Goal: Task Accomplishment & Management: Manage account settings

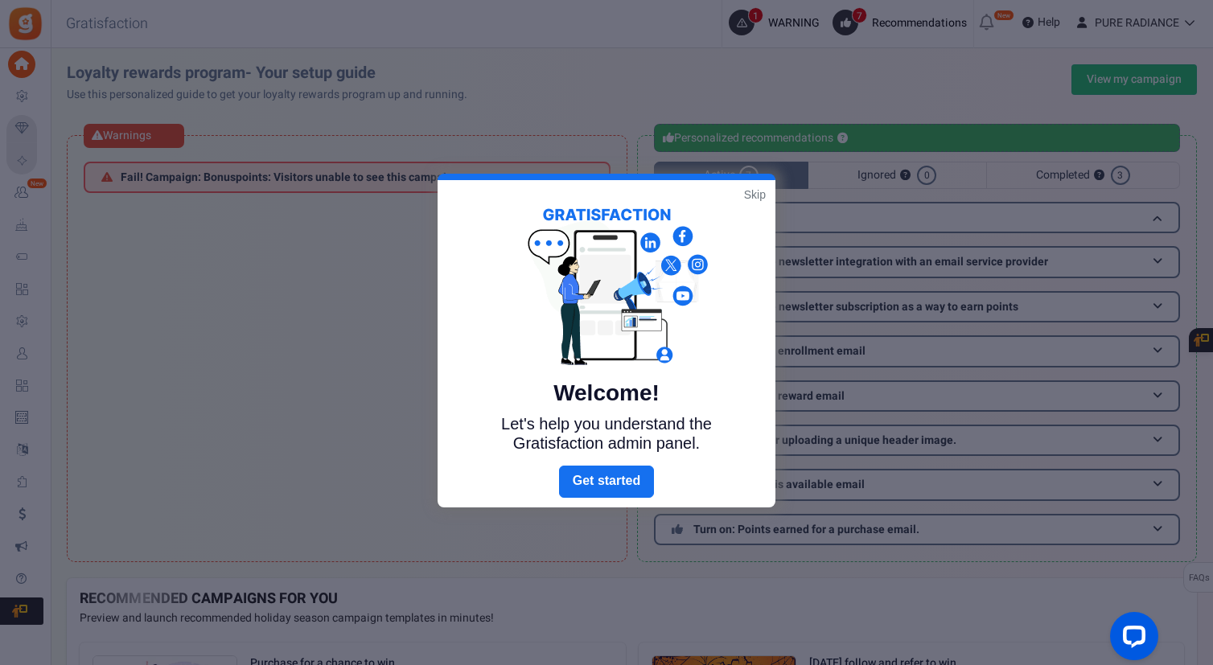
click at [755, 195] on link "Skip" at bounding box center [755, 195] width 22 height 16
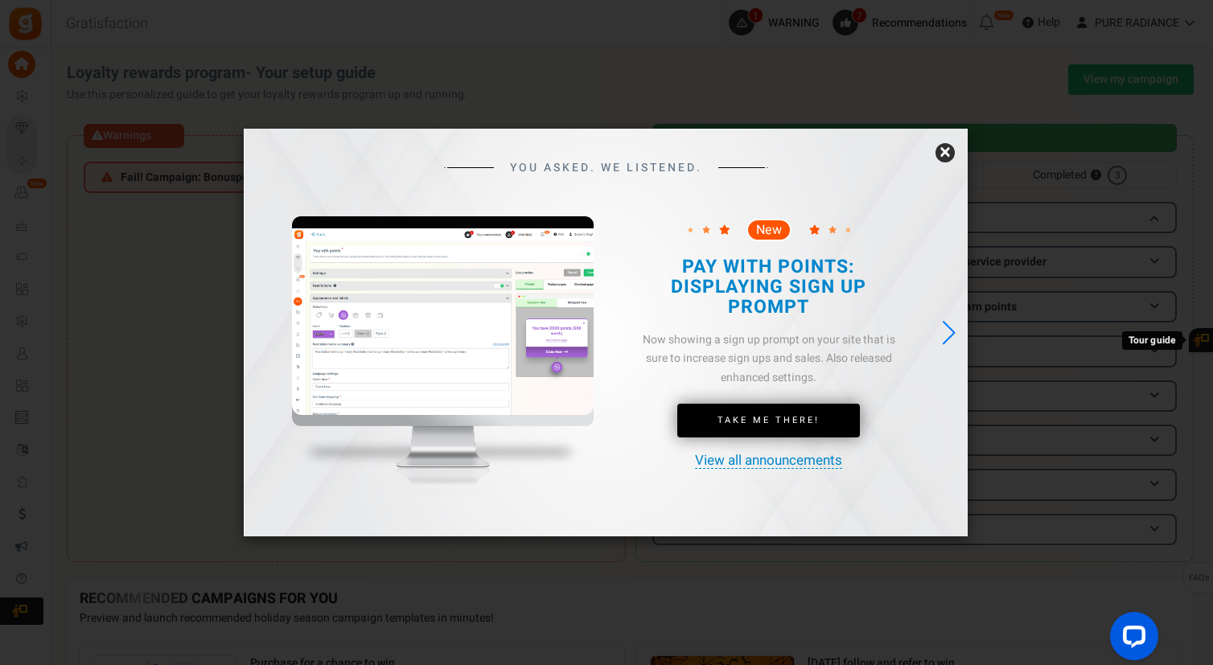
click at [947, 146] on link "×" at bounding box center [944, 152] width 19 height 19
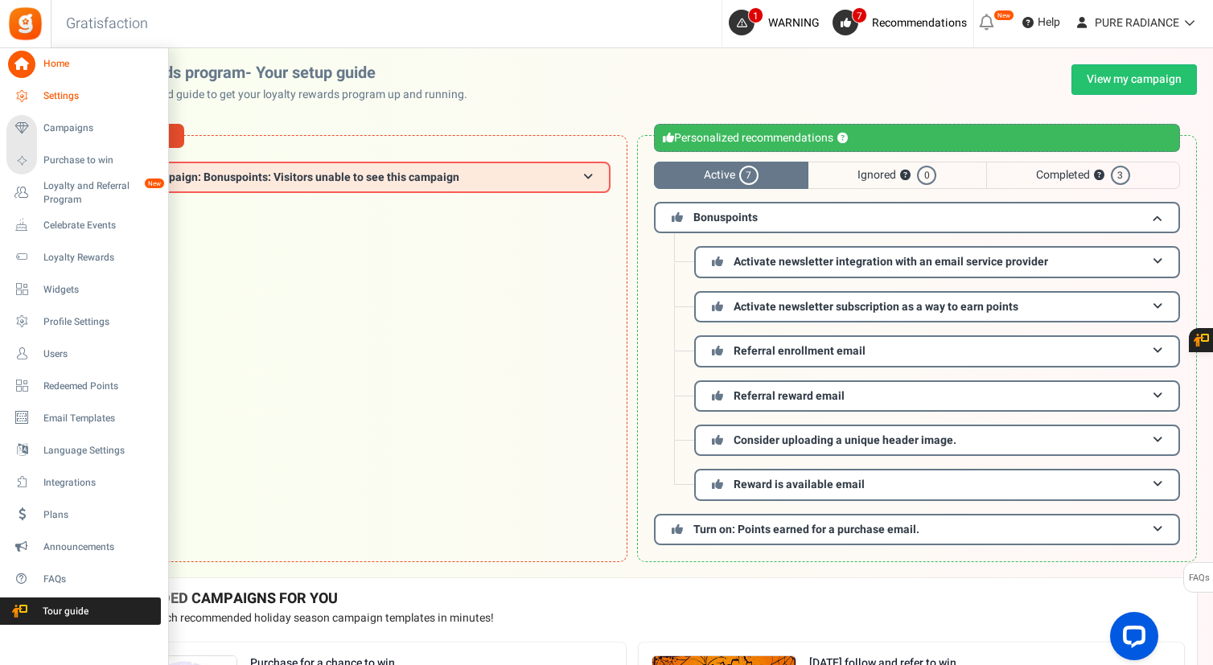
click at [71, 98] on span "Settings" at bounding box center [99, 96] width 113 height 14
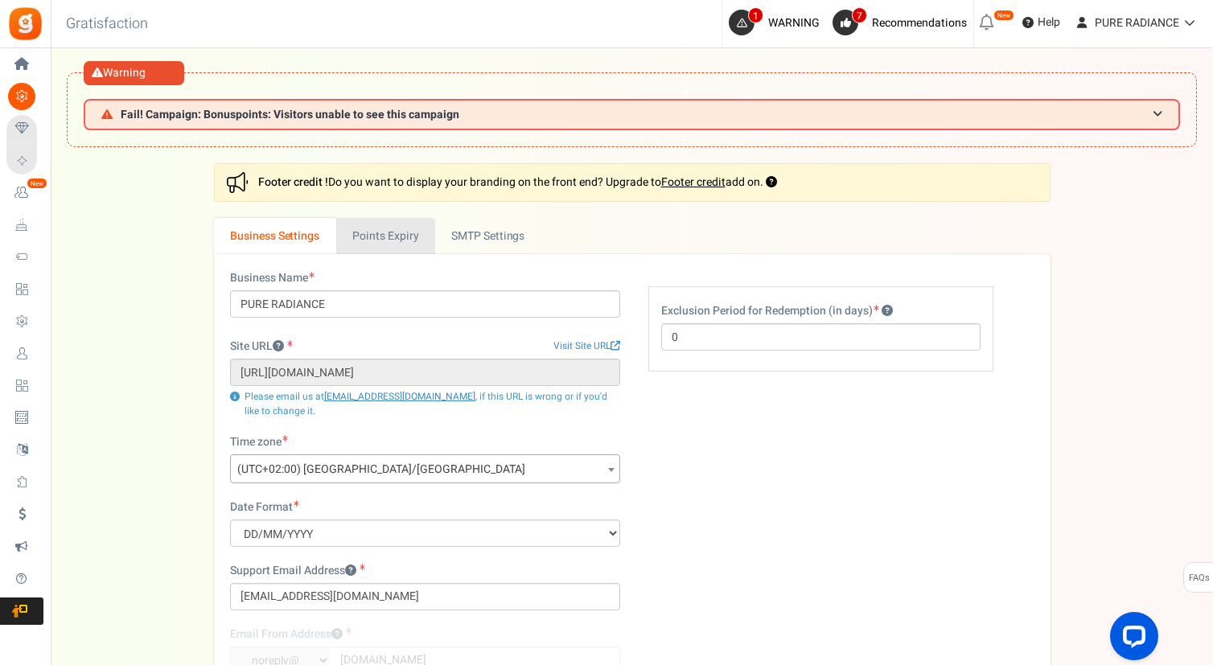
click at [376, 239] on link "Points Expiry" at bounding box center [385, 236] width 99 height 36
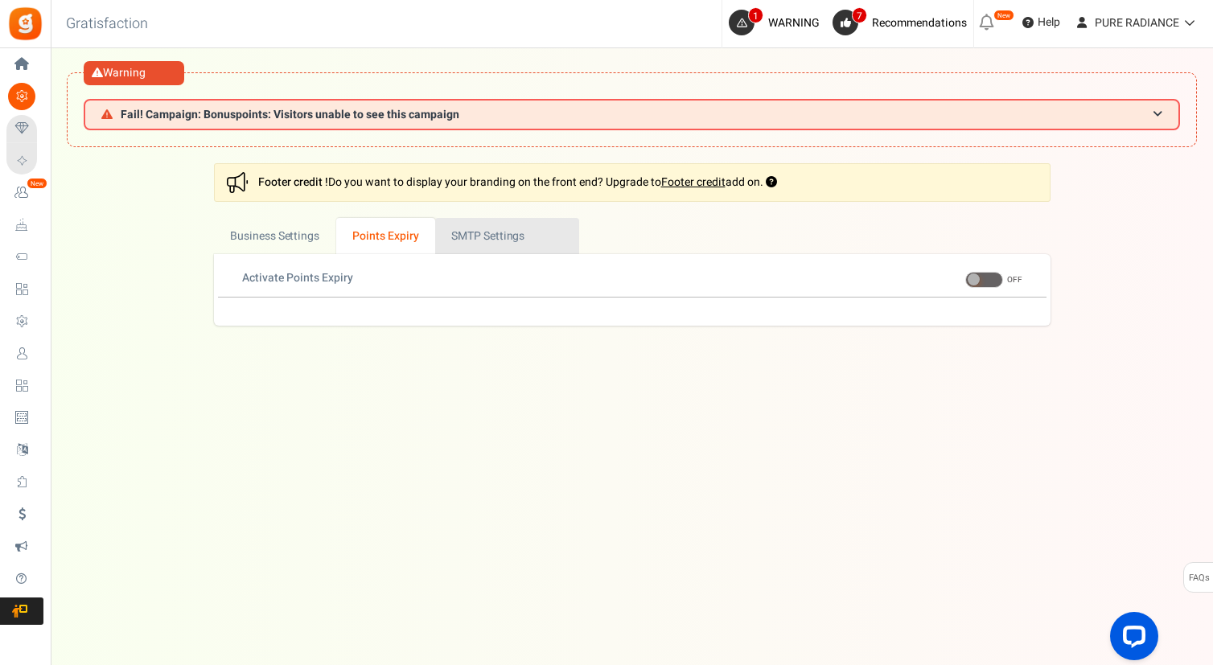
click at [505, 228] on link "Active SMTP Settings" at bounding box center [507, 236] width 144 height 36
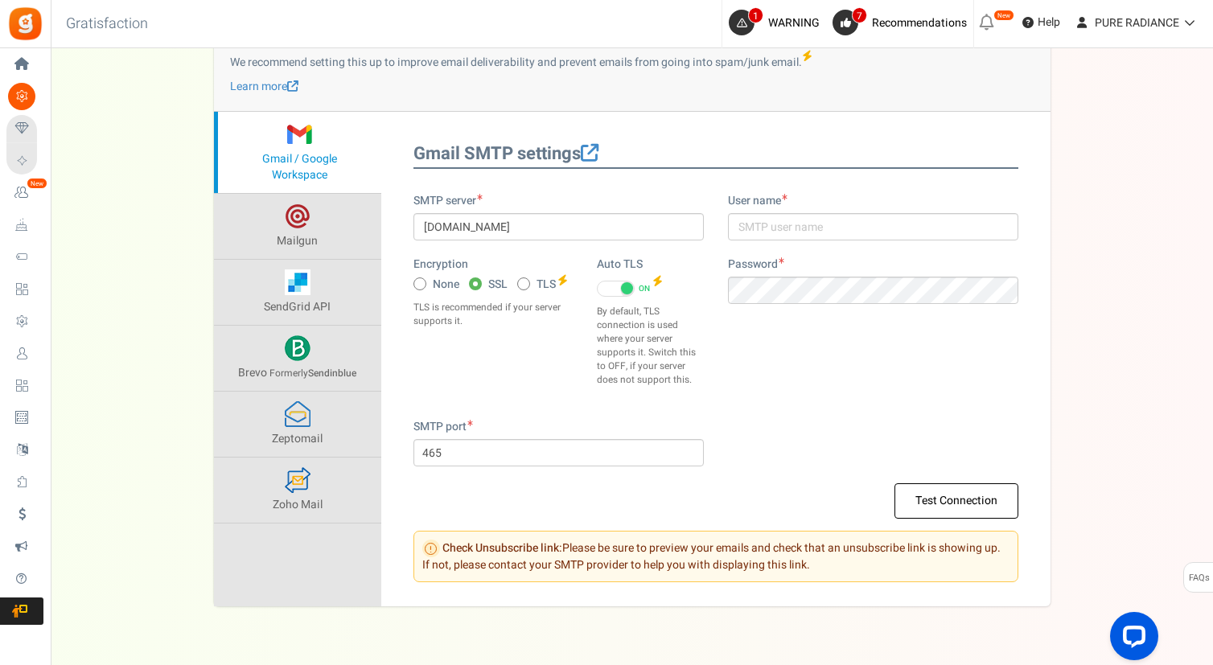
scroll to position [244, 0]
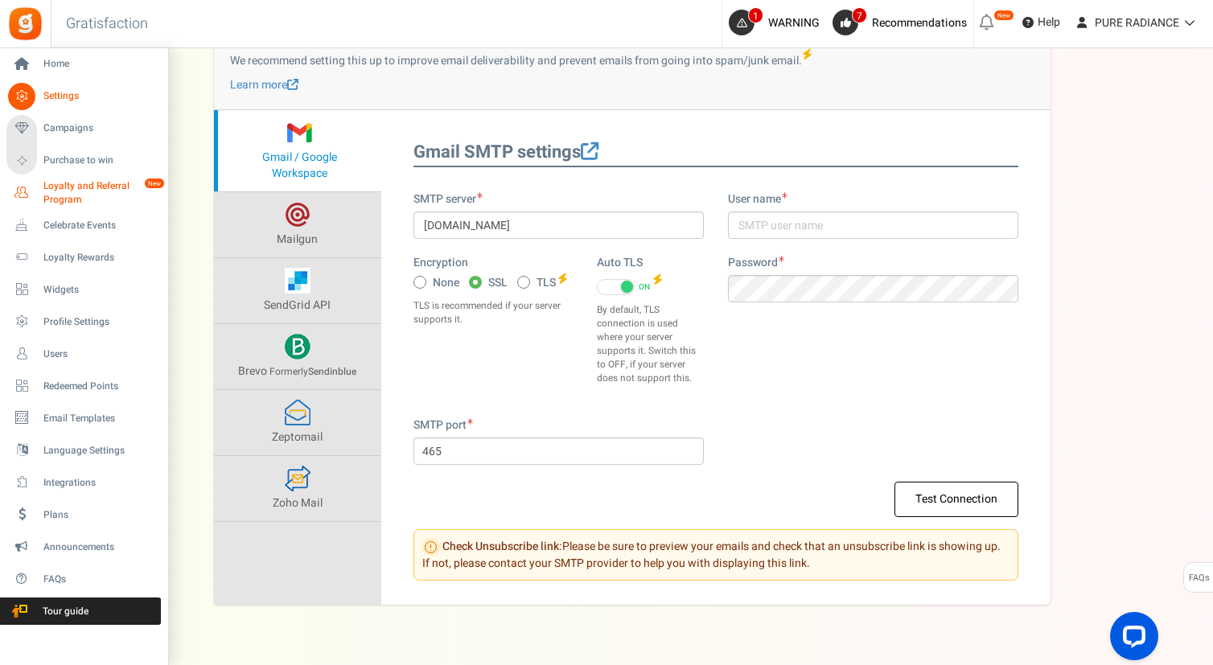
click at [63, 183] on span "Loyalty and Referral Program" at bounding box center [101, 192] width 117 height 27
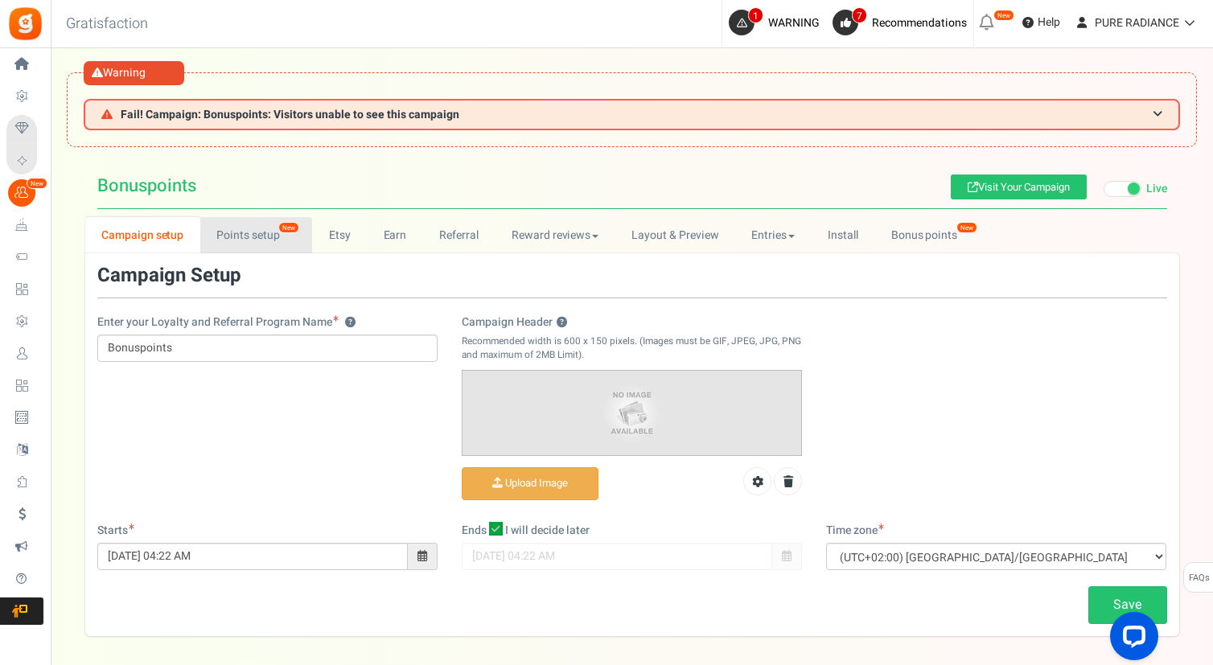
click at [267, 218] on link "Points setup New" at bounding box center [256, 235] width 112 height 36
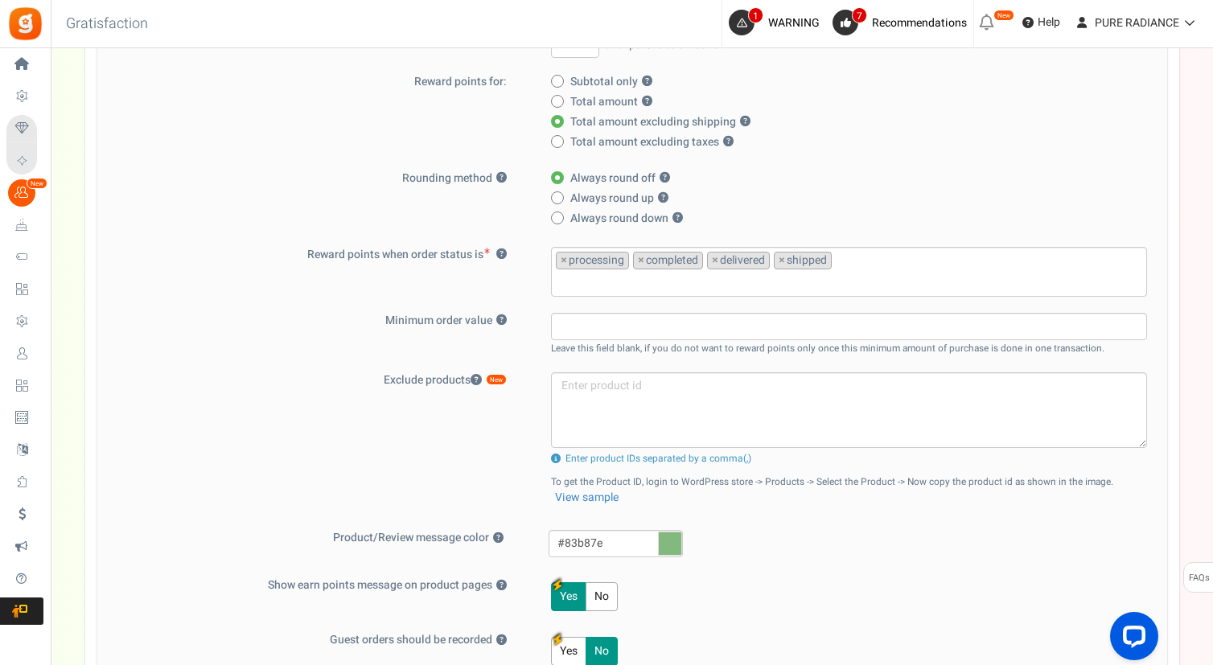
scroll to position [433, 0]
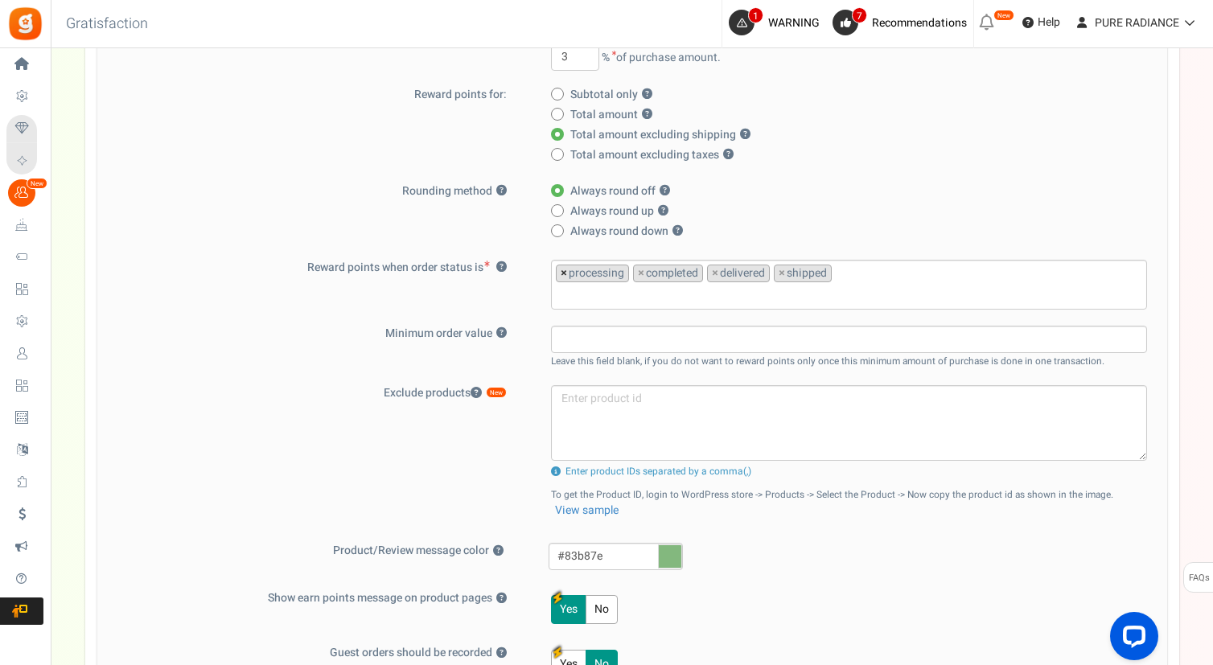
click at [563, 273] on span "×" at bounding box center [564, 273] width 6 height 16
select select "completed"
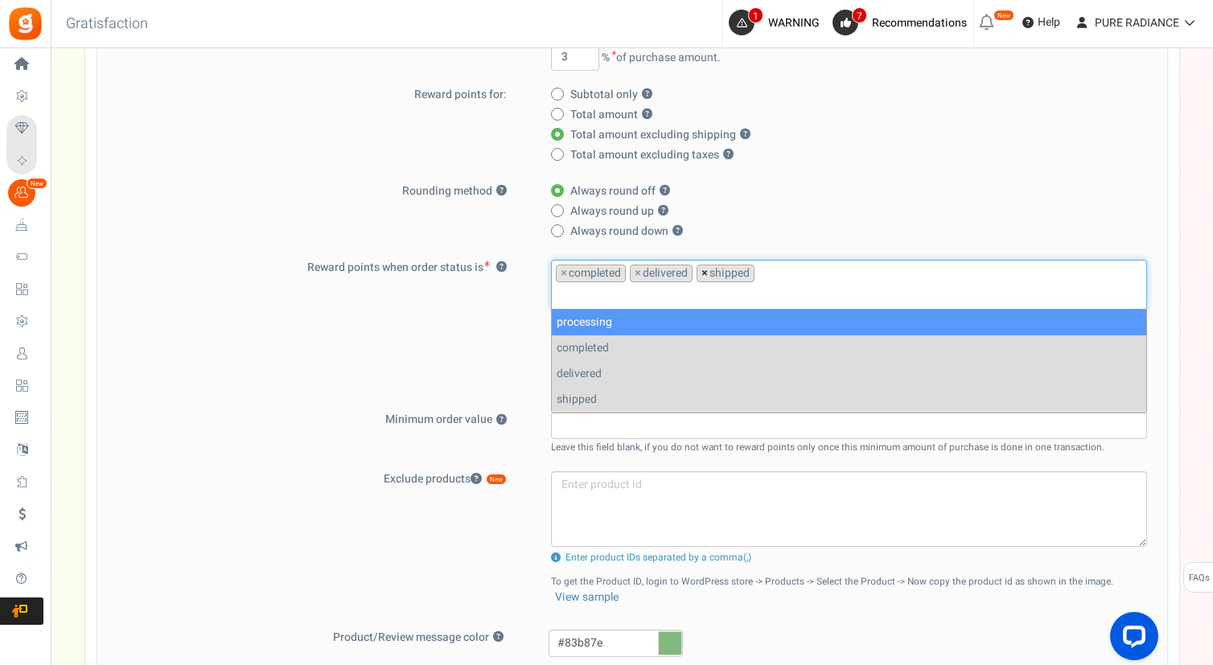
click at [707, 272] on span "×" at bounding box center [704, 273] width 6 height 16
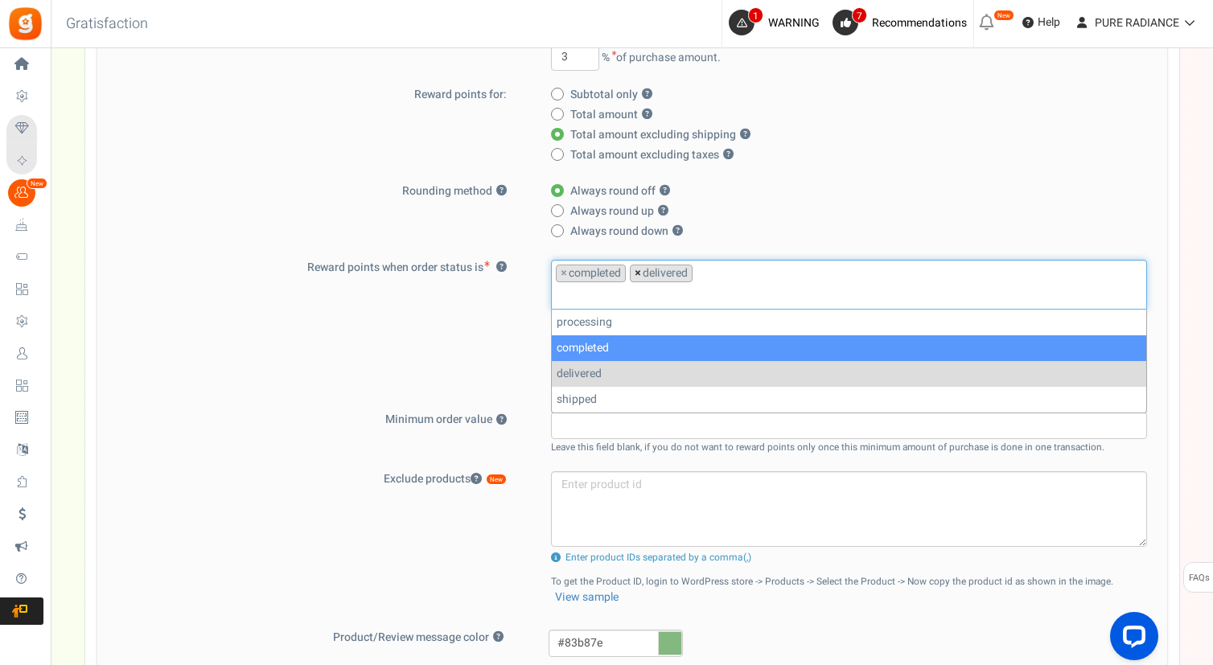
click at [639, 274] on span "×" at bounding box center [638, 273] width 6 height 16
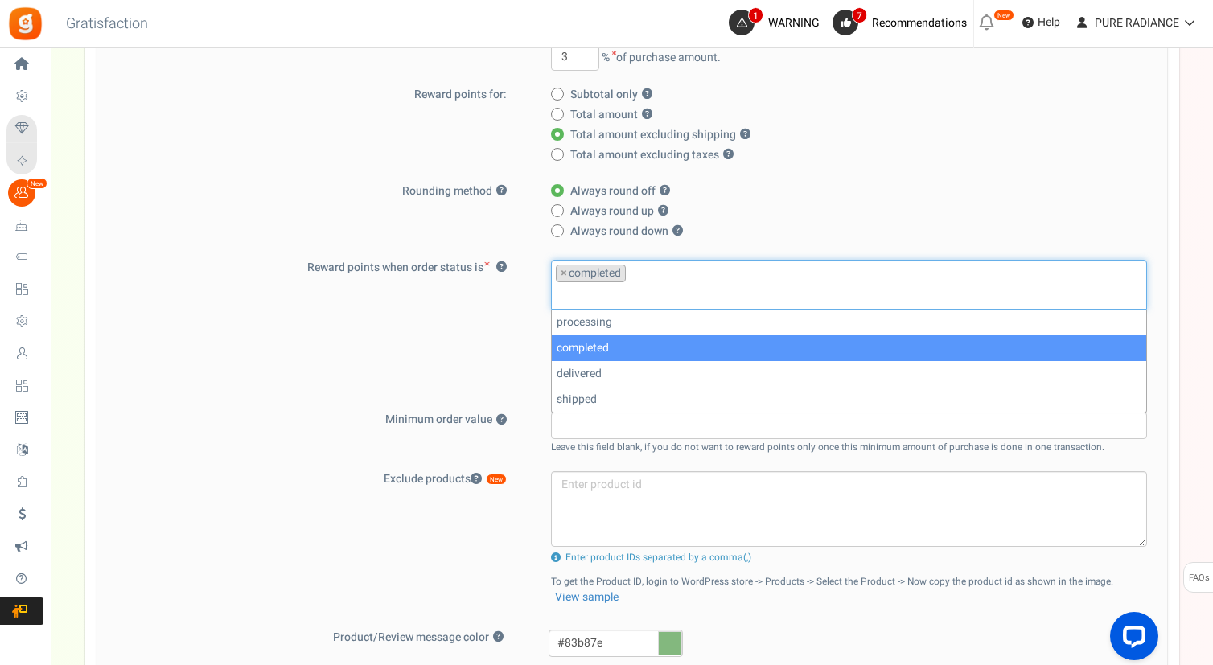
click at [452, 312] on div "Reward points when order status is ? processing completed delivered shipped × c…" at bounding box center [631, 328] width 1045 height 137
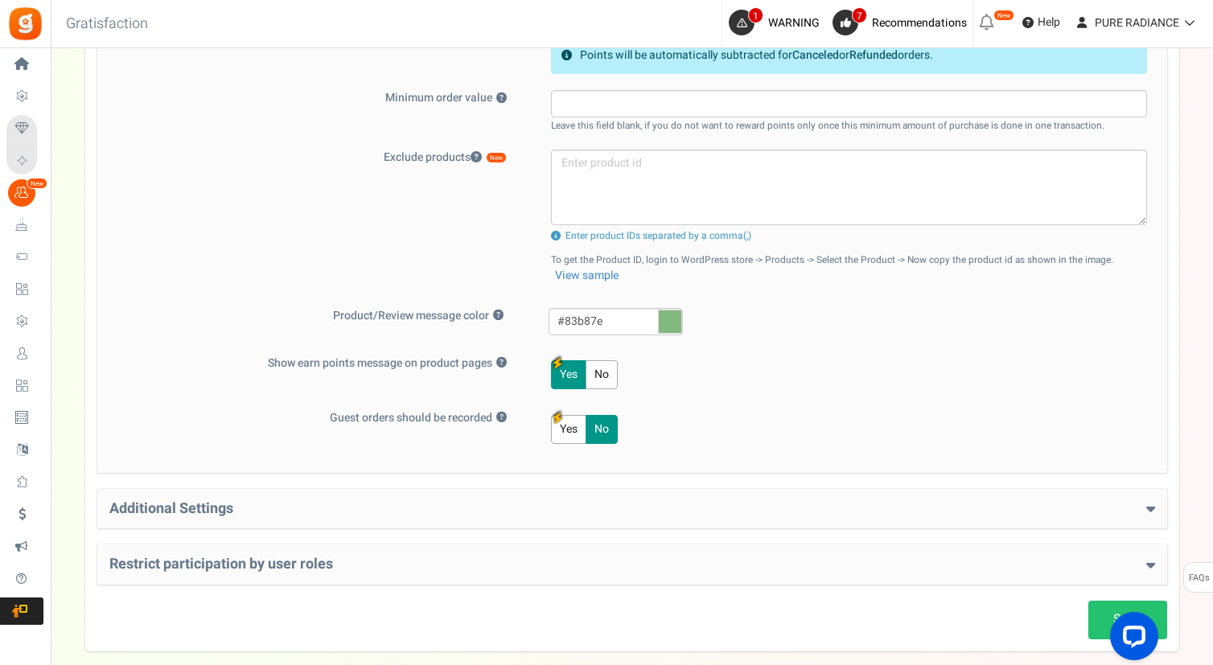
scroll to position [838, 0]
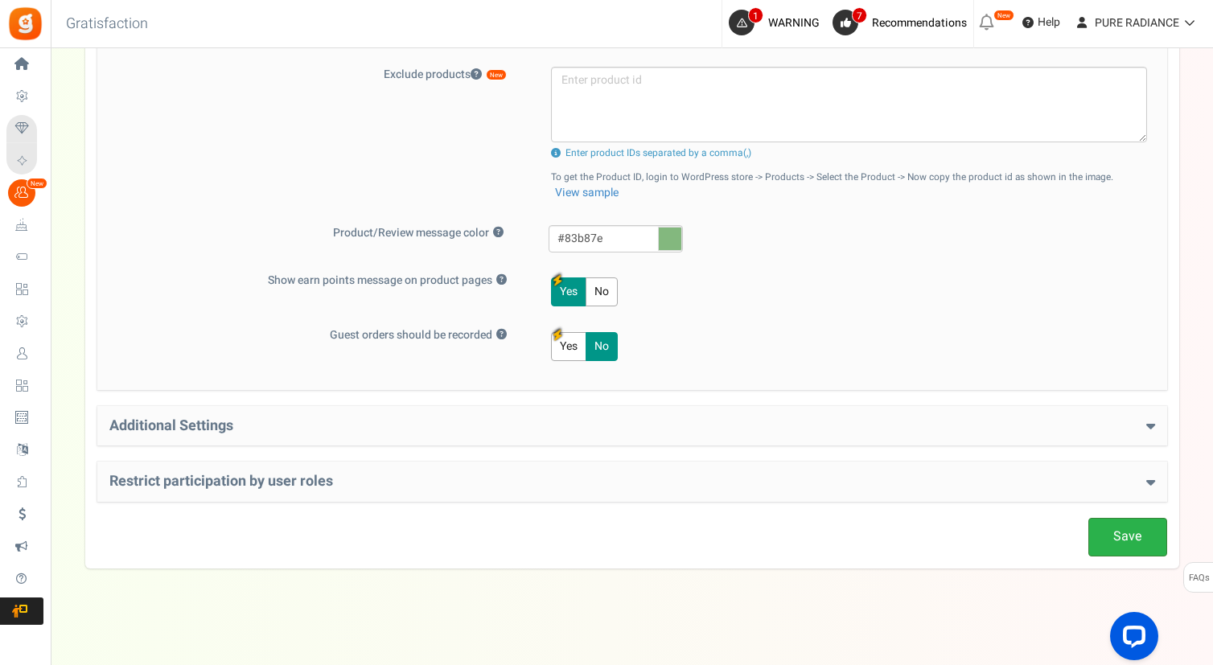
click at [1115, 530] on link "Save" at bounding box center [1127, 537] width 79 height 38
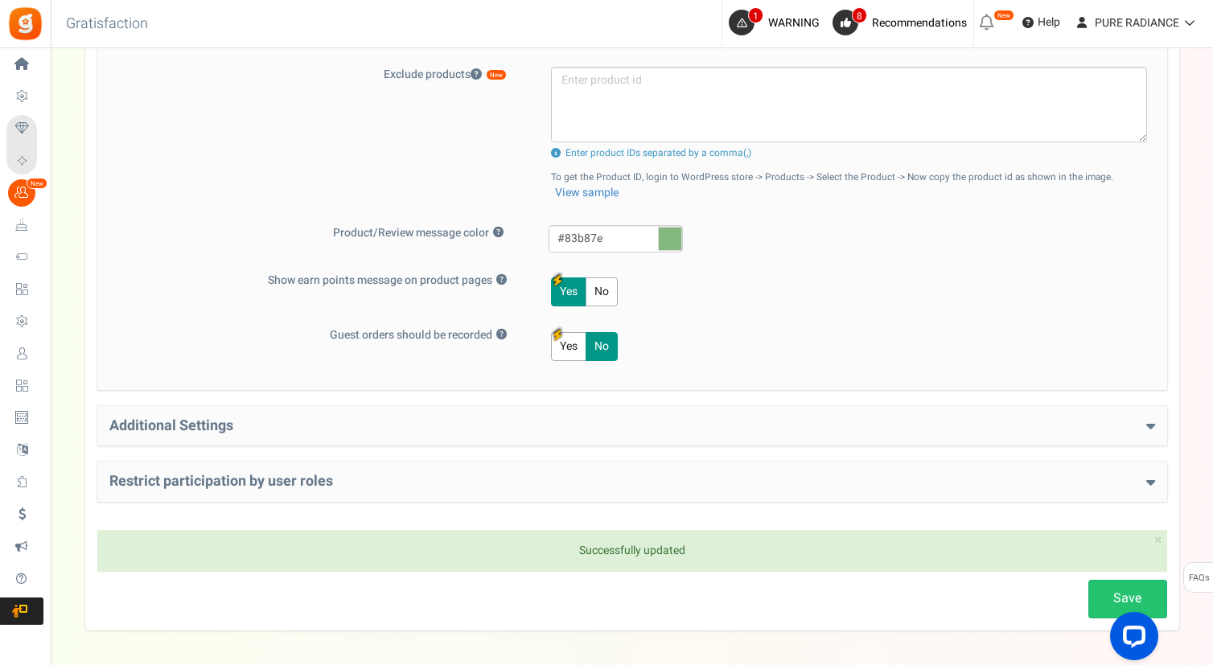
click at [278, 425] on h4 "Additional Settings" at bounding box center [631, 426] width 1045 height 16
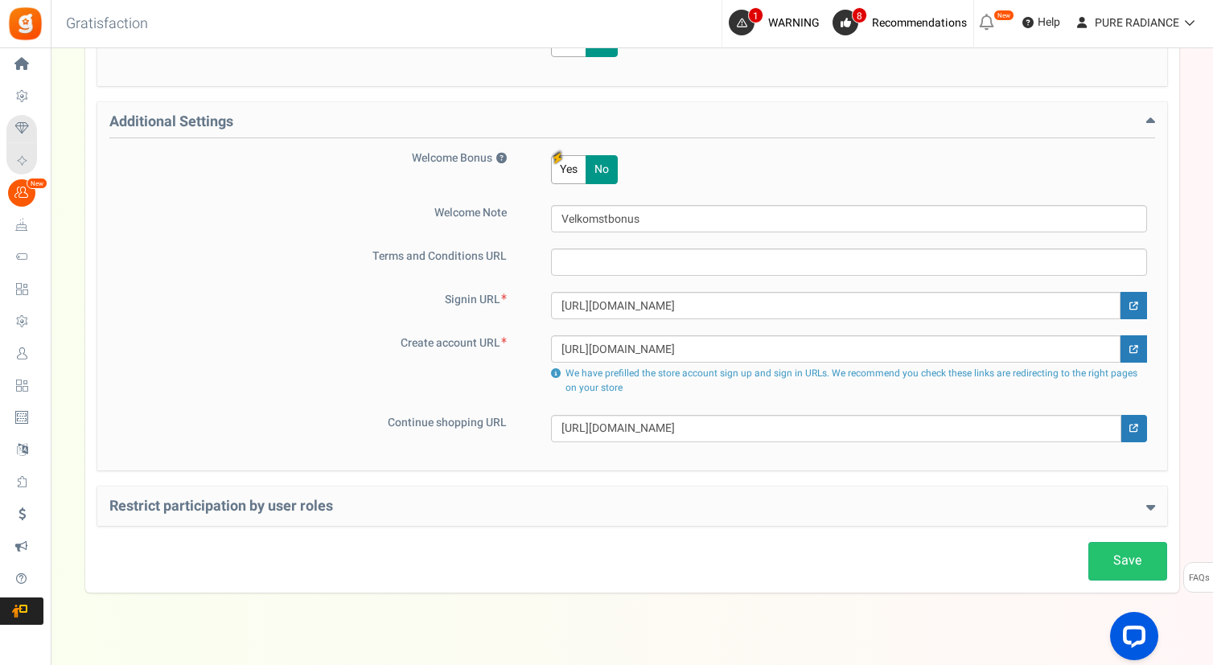
scroll to position [1149, 0]
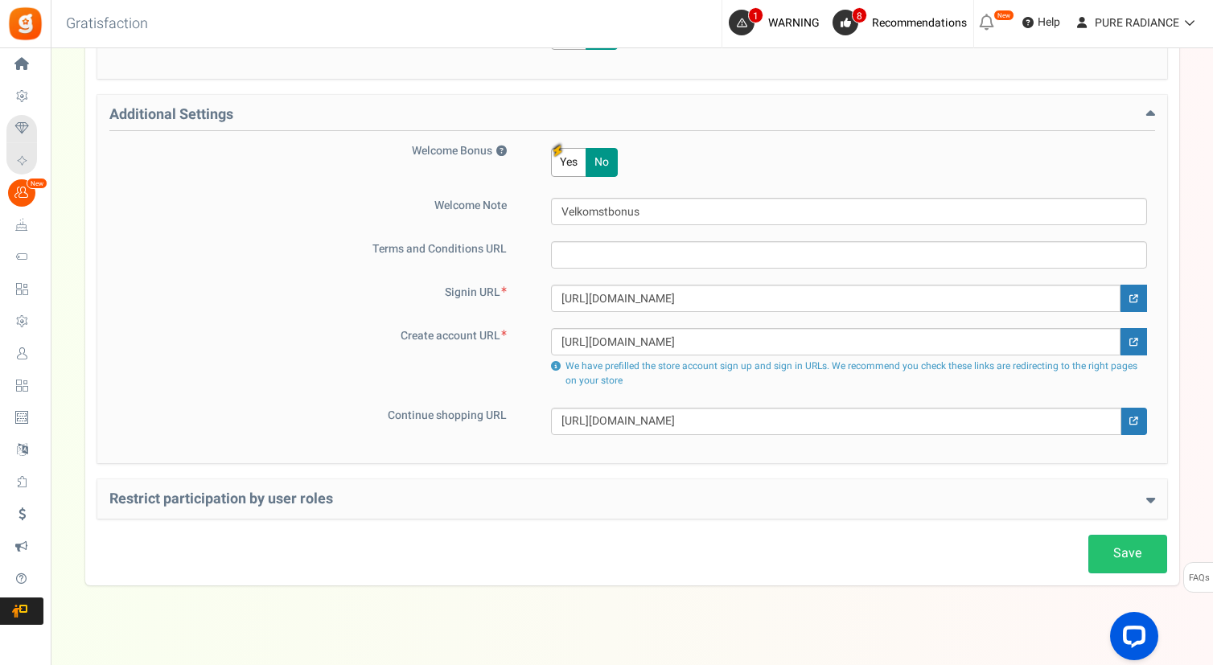
click at [236, 493] on h4 "Restrict participation by user roles" at bounding box center [631, 499] width 1045 height 16
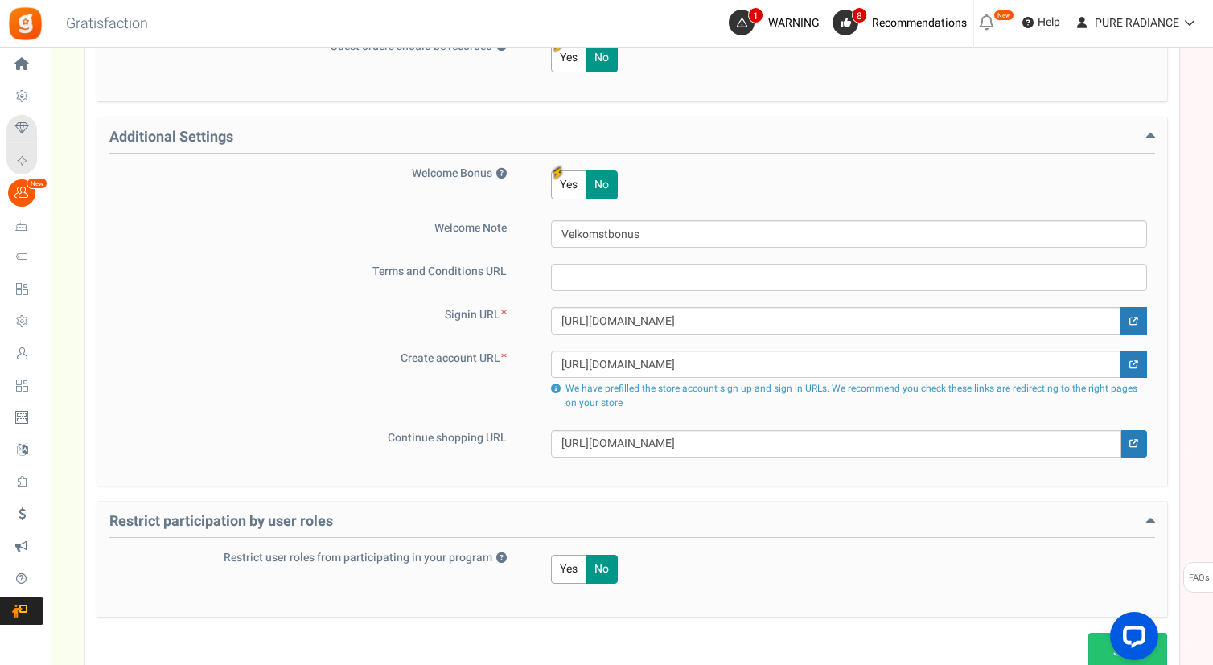
scroll to position [1242, 0]
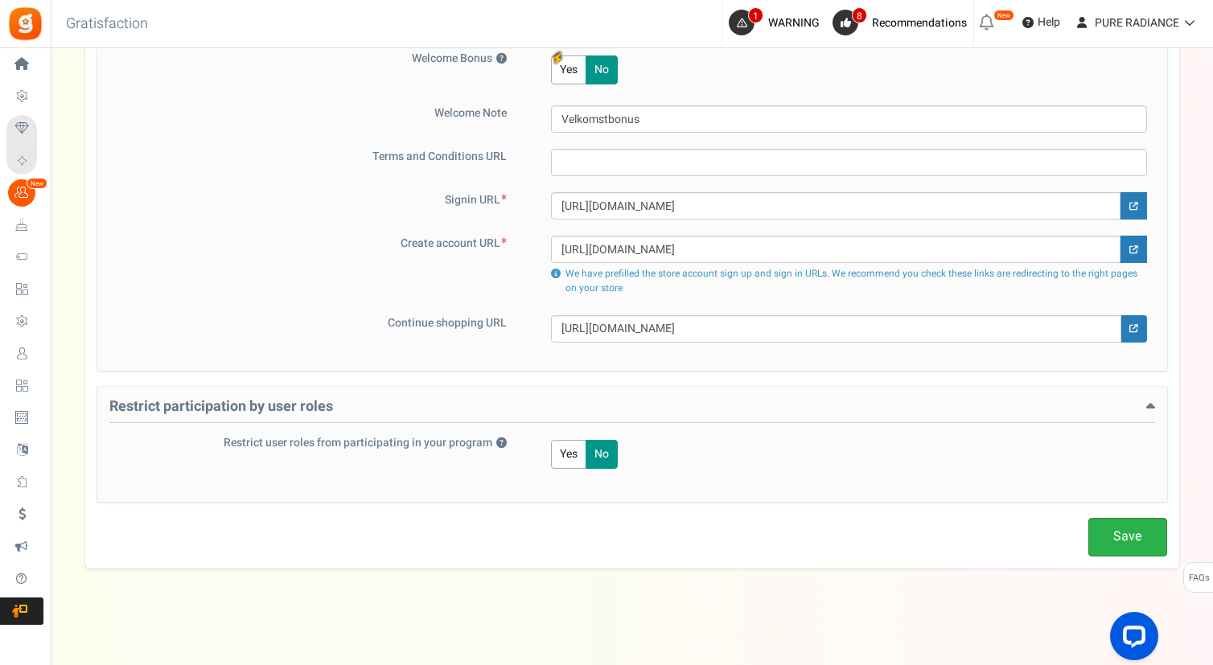
click at [1129, 524] on link "Save" at bounding box center [1127, 537] width 79 height 38
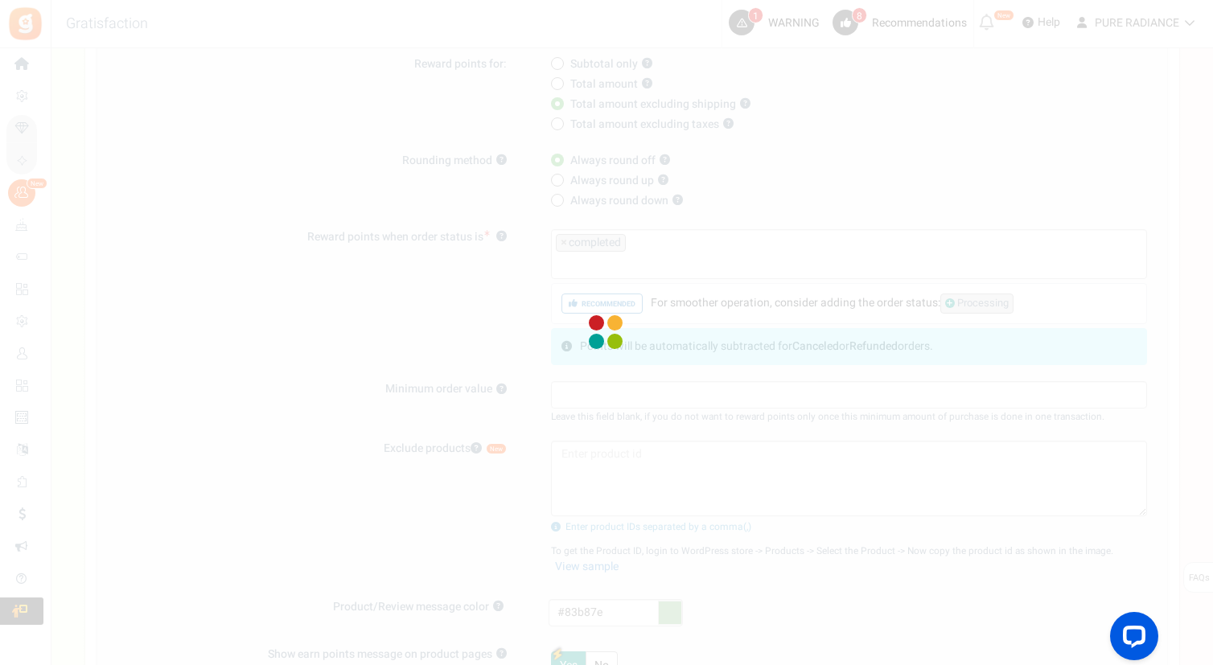
scroll to position [0, 0]
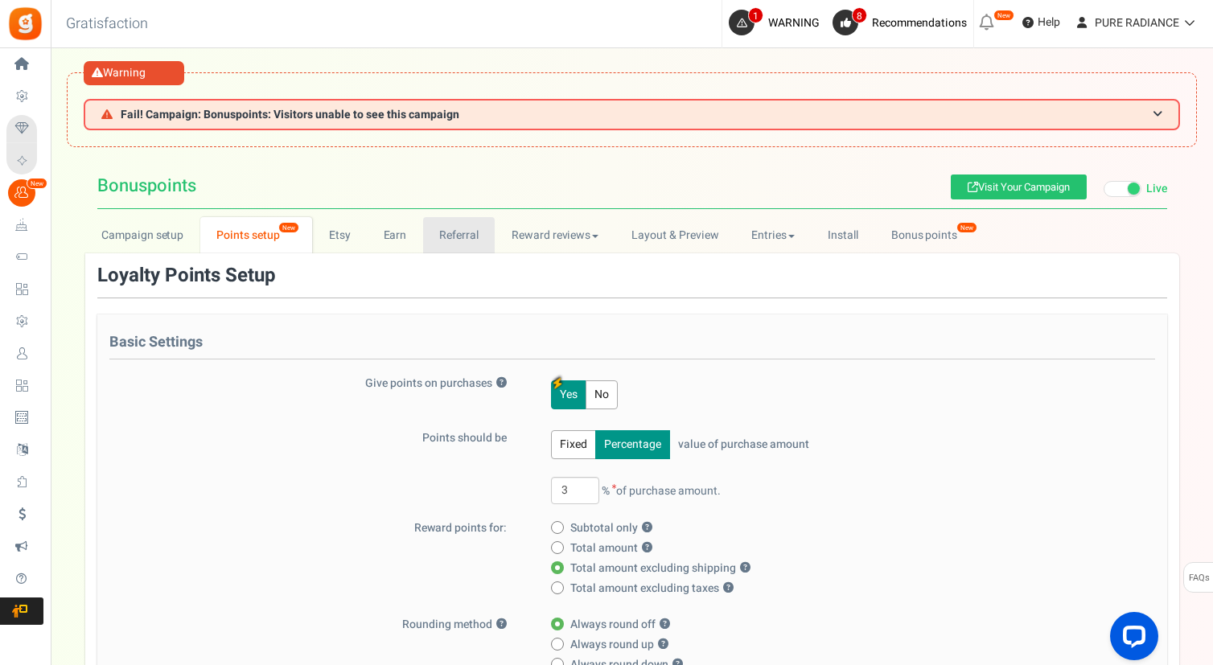
click at [455, 232] on link "Referral" at bounding box center [459, 235] width 72 height 36
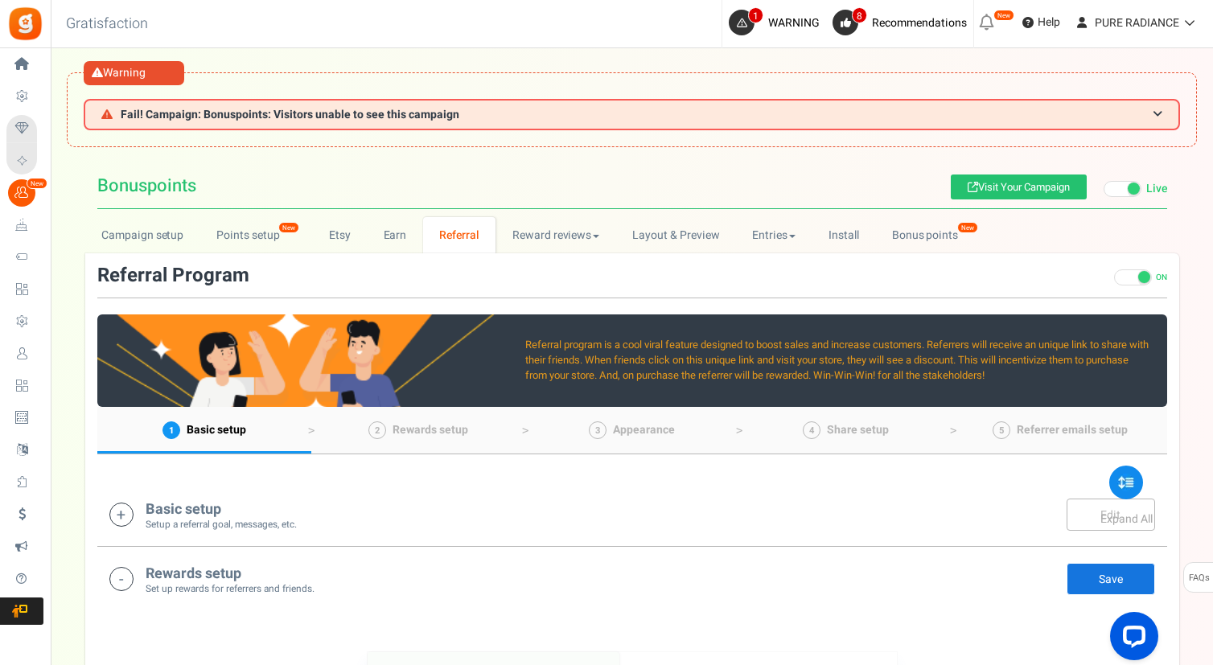
click at [220, 504] on h4 "Basic setup" at bounding box center [221, 510] width 151 height 16
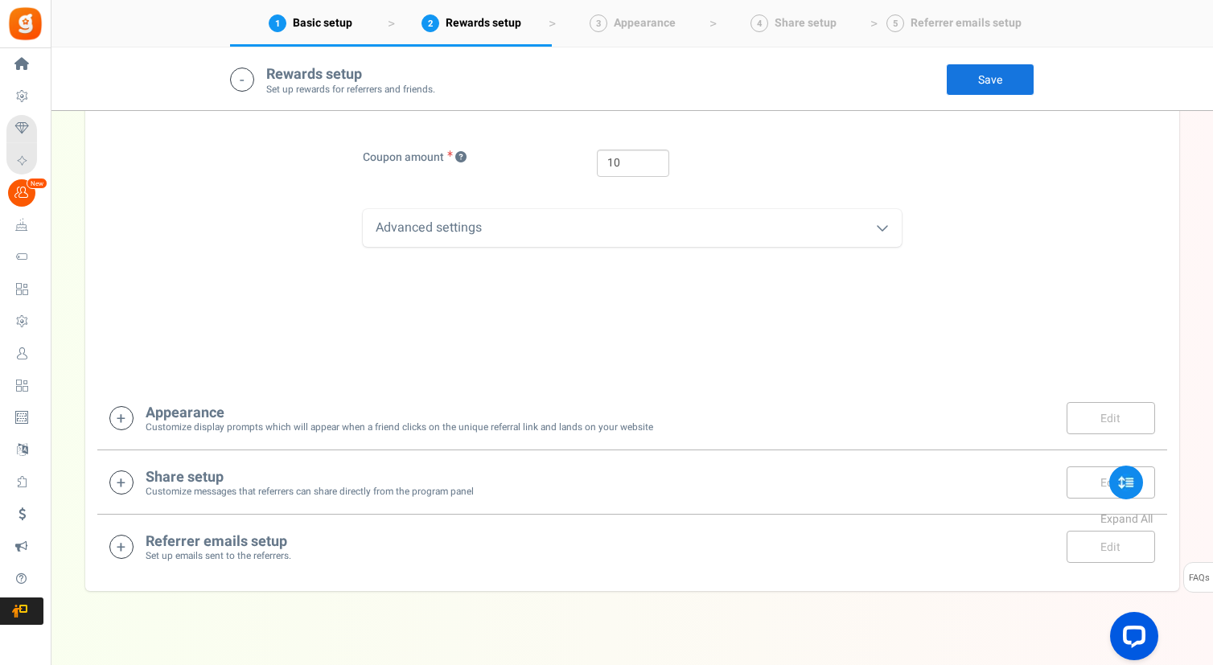
scroll to position [1541, 0]
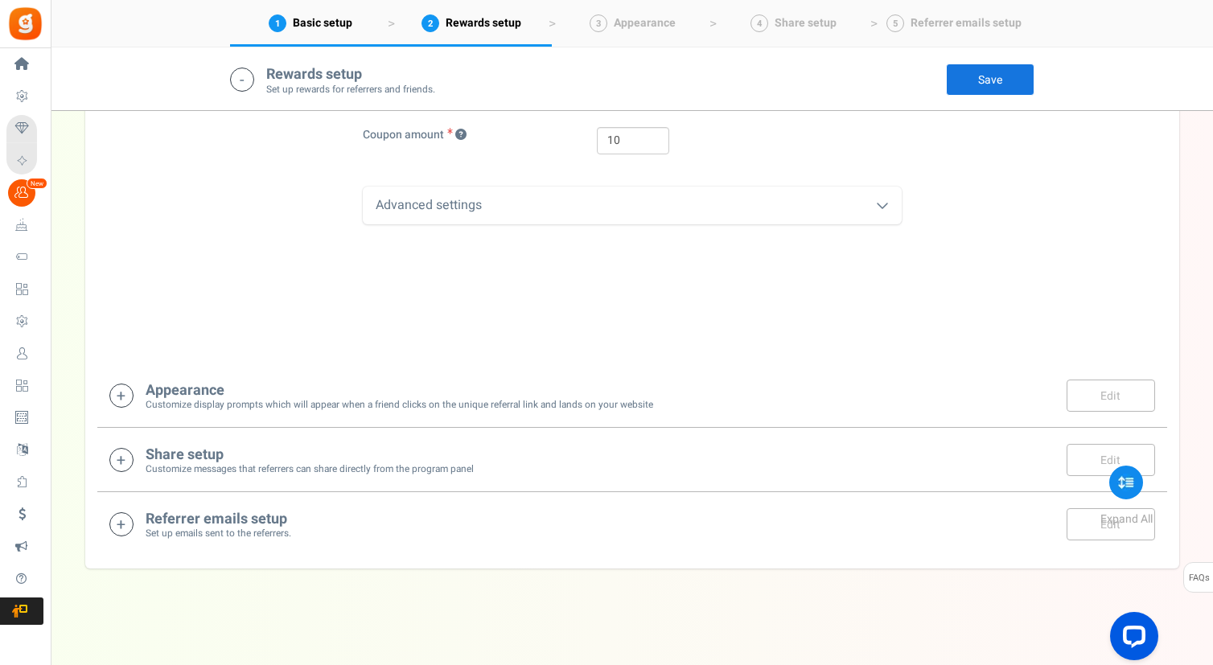
click at [219, 515] on h4 "Referrer emails setup" at bounding box center [219, 519] width 146 height 16
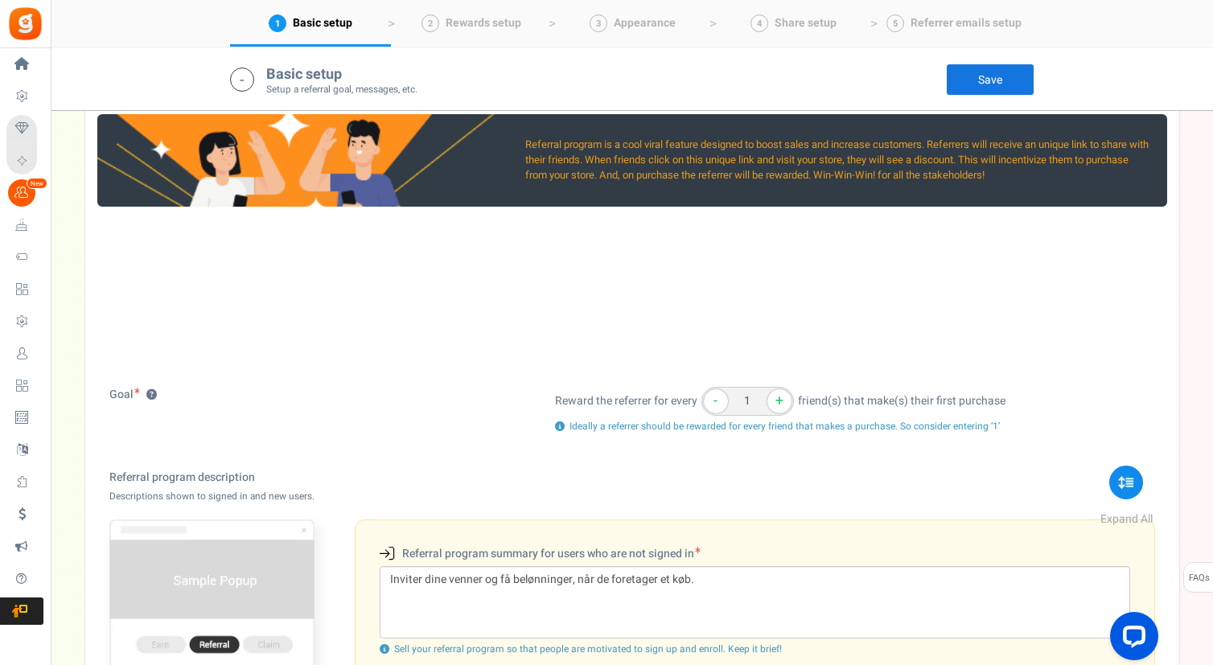
scroll to position [206, 0]
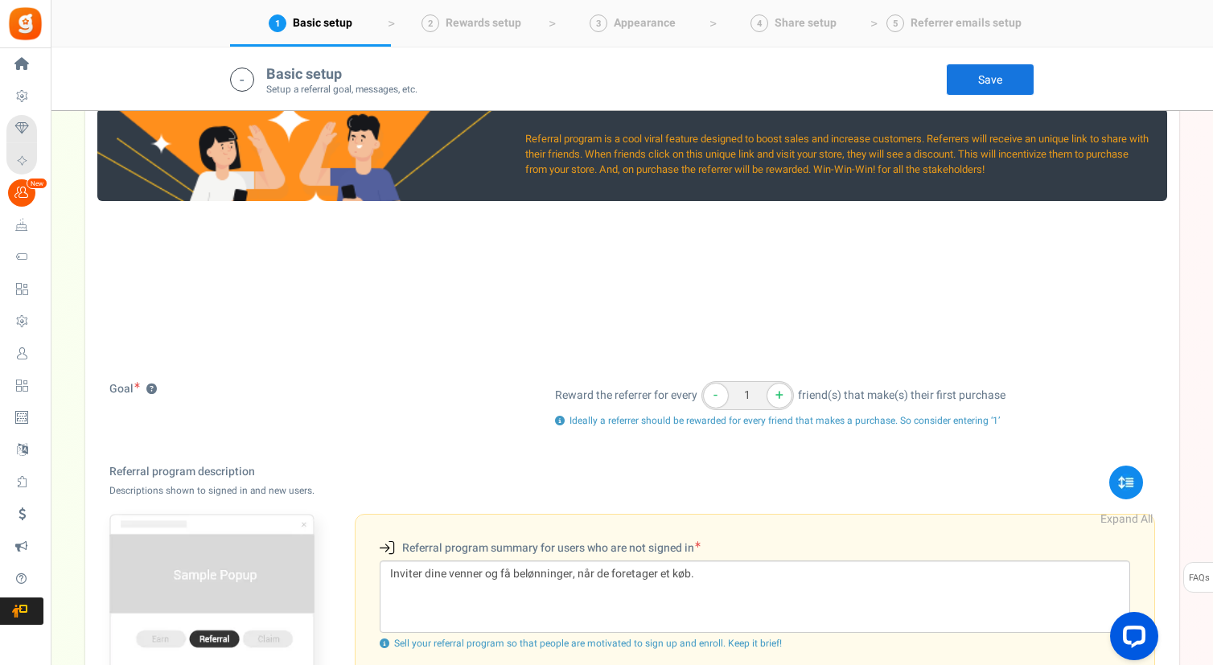
click at [716, 400] on button "-" at bounding box center [716, 396] width 24 height 24
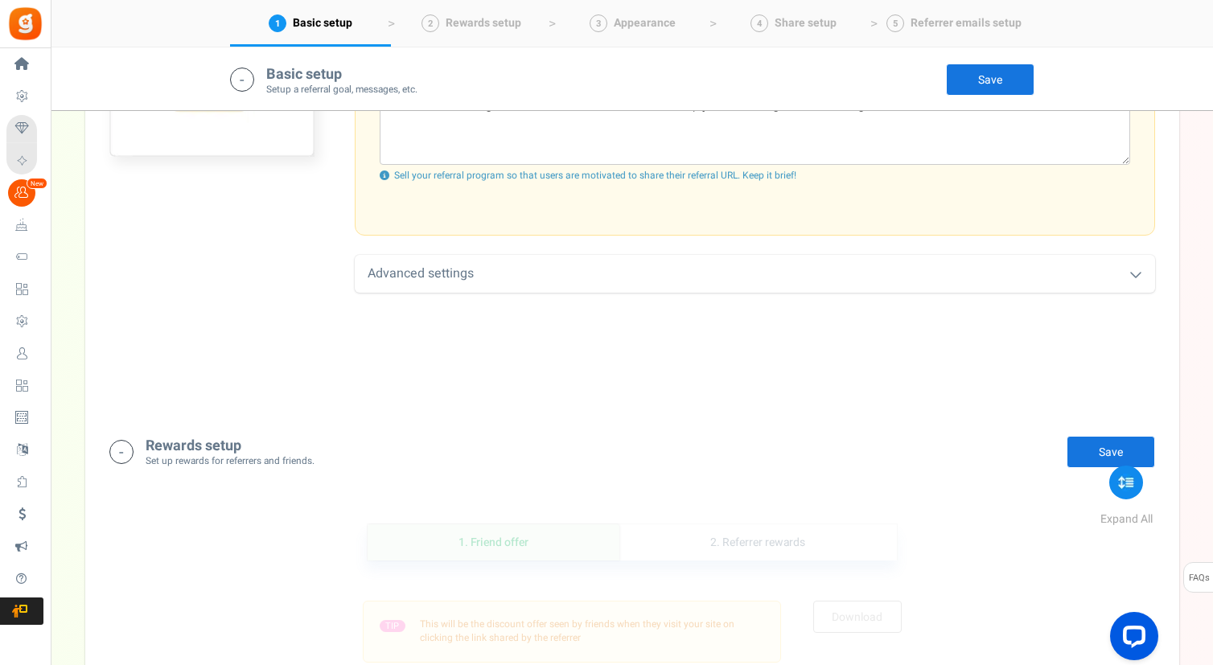
scroll to position [825, 0]
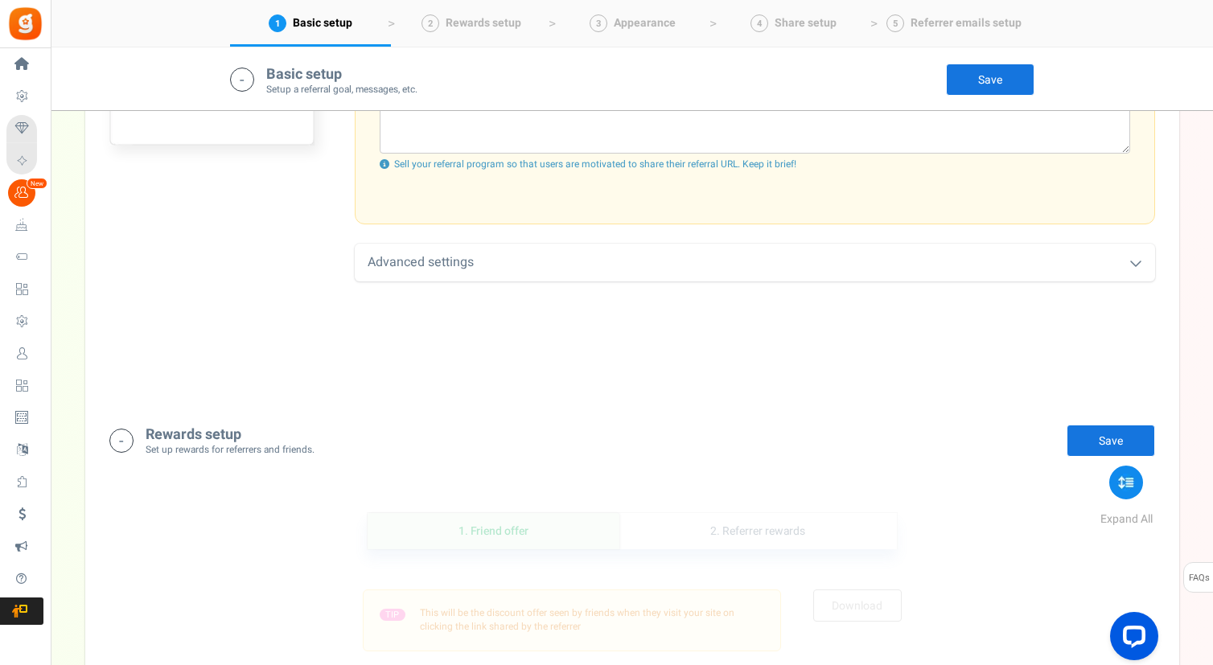
click at [628, 260] on div "Advanced settings" at bounding box center [755, 263] width 800 height 38
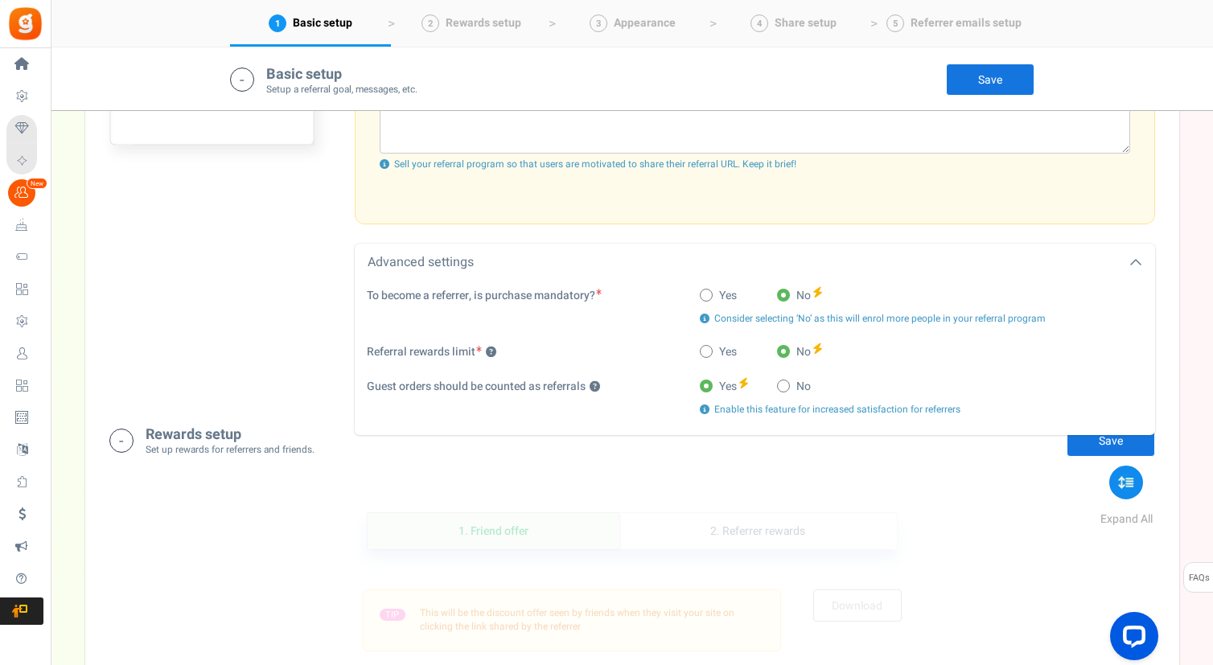
click at [787, 383] on span at bounding box center [783, 386] width 13 height 13
click at [787, 383] on input "No" at bounding box center [782, 387] width 10 height 10
radio input "true"
click at [971, 83] on link "Save" at bounding box center [990, 80] width 88 height 32
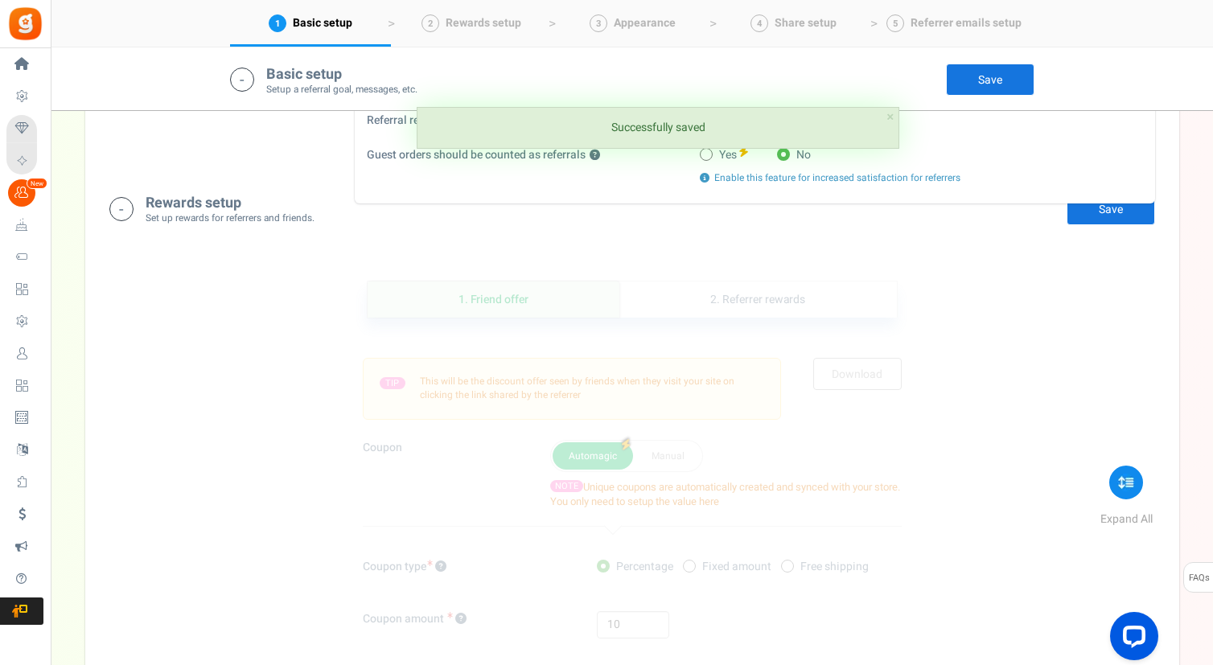
scroll to position [1058, 0]
click at [1105, 208] on link "Save" at bounding box center [1110, 207] width 88 height 32
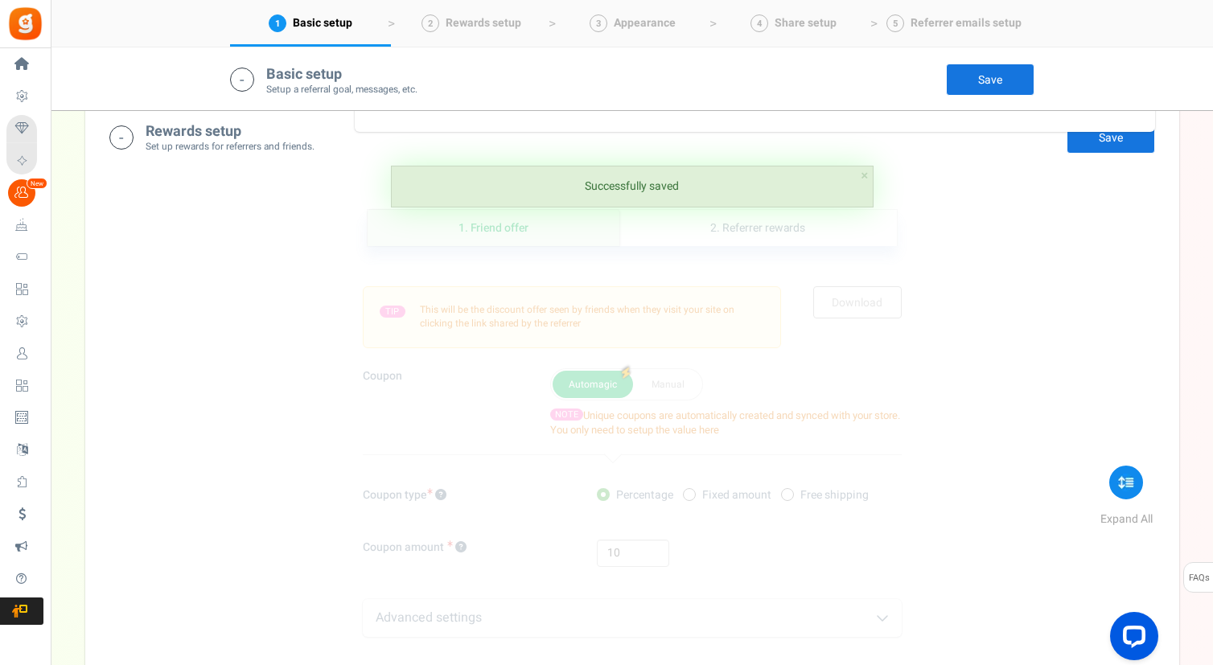
scroll to position [1130, 0]
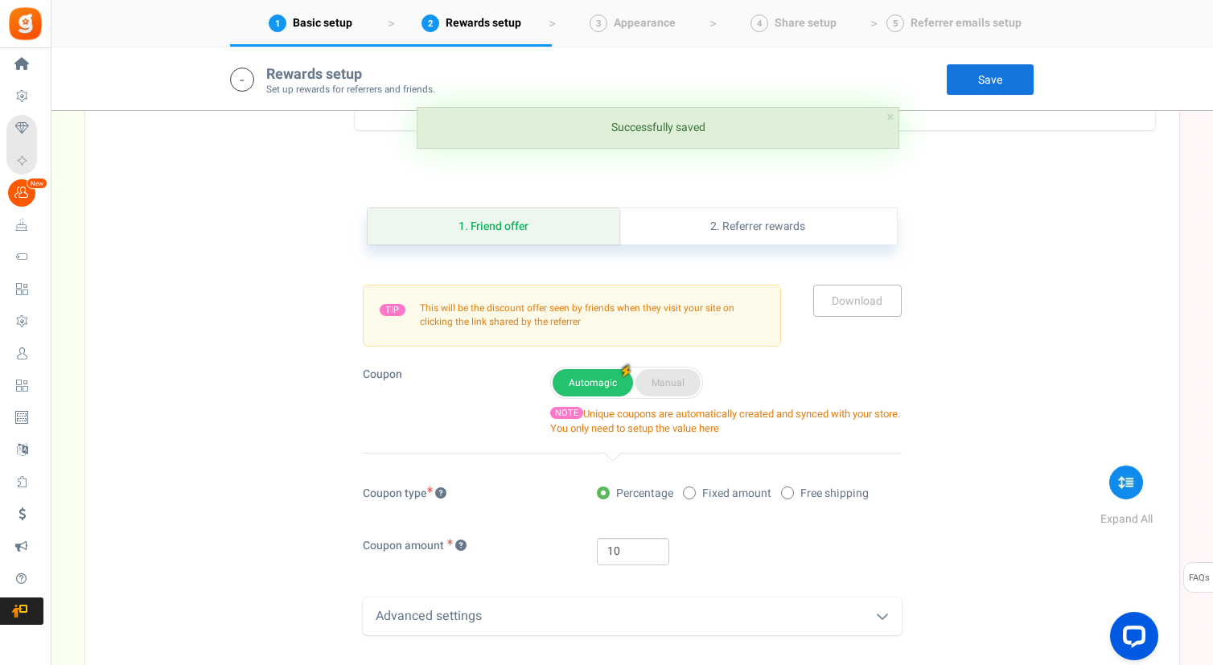
click at [678, 386] on button "Manual" at bounding box center [667, 382] width 65 height 27
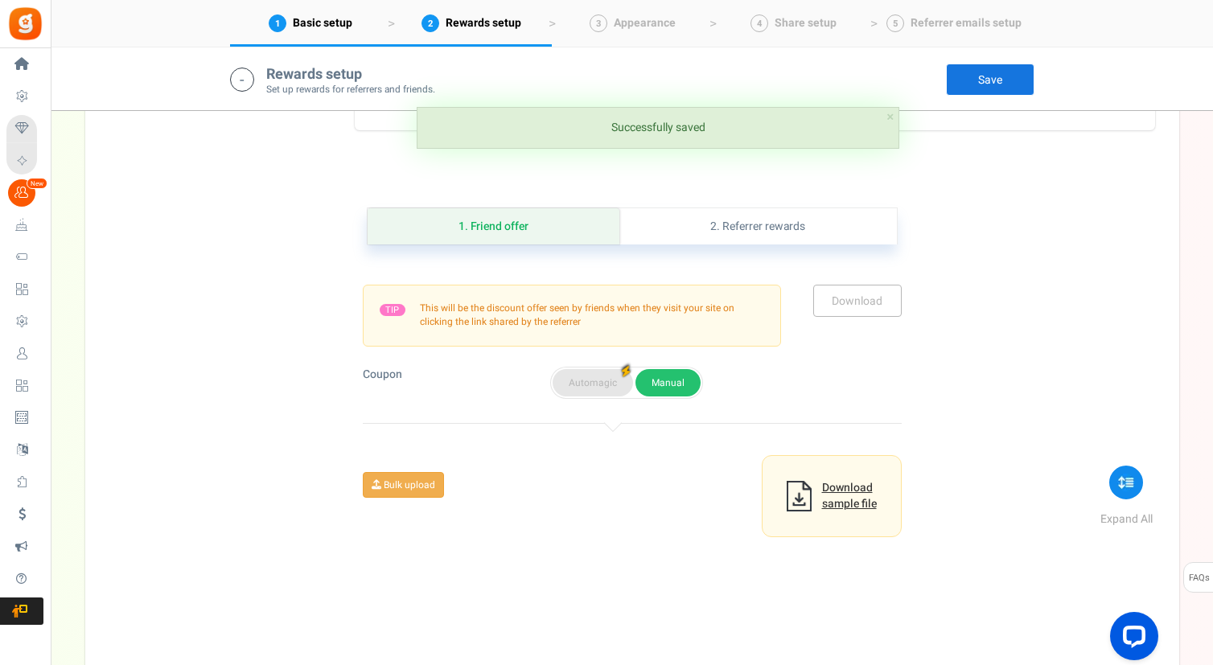
click at [606, 390] on button "Automagic" at bounding box center [592, 382] width 80 height 27
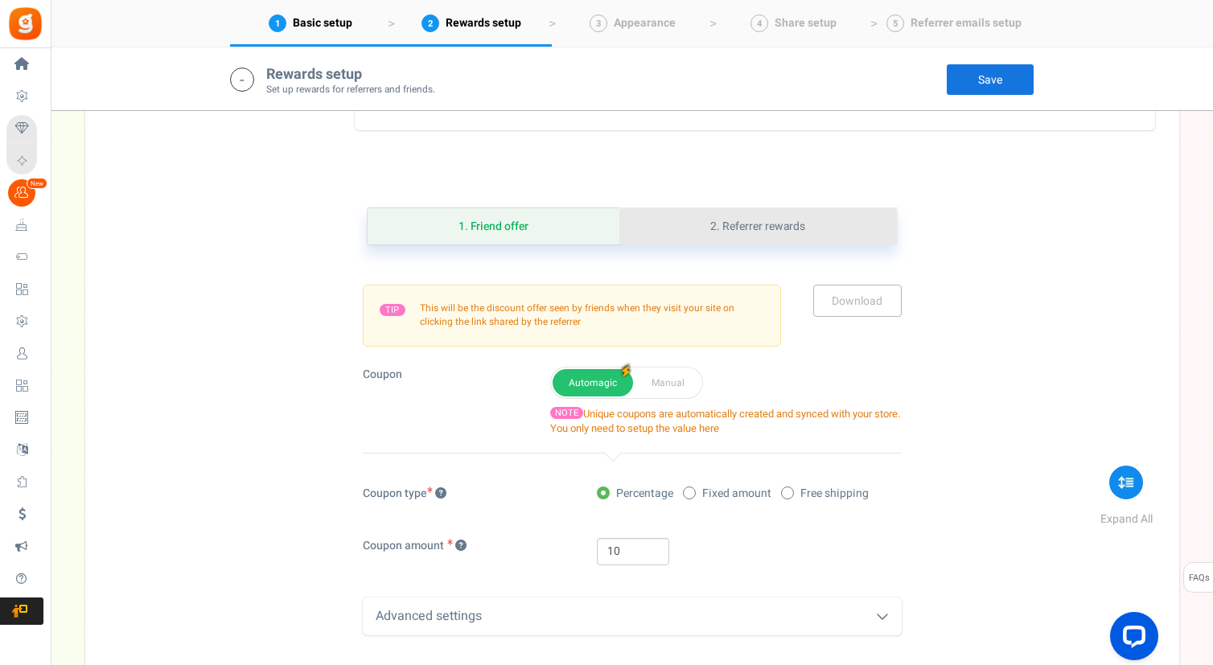
click at [799, 210] on link "2. Referrer rewards" at bounding box center [757, 226] width 277 height 36
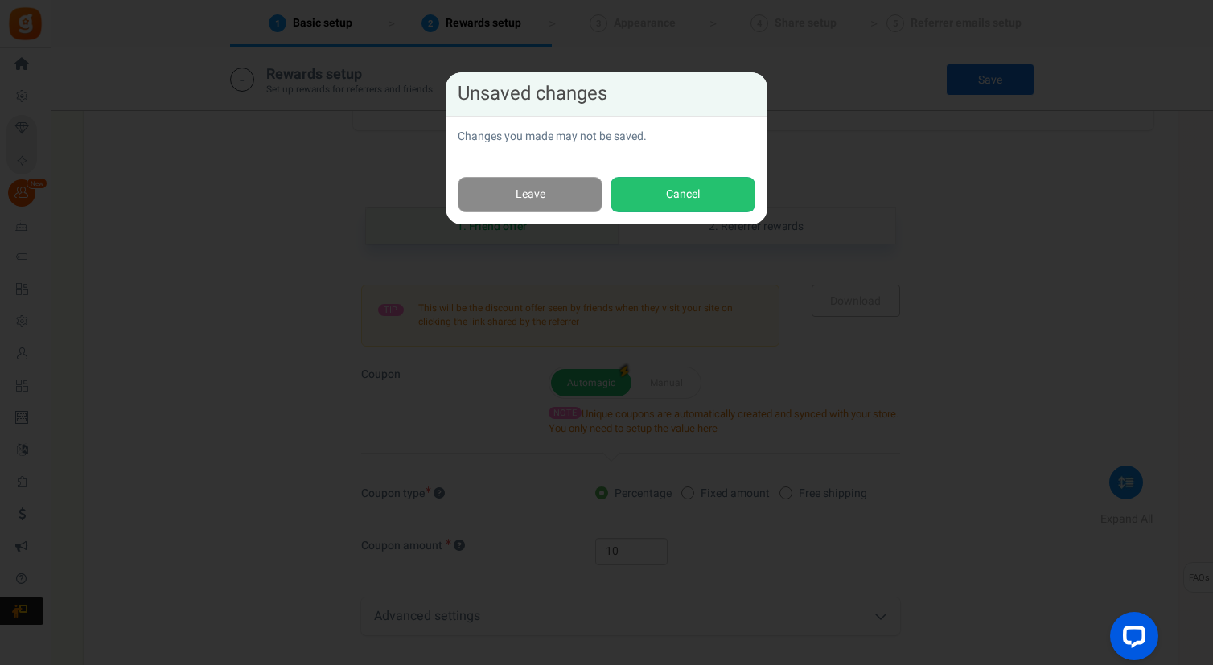
click at [537, 186] on link "Leave" at bounding box center [530, 195] width 145 height 36
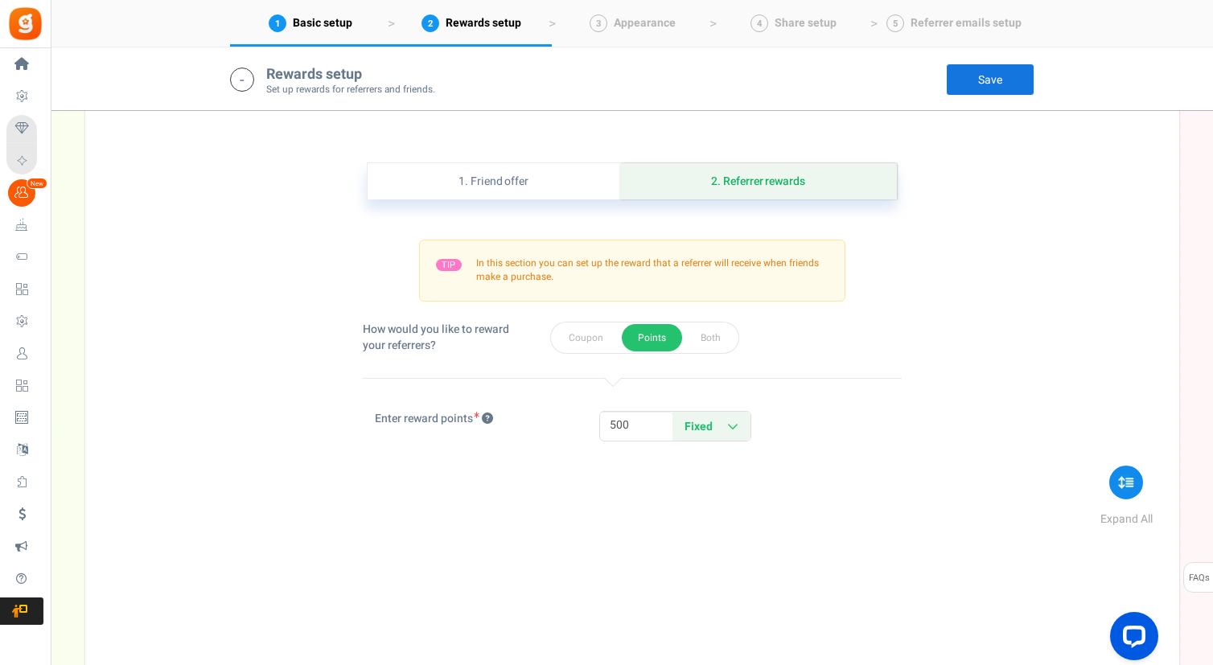
scroll to position [1186, 0]
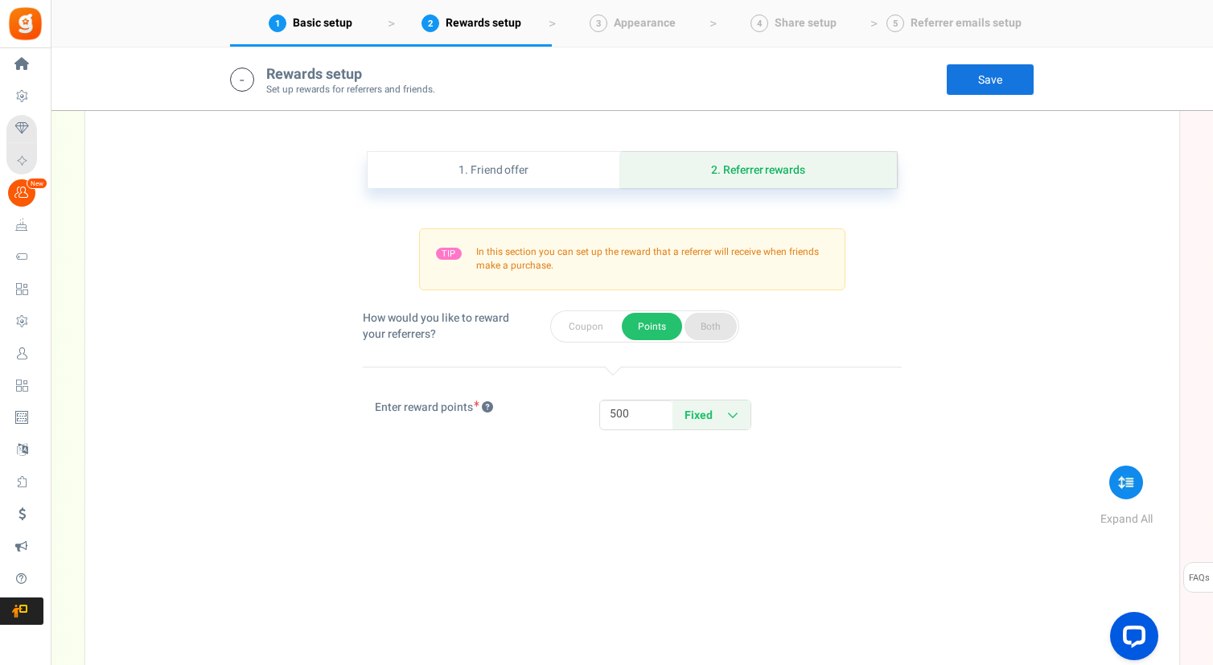
click at [715, 328] on button "Both" at bounding box center [710, 326] width 52 height 27
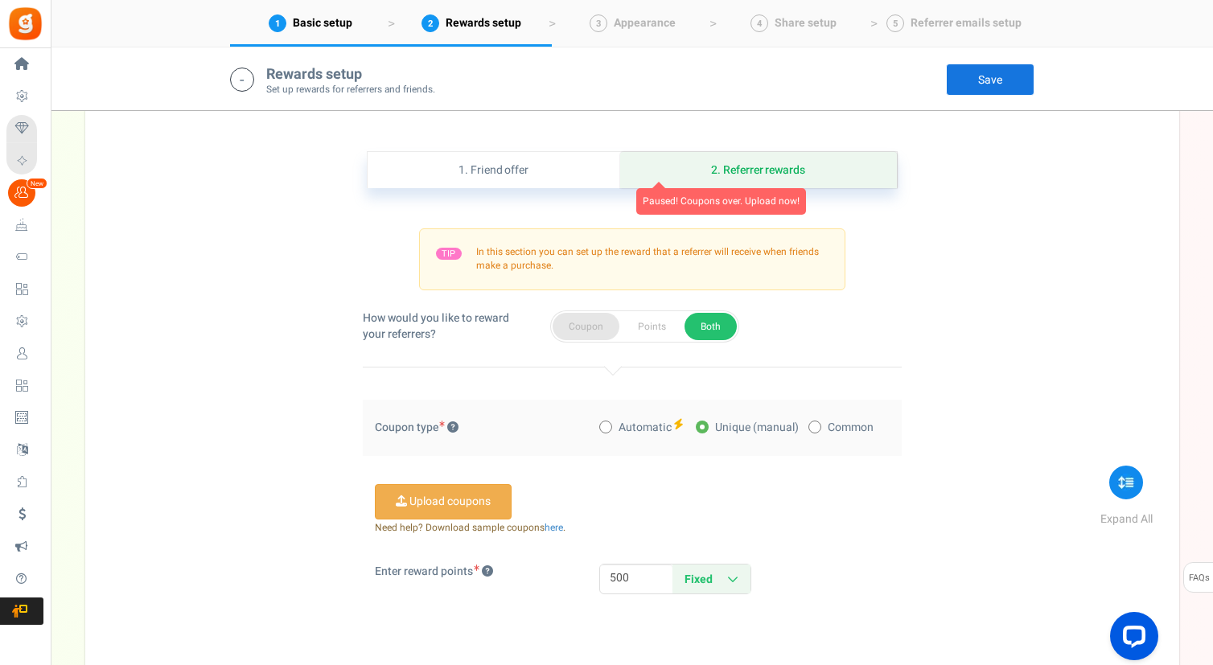
click at [592, 328] on button "Coupon" at bounding box center [585, 326] width 67 height 27
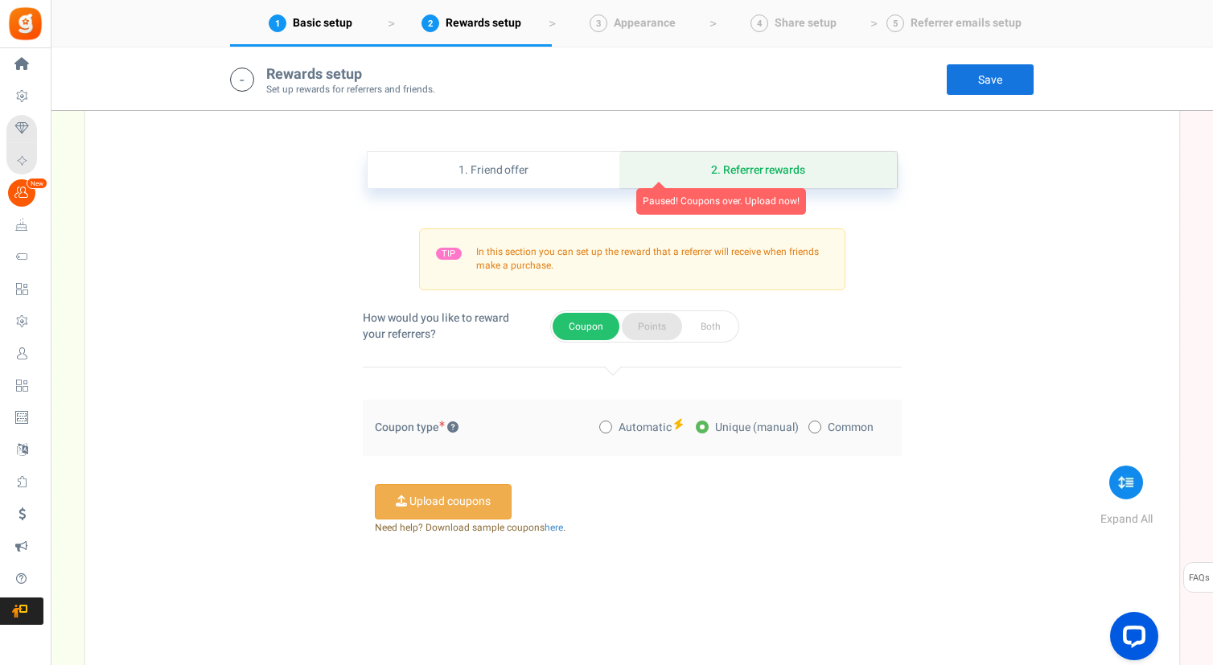
click at [659, 317] on button "Points" at bounding box center [652, 326] width 60 height 27
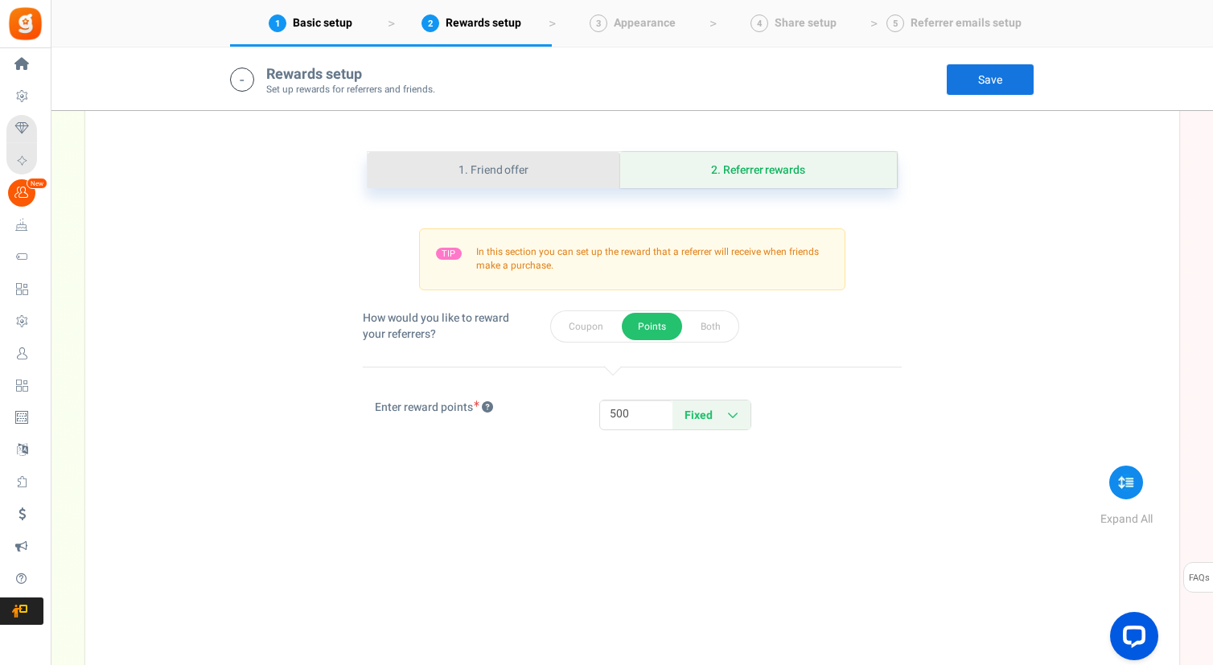
click at [528, 172] on link "1. Friend offer" at bounding box center [494, 170] width 253 height 36
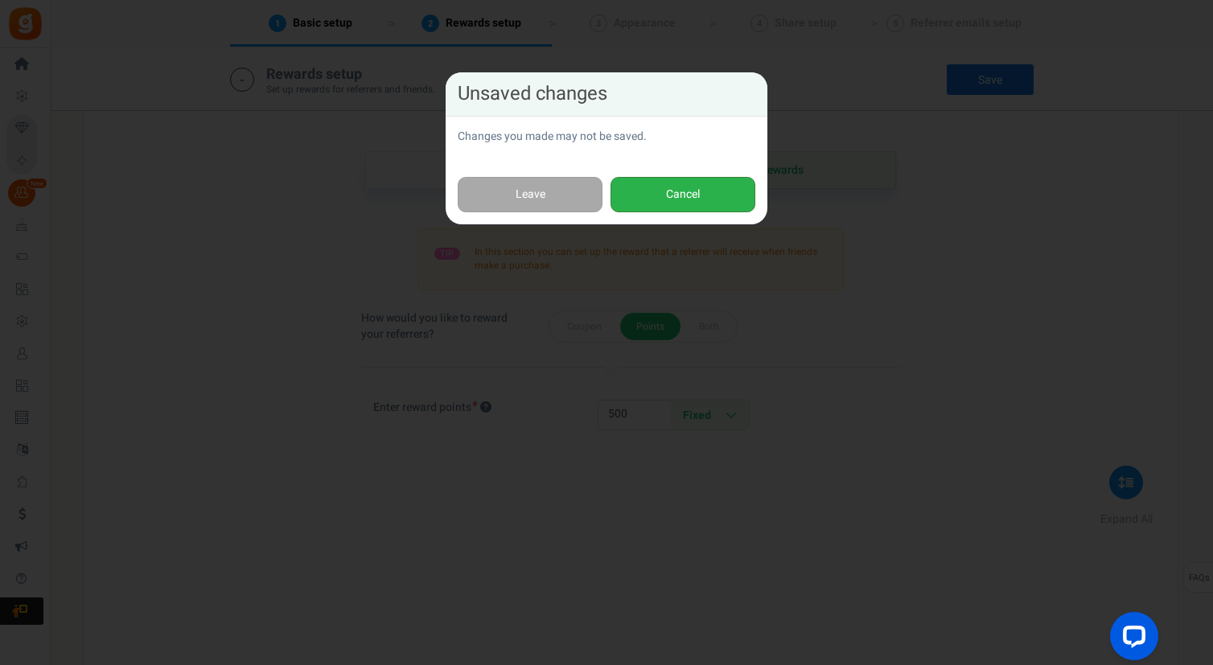
click at [676, 182] on button "Cancel" at bounding box center [682, 195] width 145 height 36
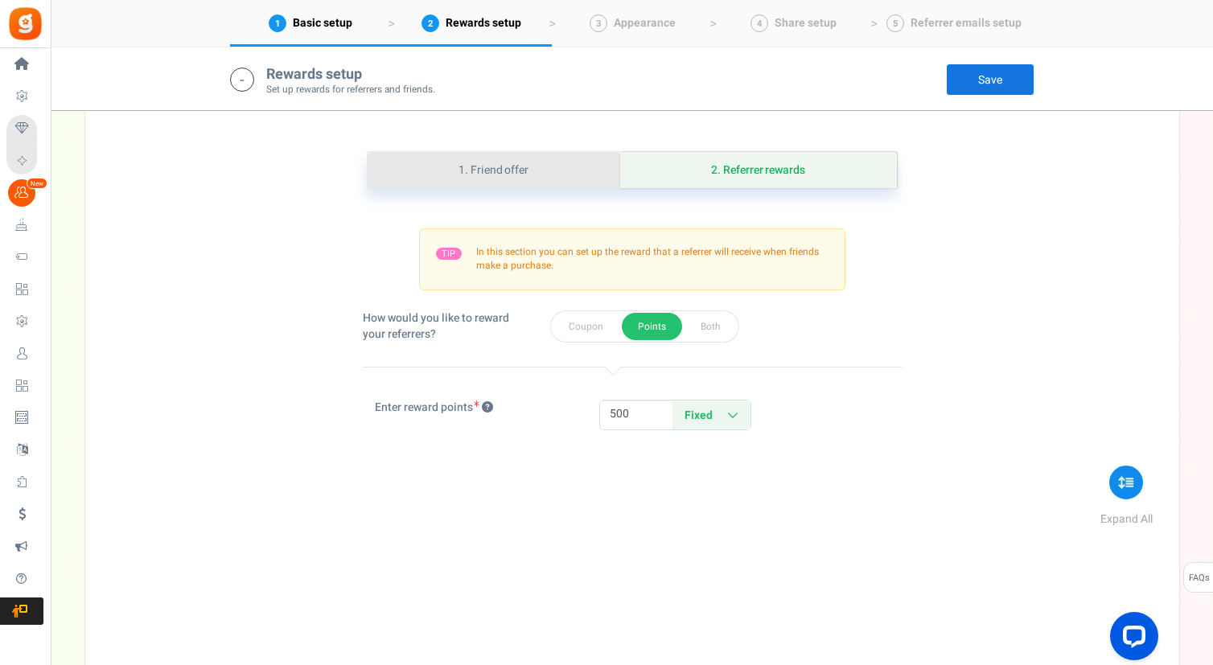
click at [515, 164] on link "1. Friend offer" at bounding box center [494, 170] width 253 height 36
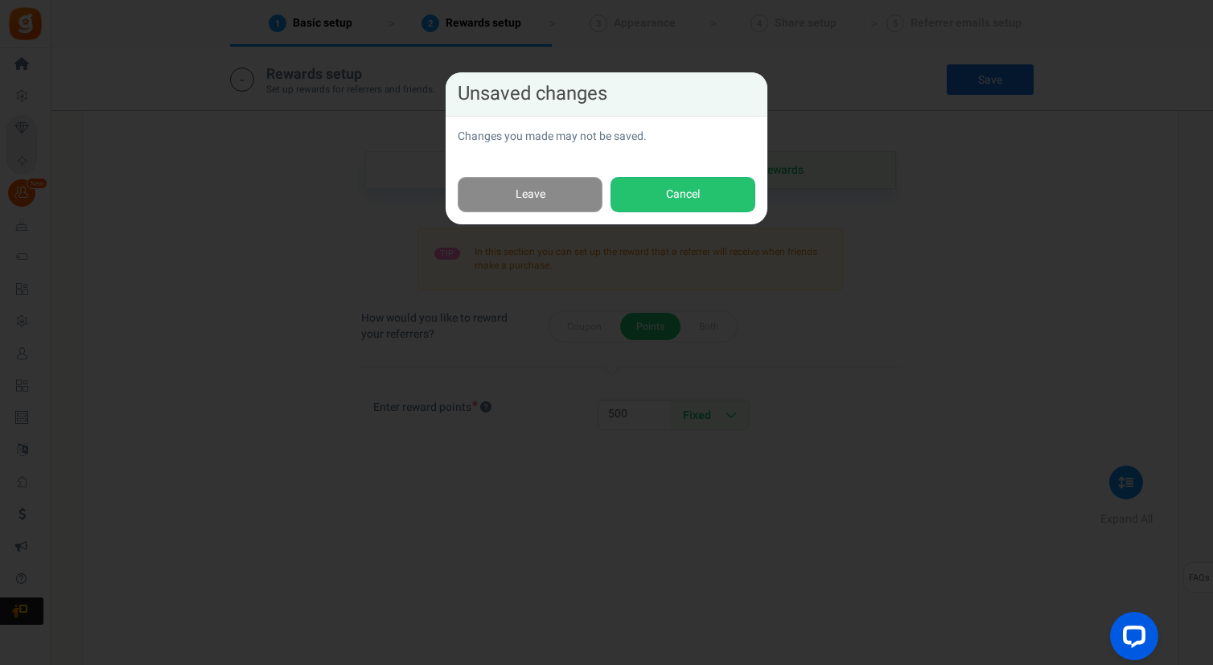
click at [532, 195] on link "Leave" at bounding box center [530, 195] width 145 height 36
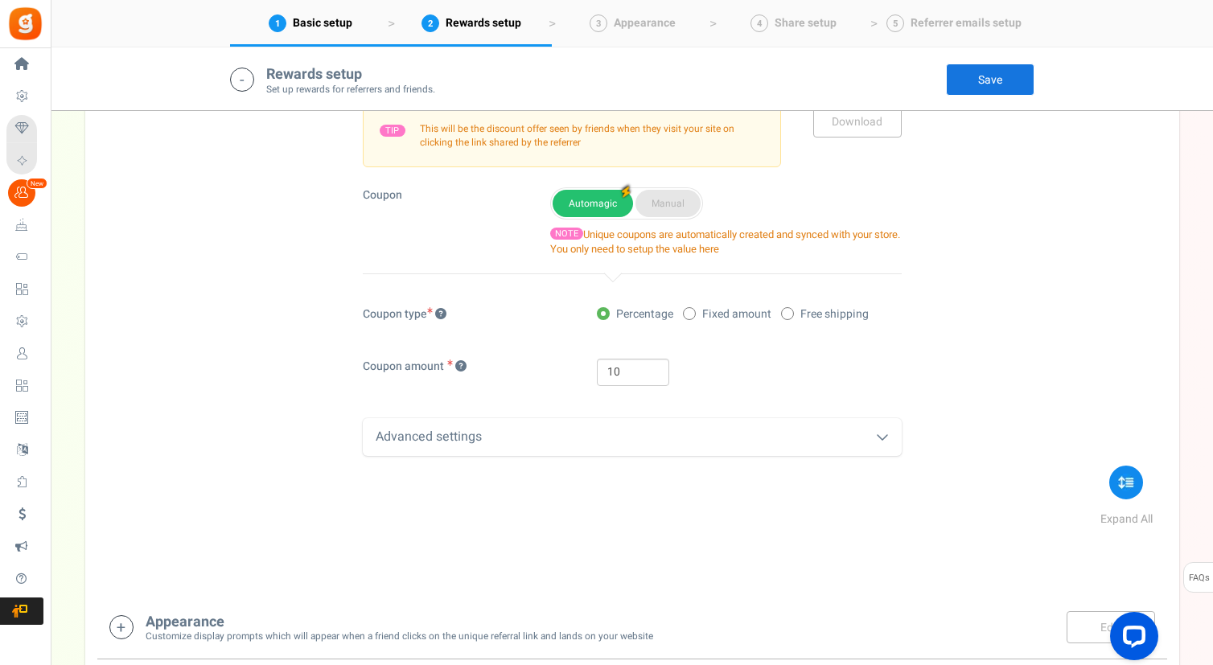
scroll to position [1346, 0]
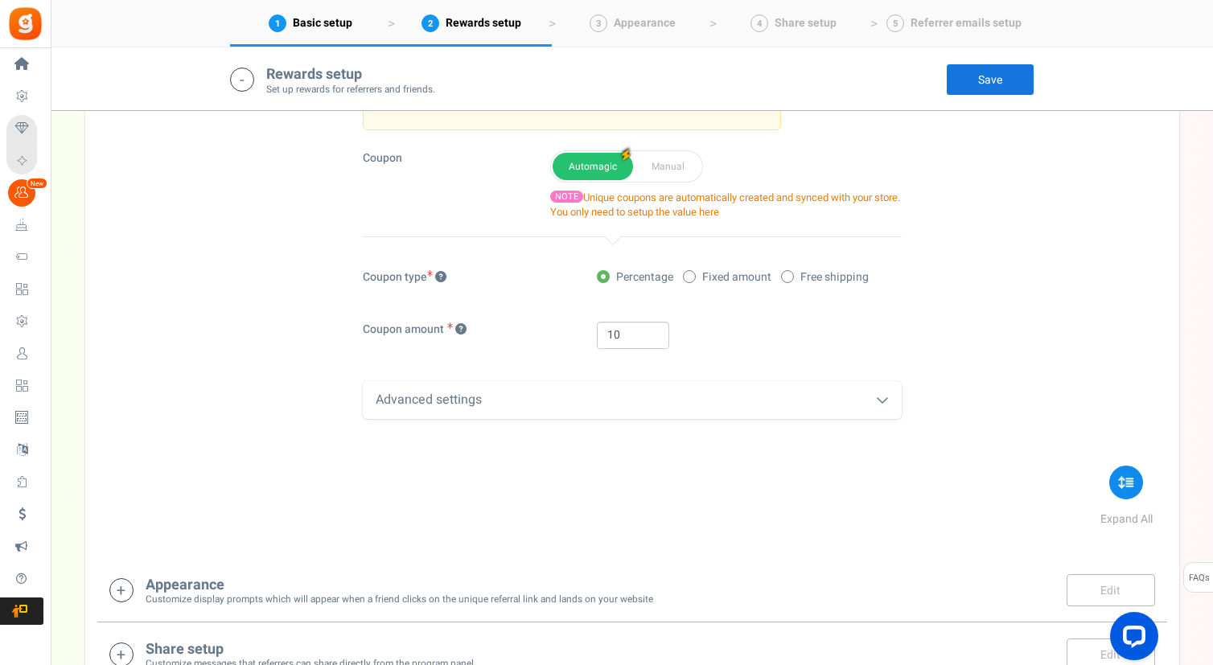
click at [600, 392] on div "Advanced settings" at bounding box center [632, 400] width 539 height 38
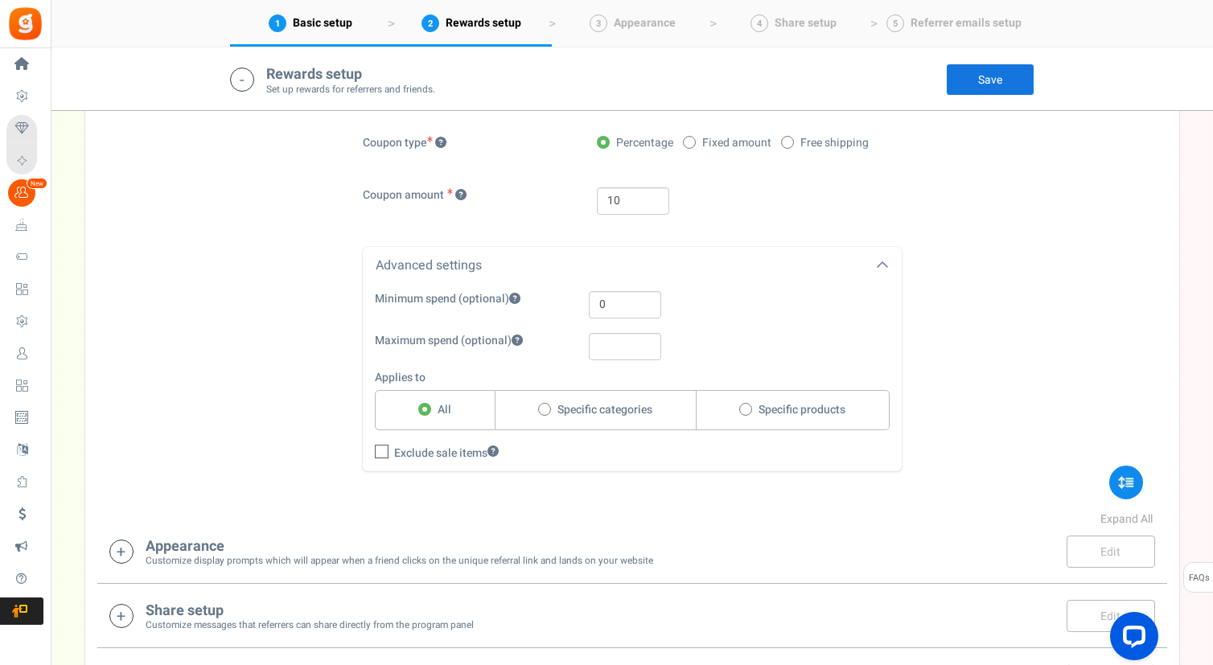
scroll to position [1486, 0]
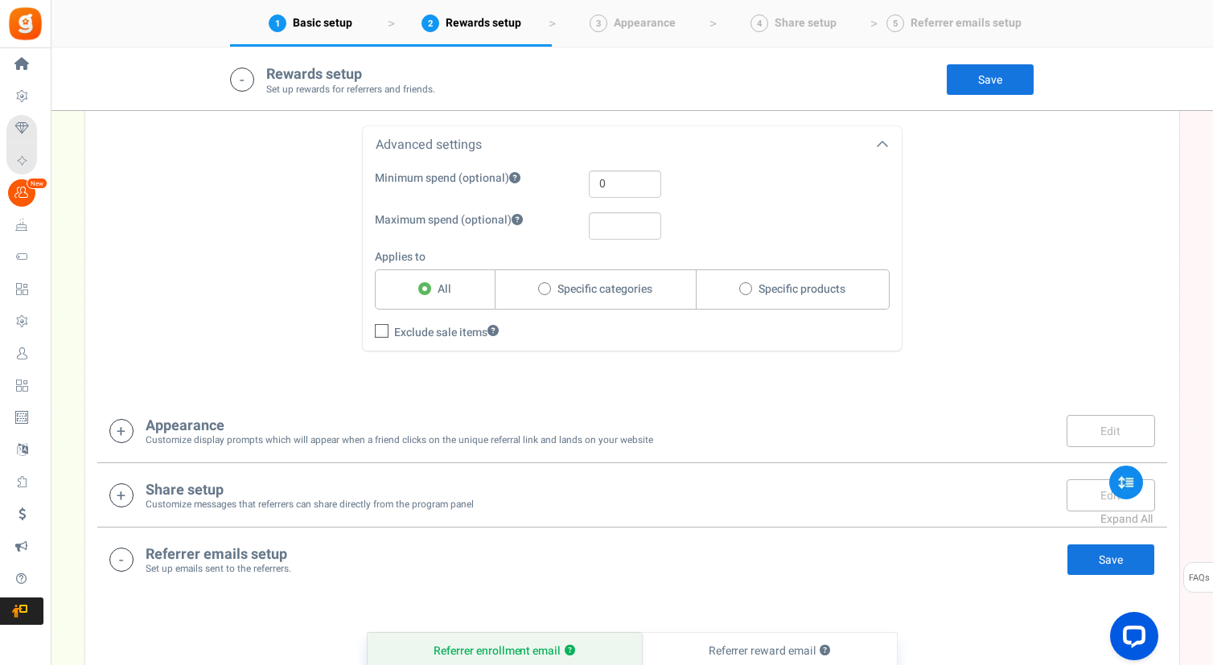
click at [418, 439] on small "Customize display prompts which will appear when a friend clicks on the unique …" at bounding box center [399, 440] width 507 height 14
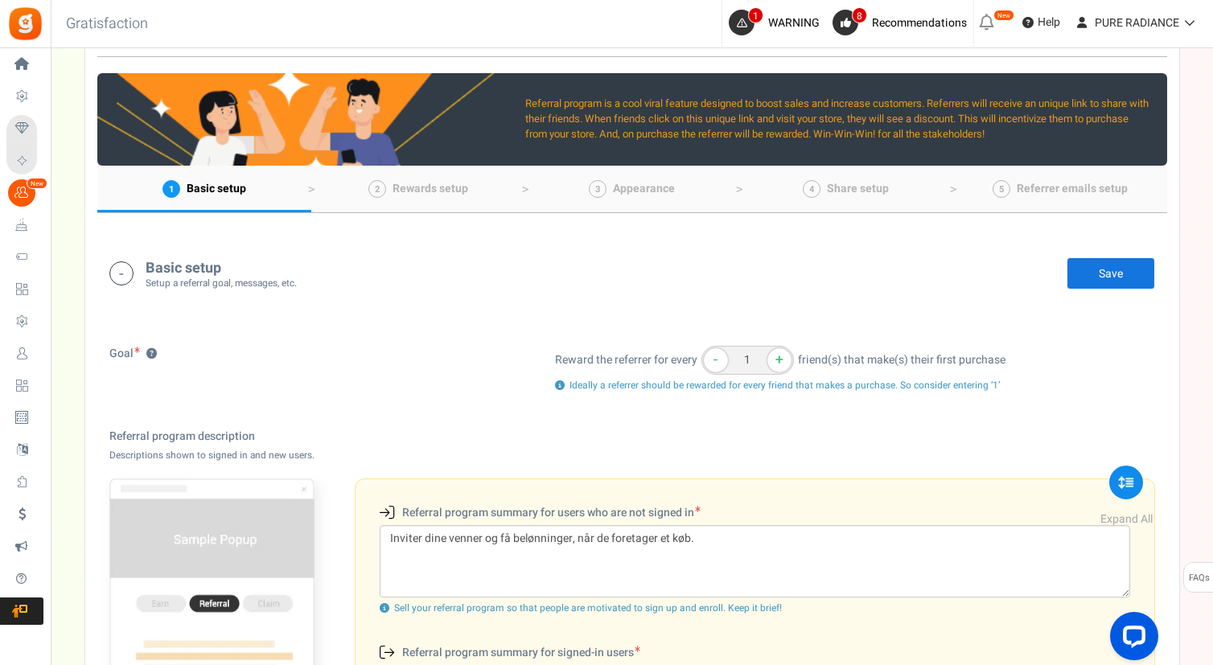
scroll to position [0, 0]
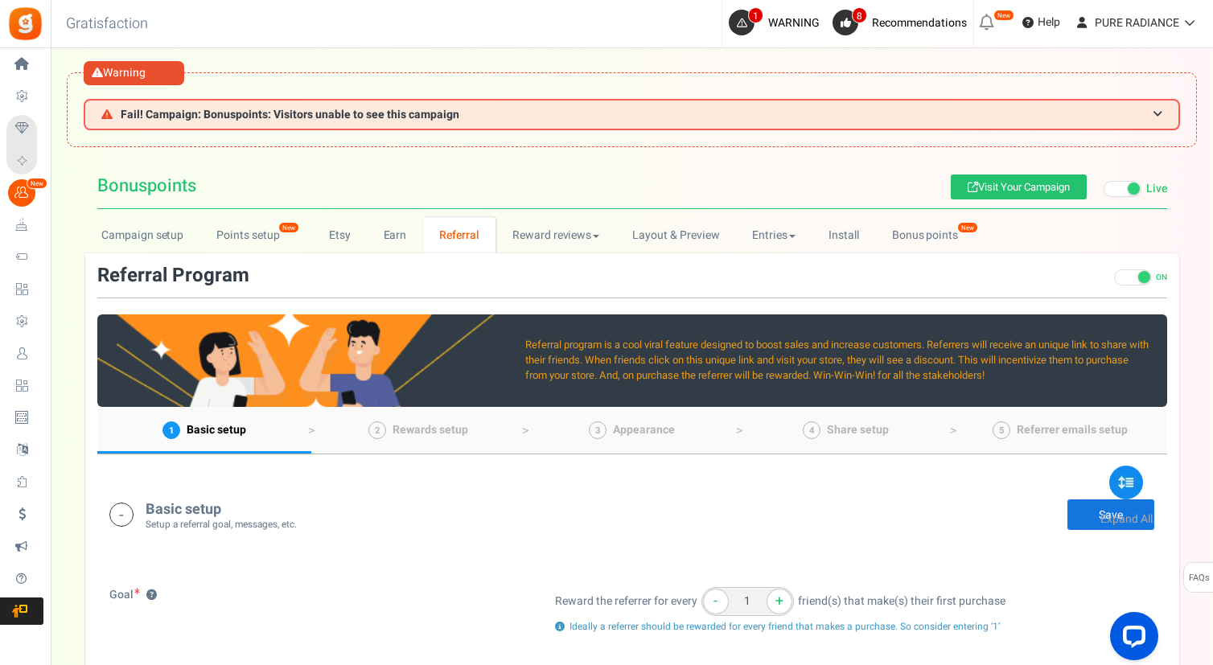
click at [462, 230] on link "Referral" at bounding box center [459, 235] width 73 height 36
click at [1141, 277] on span at bounding box center [1144, 277] width 12 height 12
click at [1114, 277] on input "ON OFF" at bounding box center [1114, 286] width 0 height 27
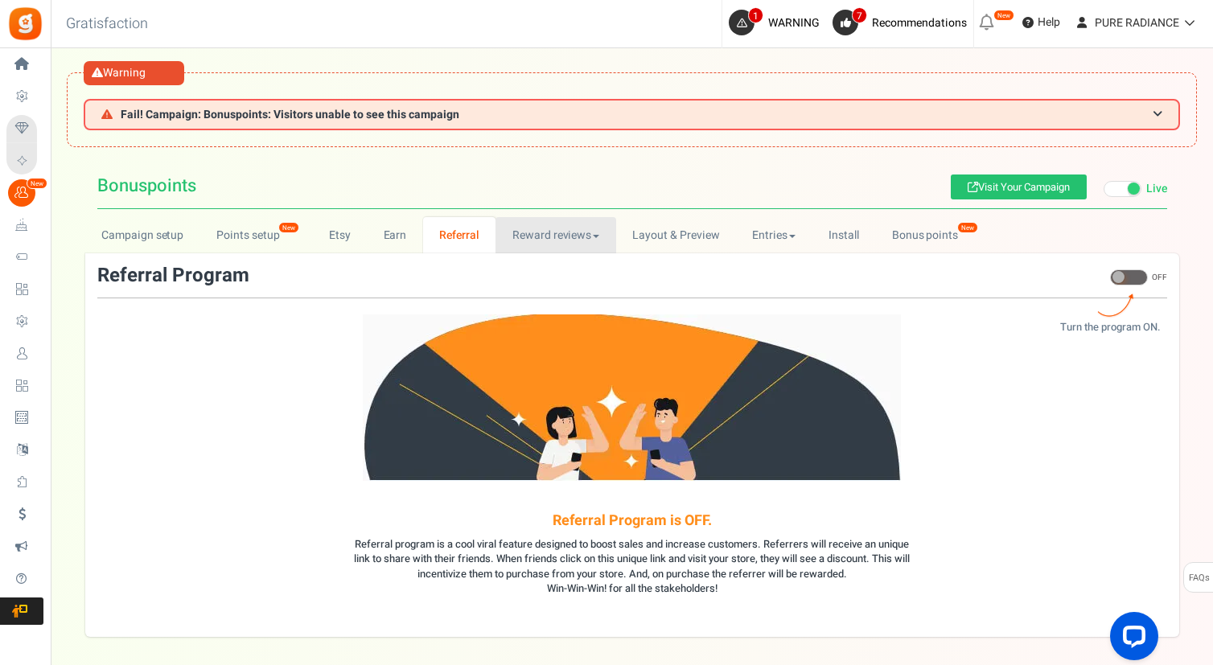
click at [546, 236] on link "Reward reviews" at bounding box center [555, 235] width 120 height 36
click at [524, 273] on link "WOO" at bounding box center [559, 270] width 129 height 23
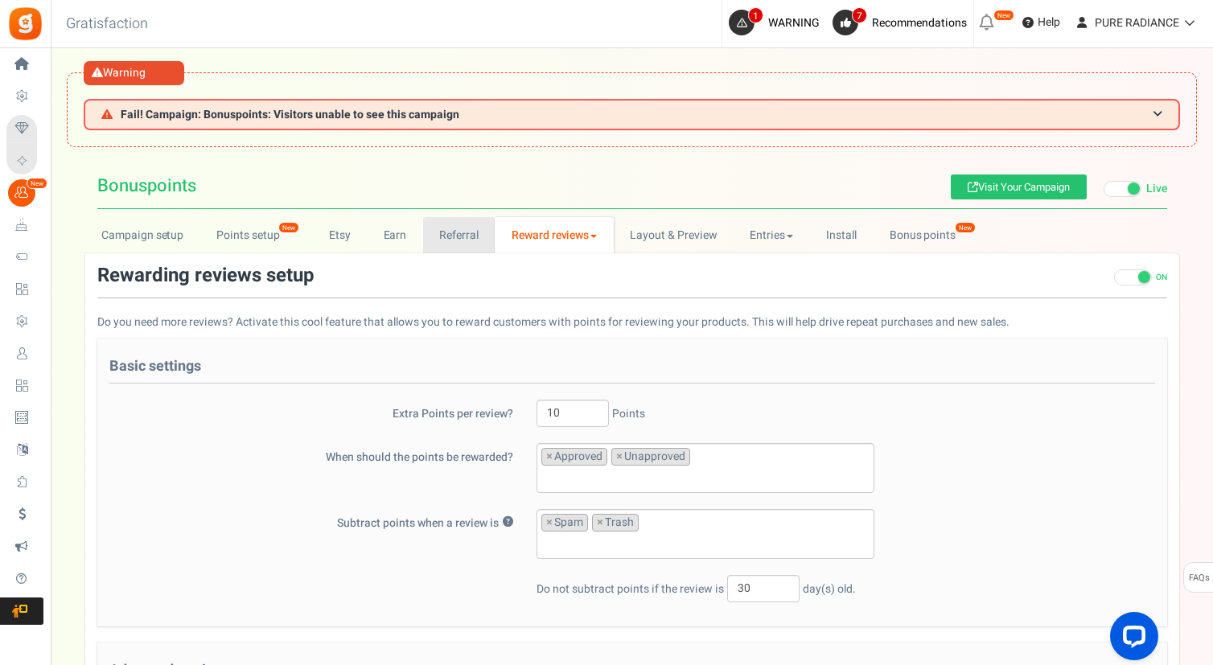
click at [470, 239] on link "Referral" at bounding box center [459, 235] width 72 height 36
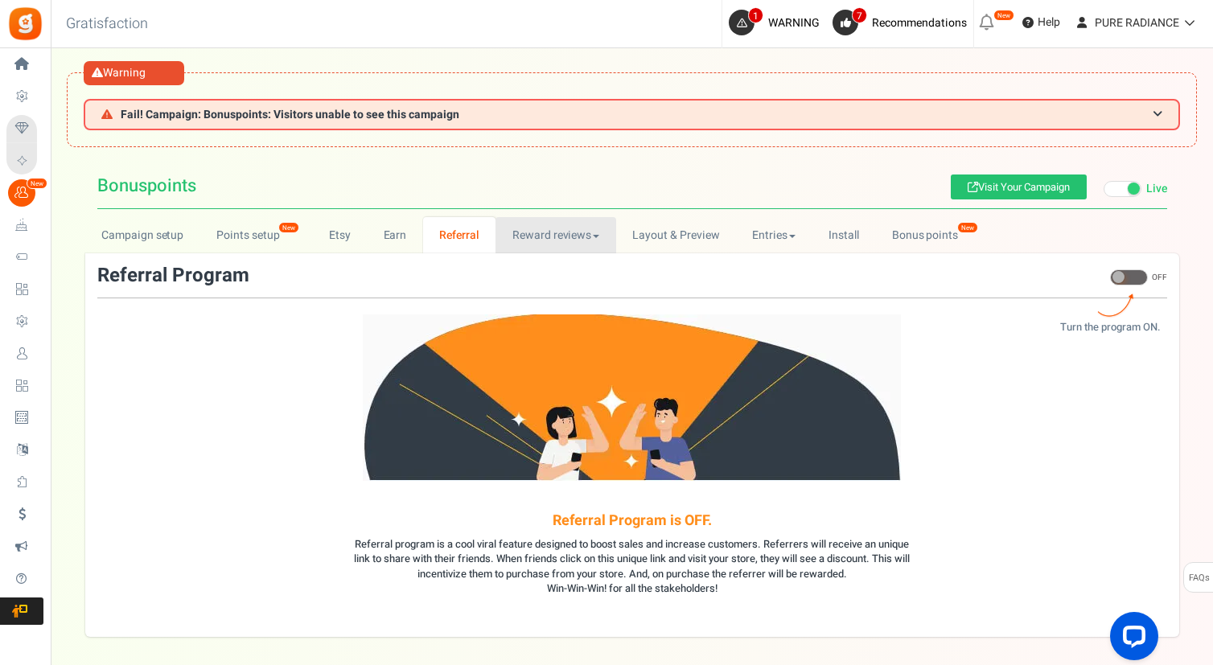
click at [539, 240] on link "Reward reviews" at bounding box center [555, 235] width 120 height 36
click at [533, 272] on link "WOO" at bounding box center [559, 270] width 129 height 23
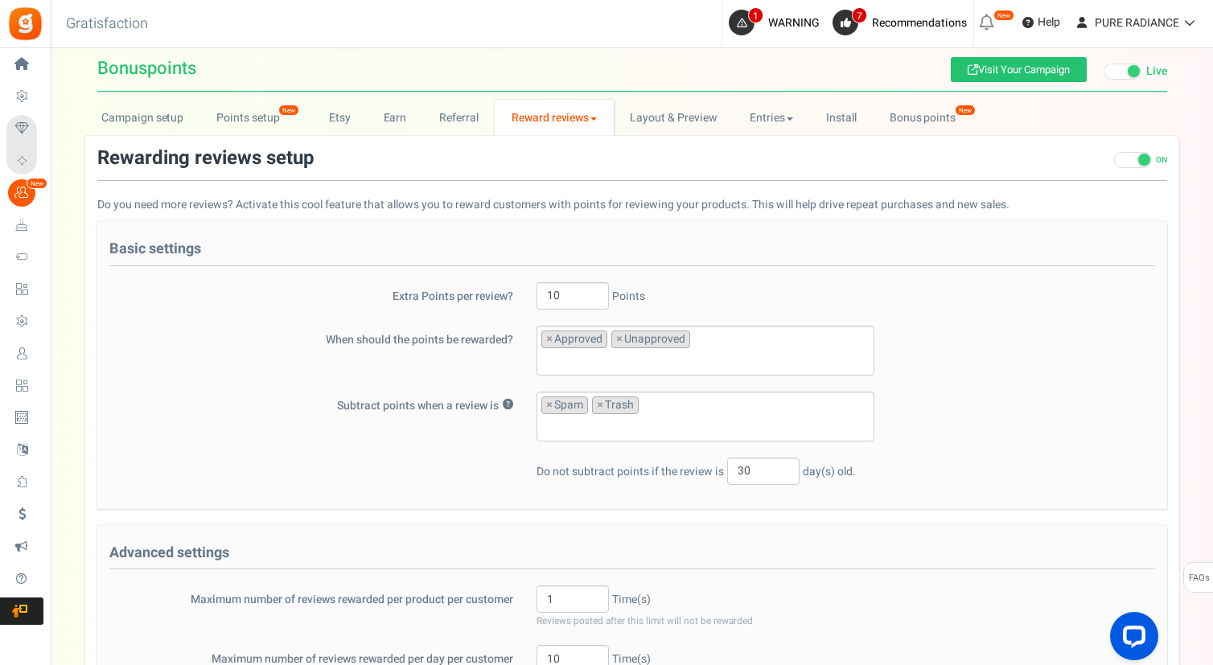
scroll to position [112, 0]
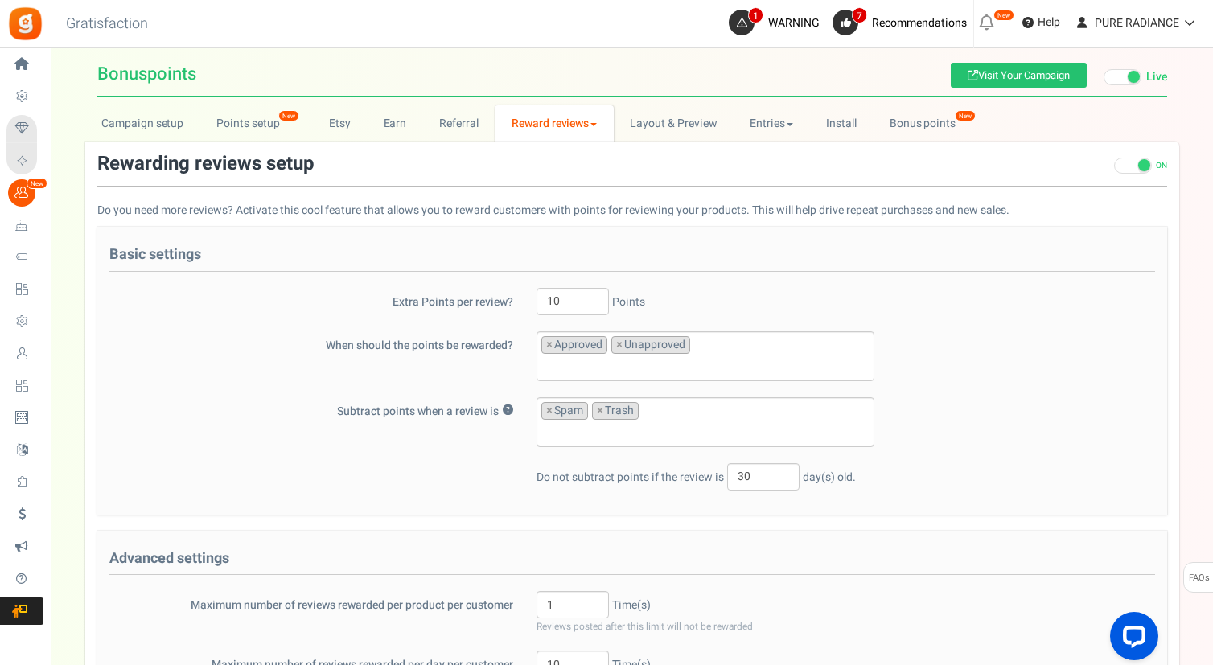
click at [1138, 167] on span at bounding box center [1144, 165] width 12 height 12
click at [1114, 167] on input "ON OFF" at bounding box center [1114, 174] width 0 height 27
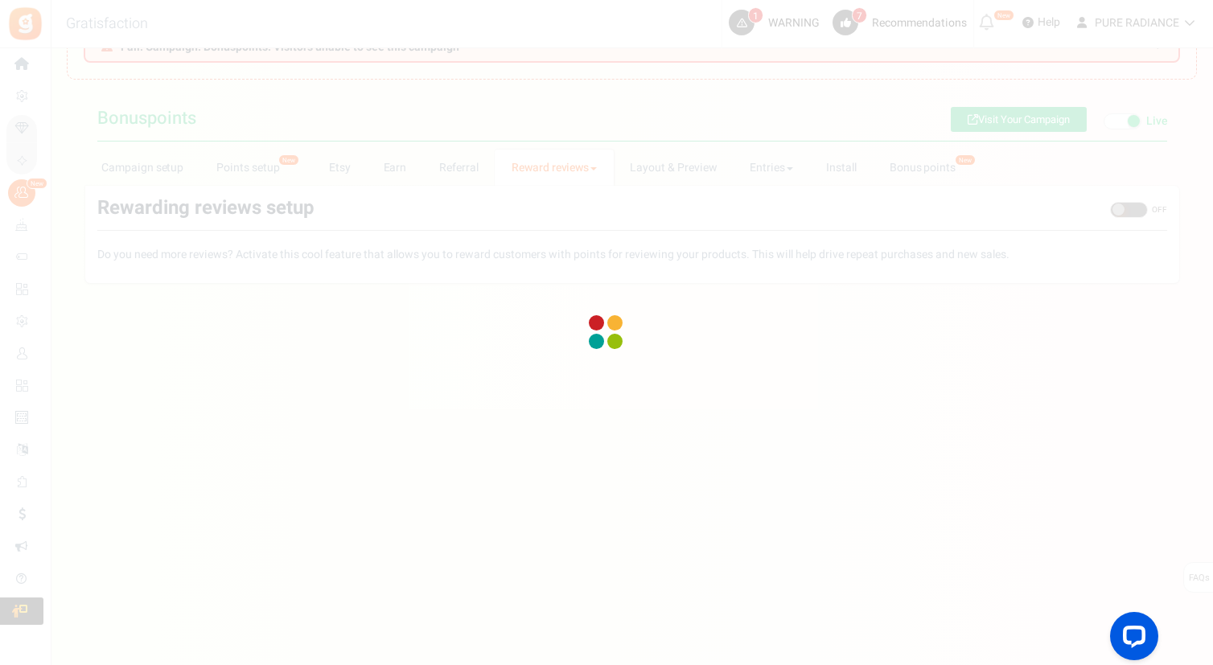
scroll to position [68, 0]
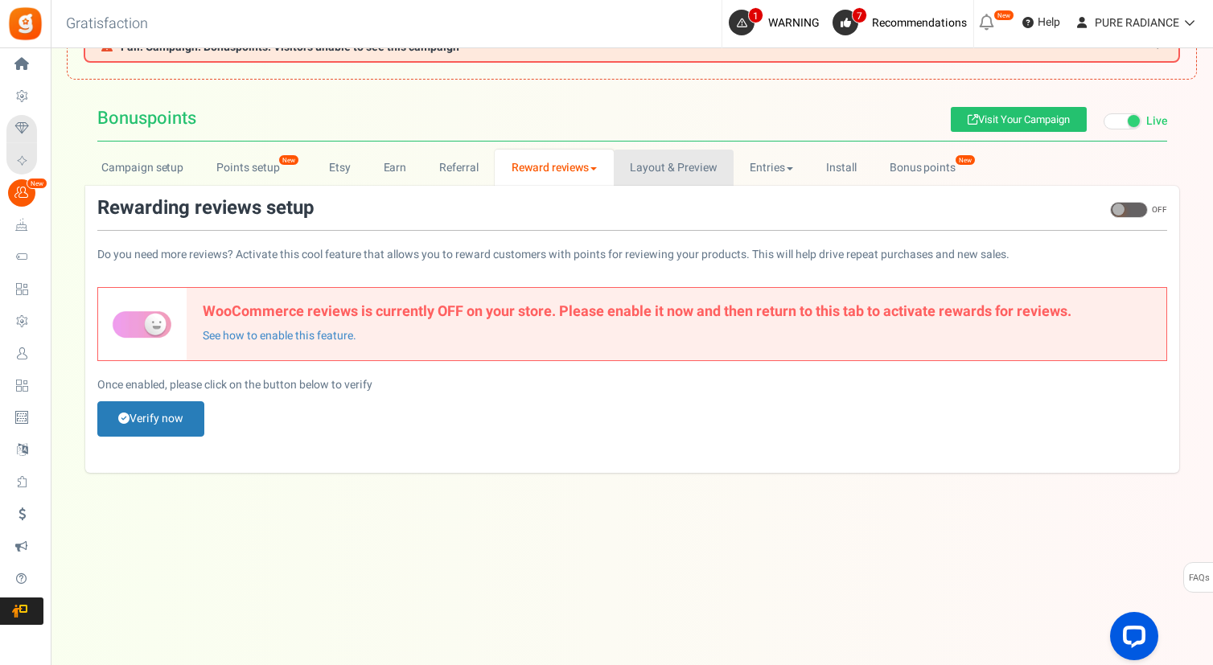
click at [660, 179] on link "Layout & Preview" at bounding box center [674, 168] width 120 height 36
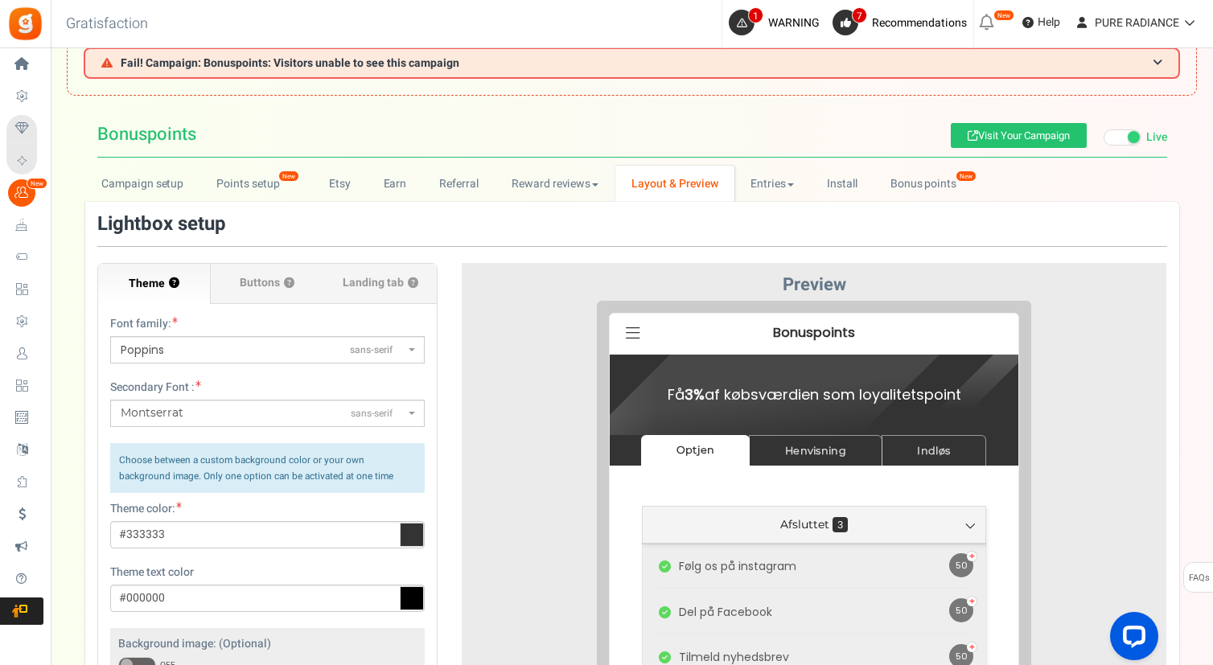
scroll to position [0, 0]
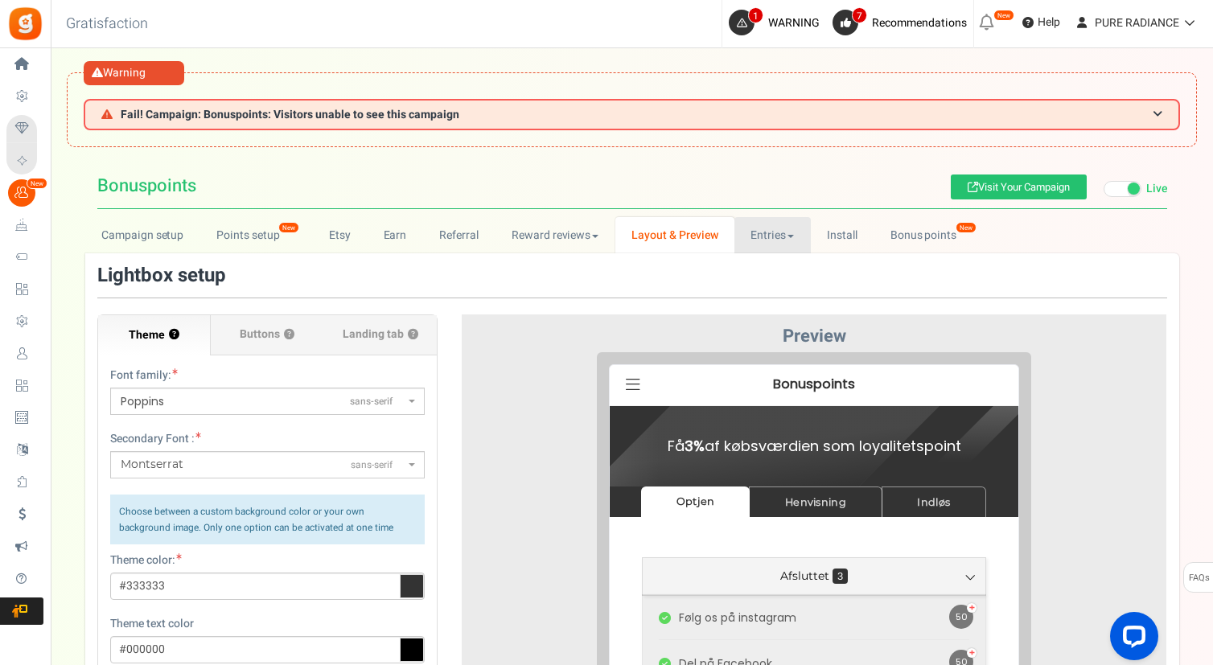
click at [746, 244] on link "Entries" at bounding box center [772, 235] width 76 height 36
click at [763, 272] on link "Entries" at bounding box center [798, 270] width 129 height 23
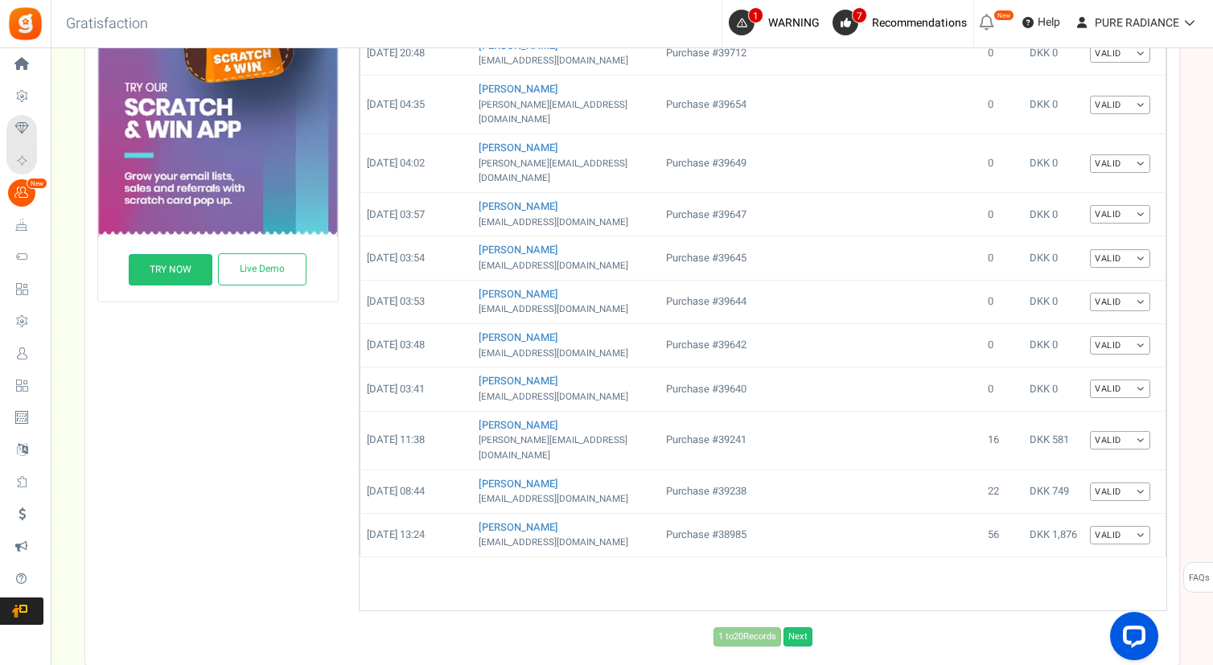
scroll to position [739, 0]
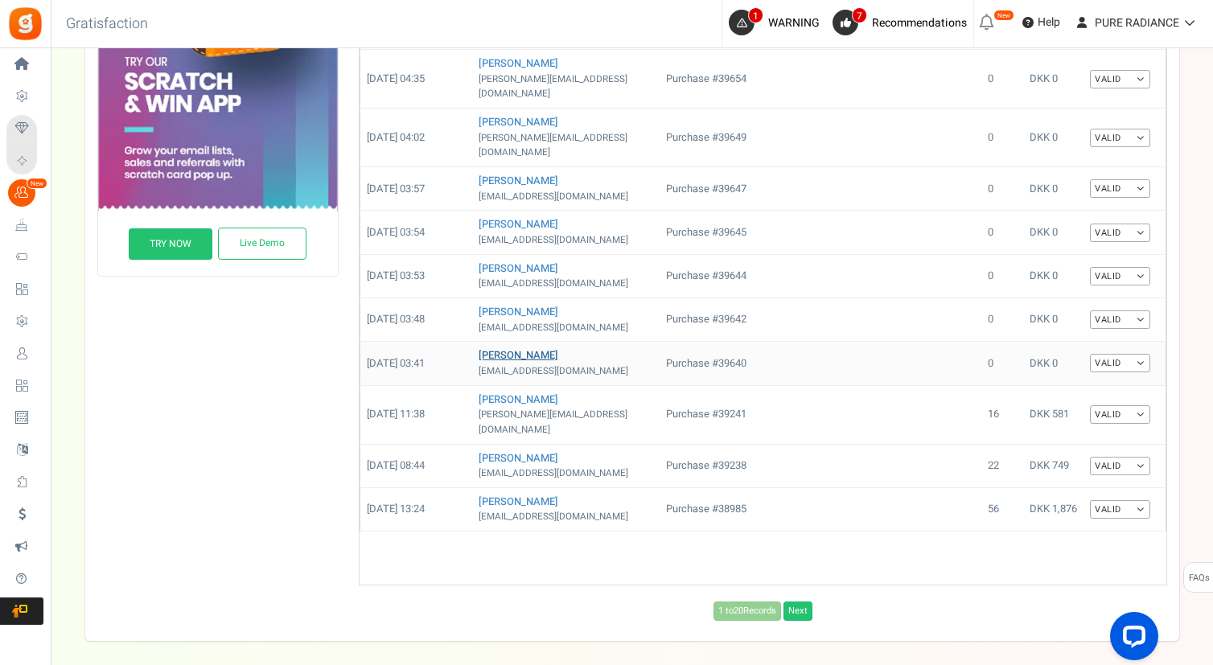
click at [553, 347] on link "[PERSON_NAME]" at bounding box center [519, 354] width 80 height 15
click at [544, 304] on link "[PERSON_NAME]" at bounding box center [519, 311] width 80 height 15
click at [546, 261] on link "[PERSON_NAME]" at bounding box center [519, 268] width 80 height 15
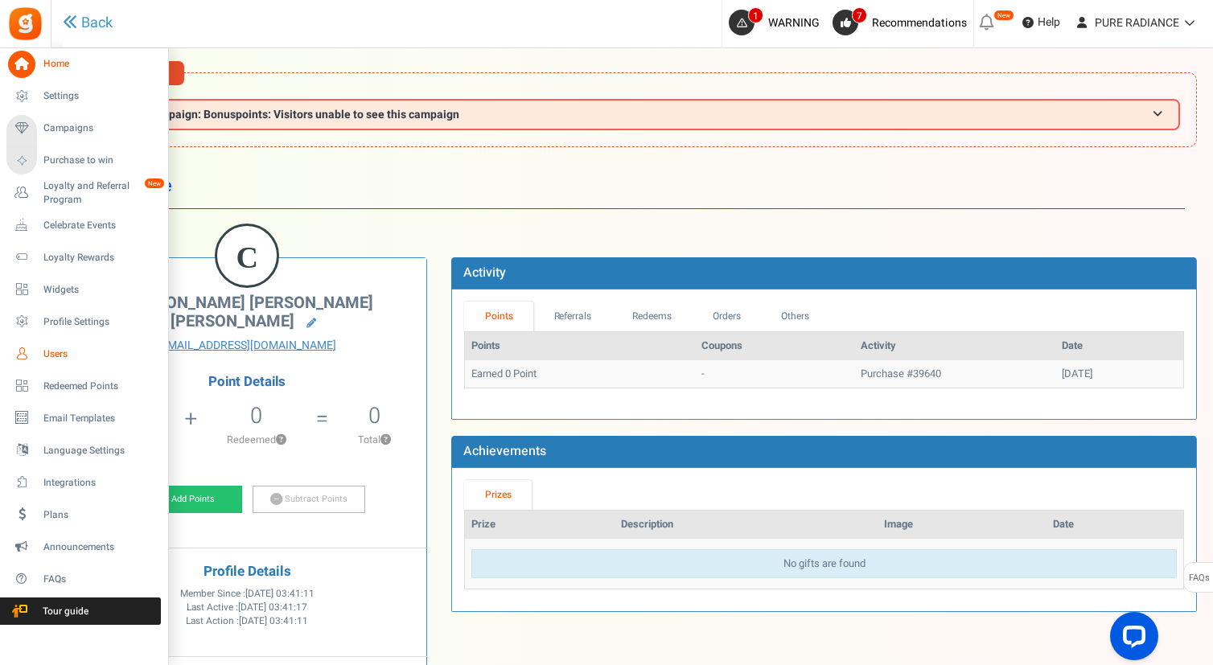
click at [65, 349] on span "Users" at bounding box center [99, 354] width 113 height 14
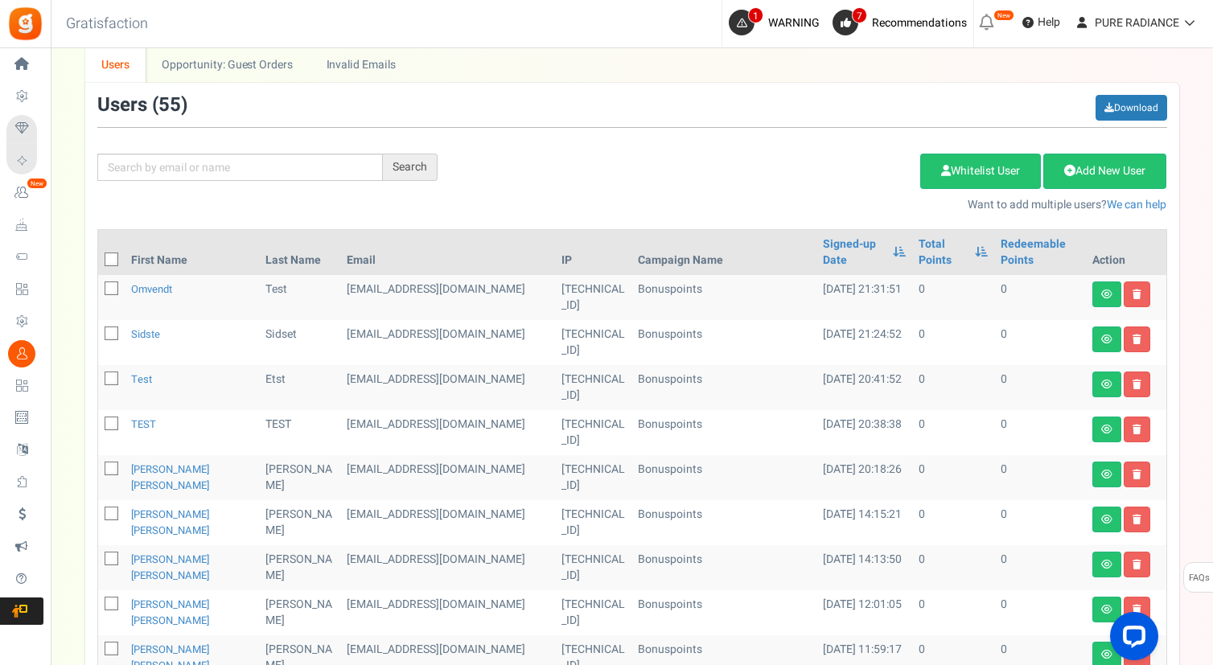
scroll to position [216, 0]
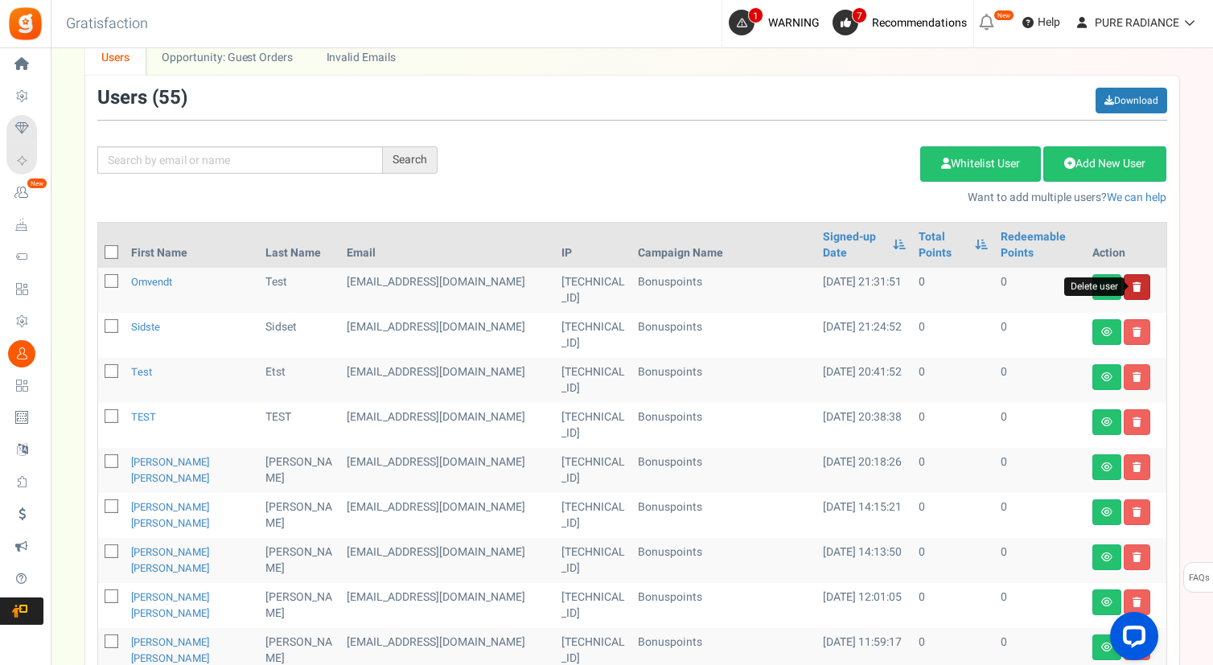
click at [1136, 282] on icon at bounding box center [1136, 287] width 9 height 10
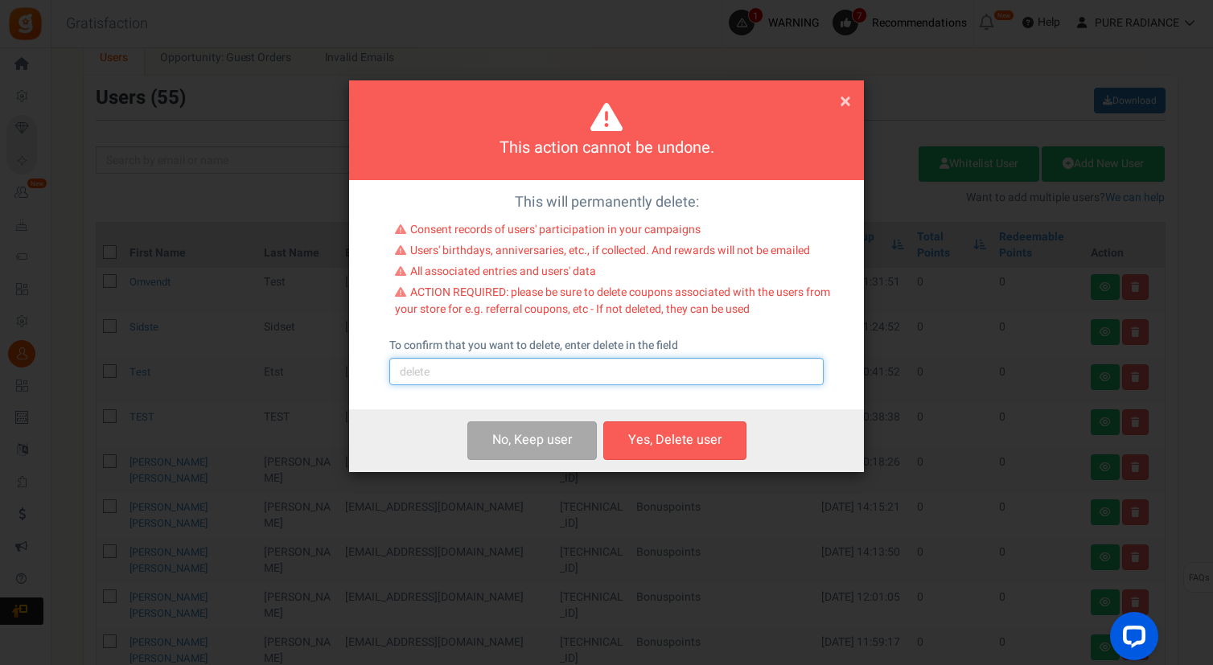
click at [639, 376] on input "text" at bounding box center [606, 371] width 434 height 27
type input "delete"
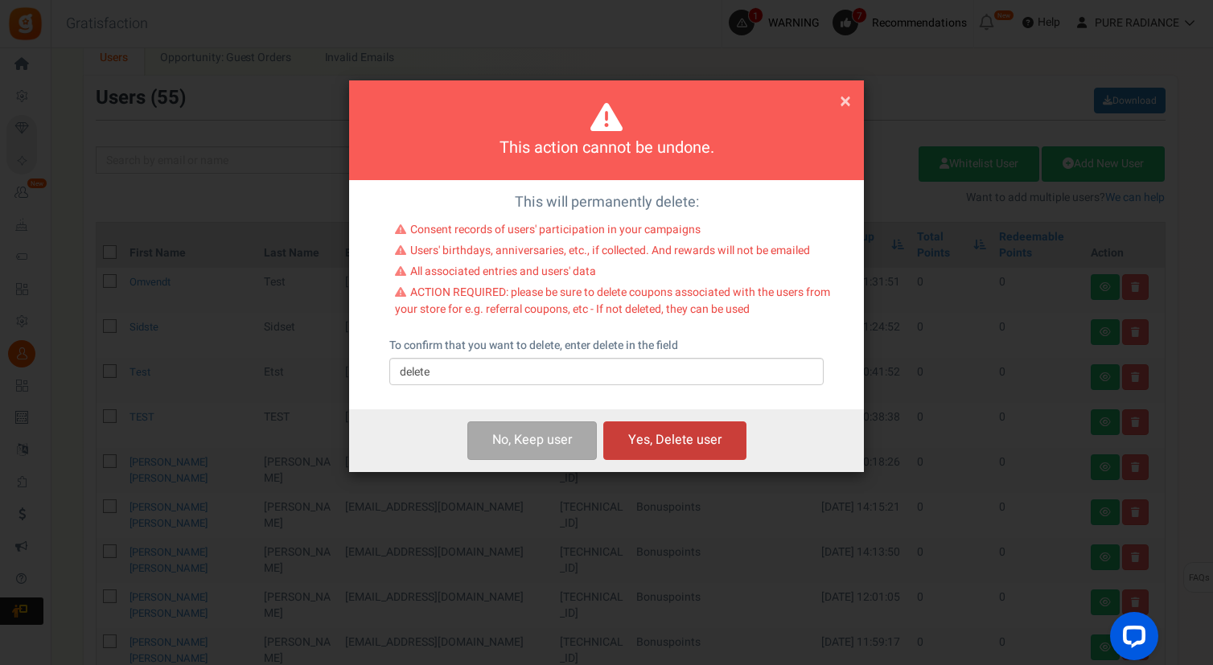
click at [720, 445] on button "Yes, Delete user" at bounding box center [674, 440] width 143 height 38
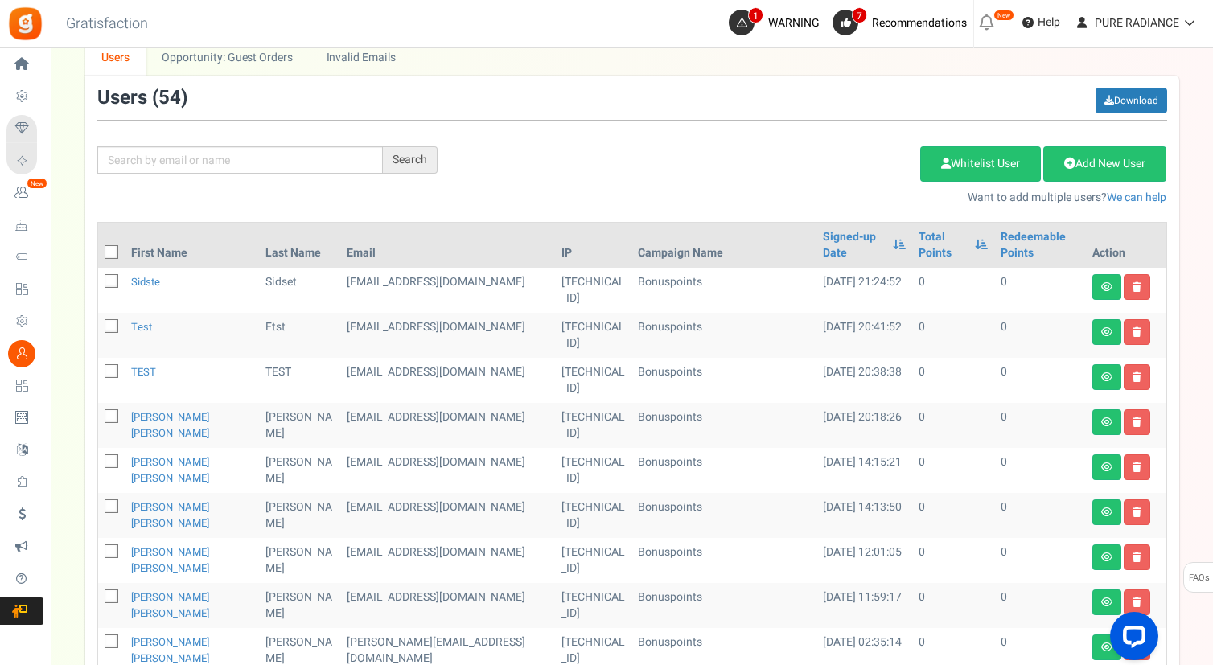
click at [114, 284] on icon at bounding box center [112, 282] width 10 height 10
click at [99, 284] on input "checkbox" at bounding box center [93, 282] width 10 height 10
checkbox input "true"
click at [109, 323] on icon at bounding box center [112, 327] width 10 height 10
click at [99, 323] on input "checkbox" at bounding box center [93, 327] width 10 height 10
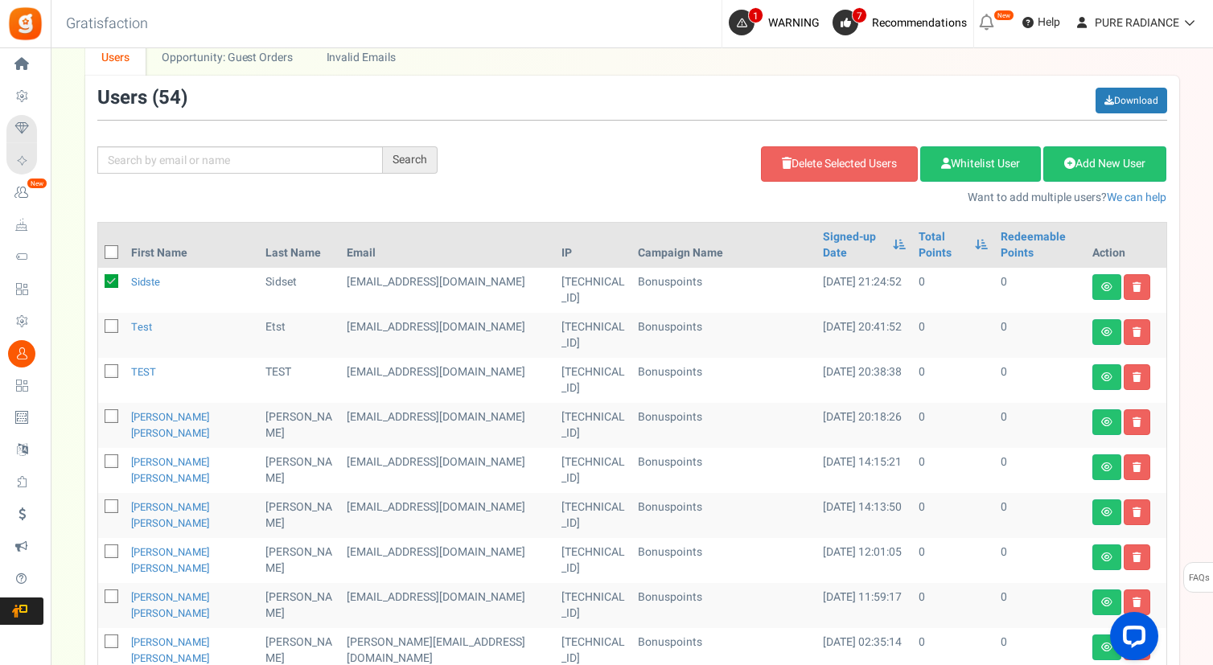
checkbox input "true"
click at [108, 371] on icon at bounding box center [112, 373] width 10 height 10
click at [99, 371] on input "checkbox" at bounding box center [93, 373] width 10 height 10
checkbox input "true"
click at [113, 417] on icon at bounding box center [112, 418] width 10 height 10
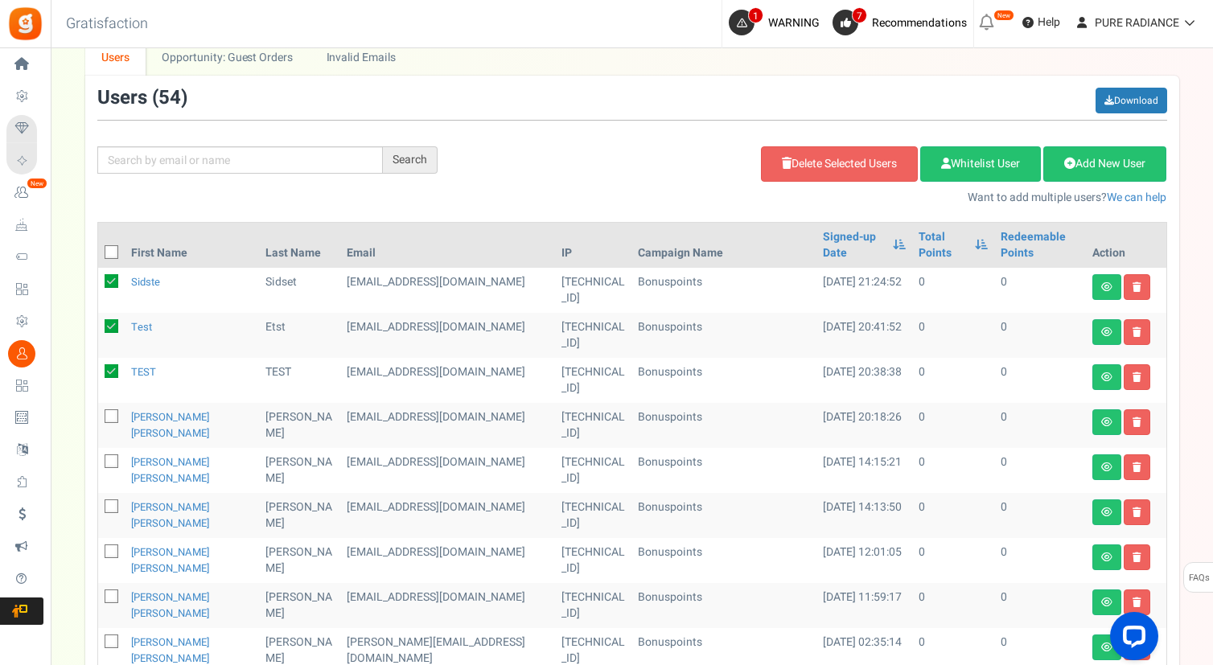
click at [99, 417] on input "checkbox" at bounding box center [93, 418] width 10 height 10
checkbox input "true"
click at [113, 462] on icon at bounding box center [112, 463] width 10 height 10
click at [99, 462] on input "checkbox" at bounding box center [93, 463] width 10 height 10
checkbox input "true"
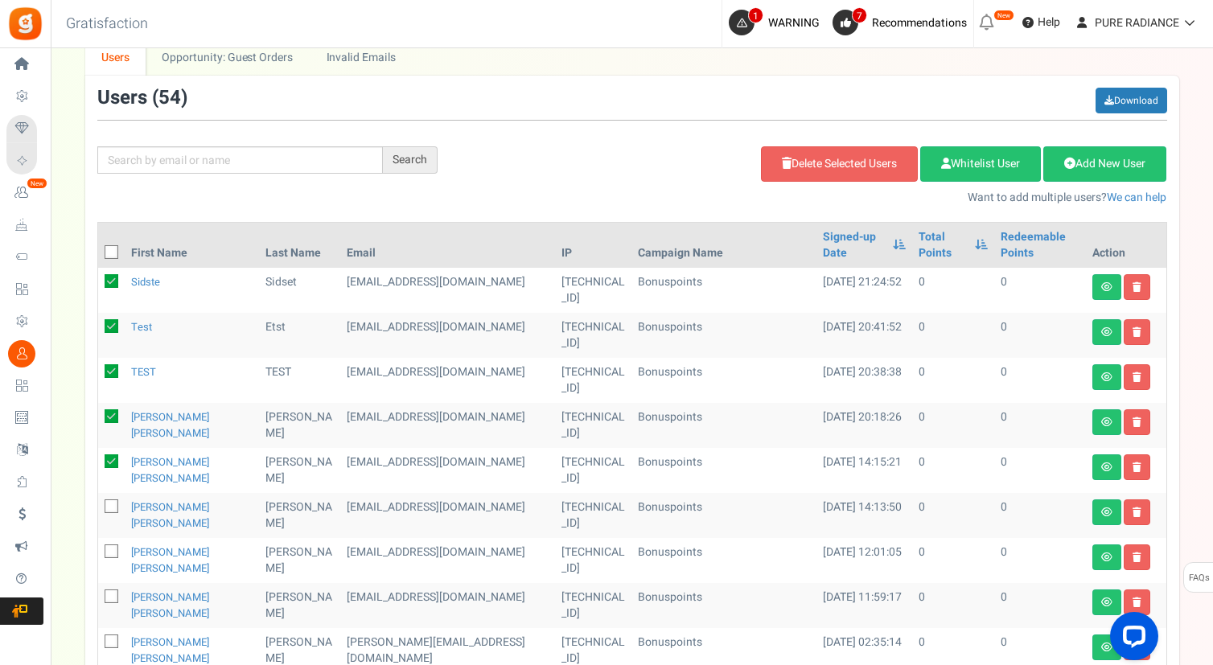
click at [113, 503] on icon at bounding box center [112, 508] width 10 height 10
click at [99, 503] on input "checkbox" at bounding box center [93, 508] width 10 height 10
checkbox input "true"
click at [112, 552] on icon at bounding box center [112, 553] width 10 height 10
click at [99, 552] on input "checkbox" at bounding box center [93, 553] width 10 height 10
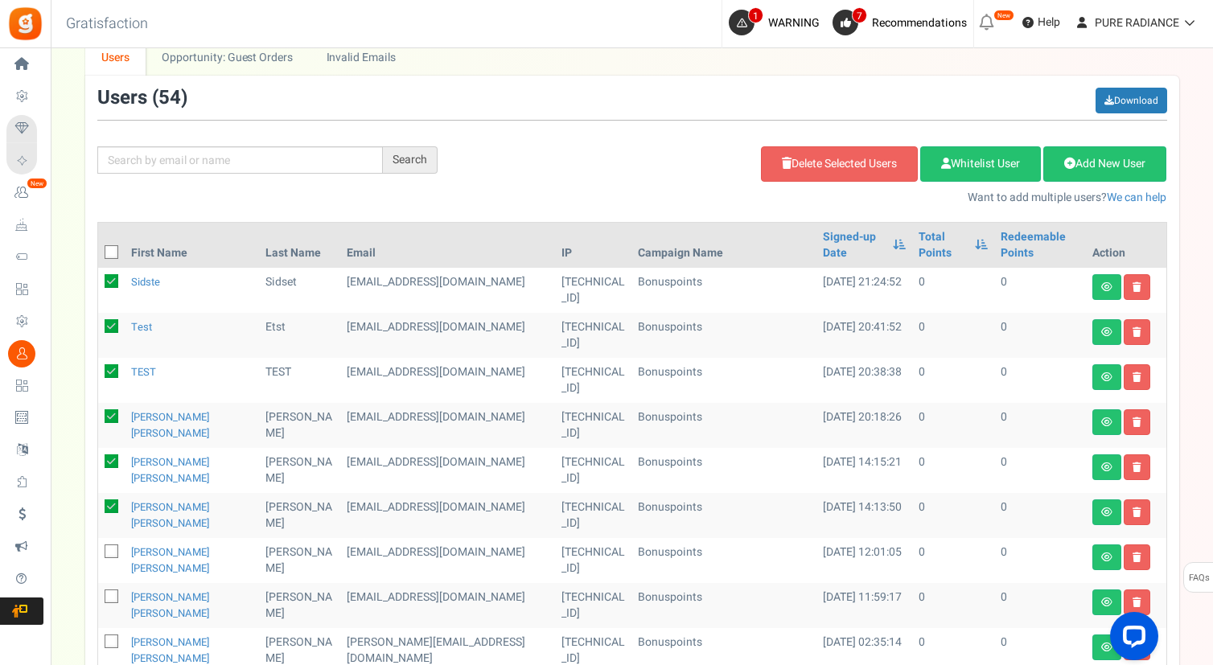
checkbox input "true"
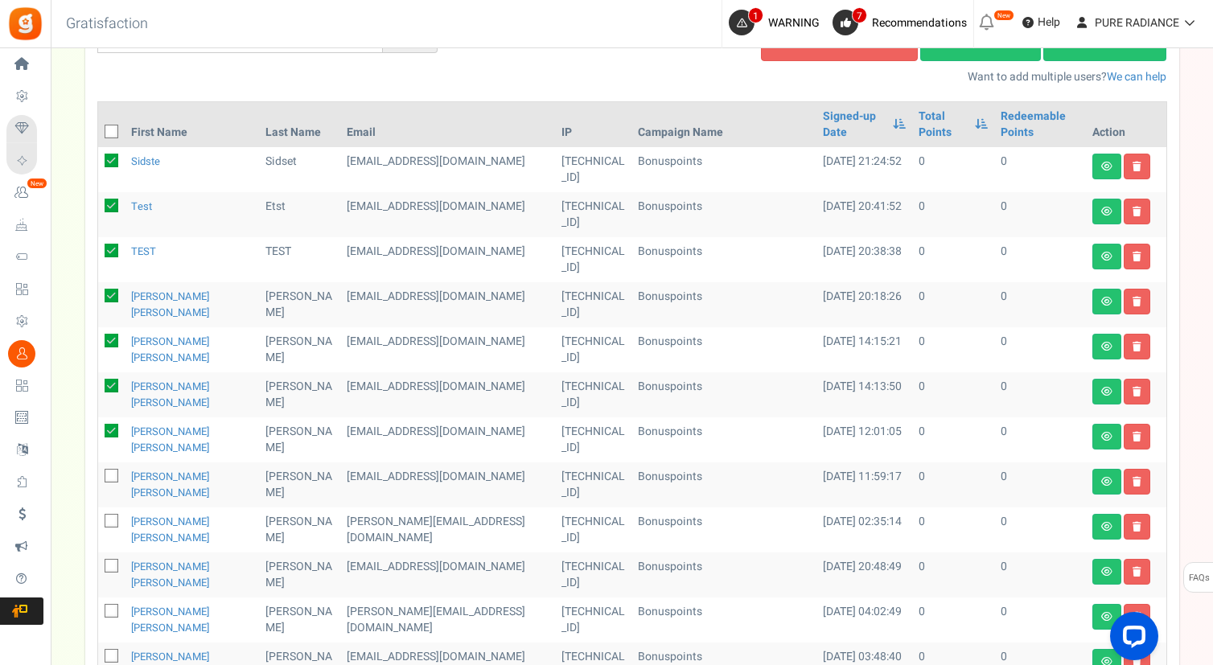
scroll to position [380, 0]
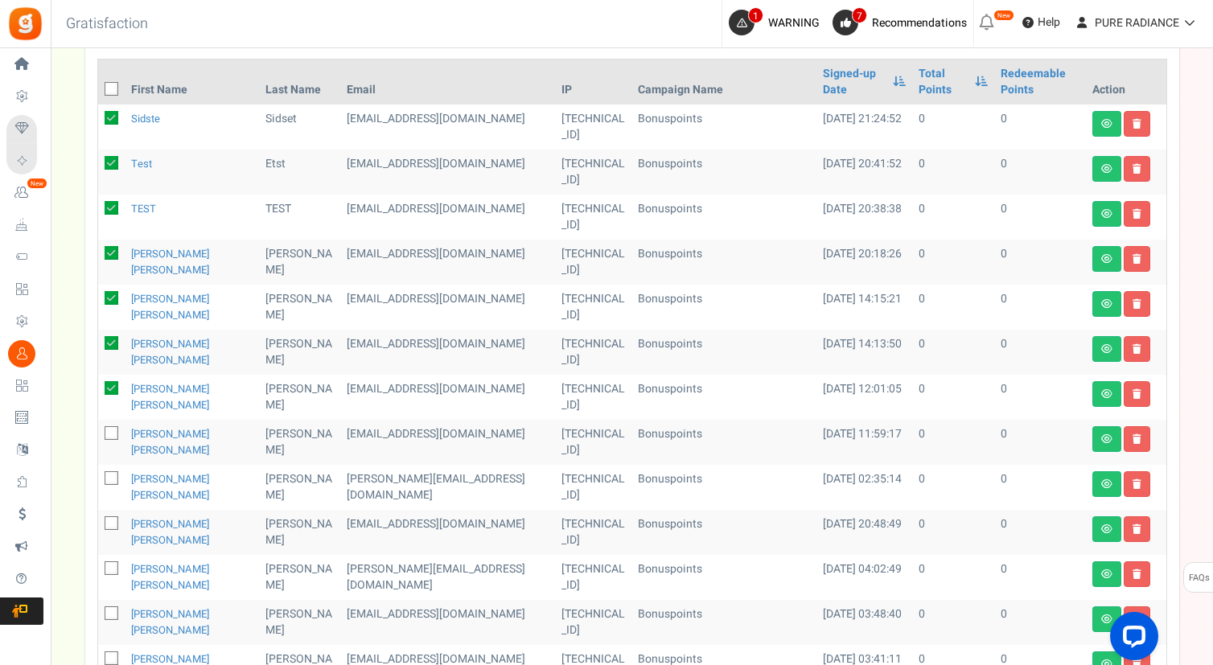
click at [114, 429] on icon at bounding box center [112, 434] width 10 height 10
click at [99, 429] on input "checkbox" at bounding box center [93, 434] width 10 height 10
checkbox input "true"
click at [113, 479] on icon at bounding box center [112, 479] width 10 height 10
click at [99, 479] on input "checkbox" at bounding box center [93, 479] width 10 height 10
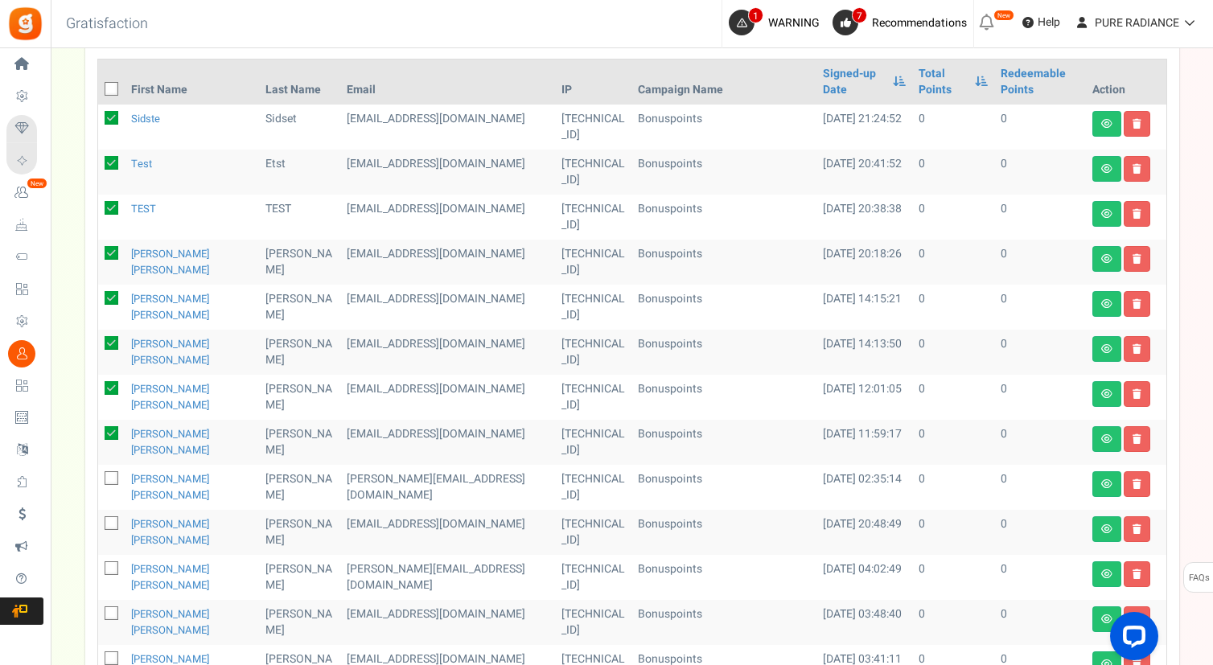
checkbox input "true"
click at [108, 533] on td at bounding box center [111, 532] width 27 height 45
click at [113, 514] on td at bounding box center [111, 532] width 27 height 45
click at [113, 523] on icon at bounding box center [112, 525] width 10 height 10
click at [99, 523] on input "checkbox" at bounding box center [93, 525] width 10 height 10
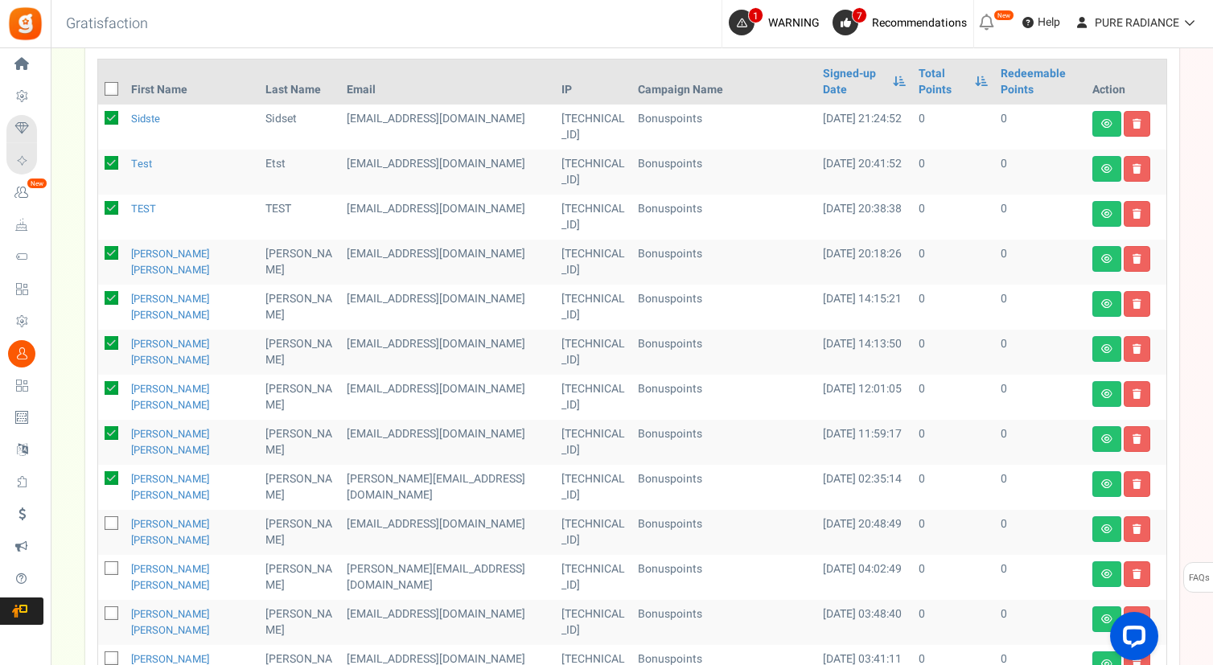
checkbox input "true"
click at [113, 570] on icon at bounding box center [112, 570] width 10 height 10
click at [99, 570] on input "checkbox" at bounding box center [93, 570] width 10 height 10
checkbox input "true"
click at [112, 617] on icon at bounding box center [112, 615] width 10 height 10
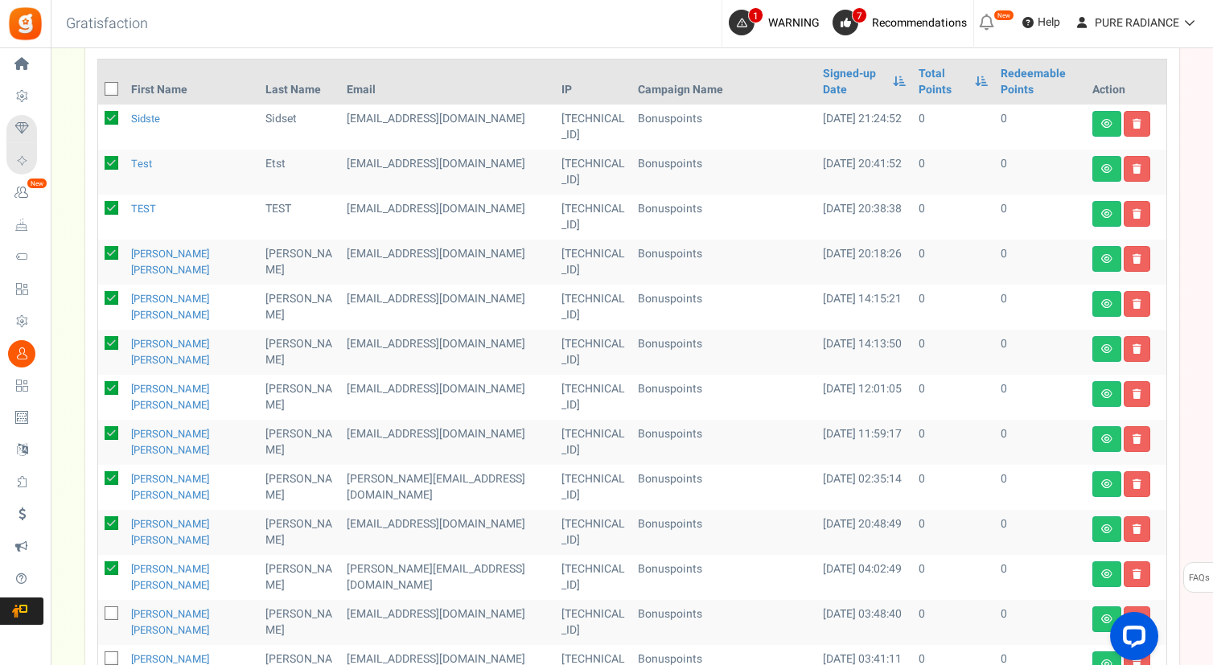
click at [99, 617] on input "checkbox" at bounding box center [93, 615] width 10 height 10
checkbox input "true"
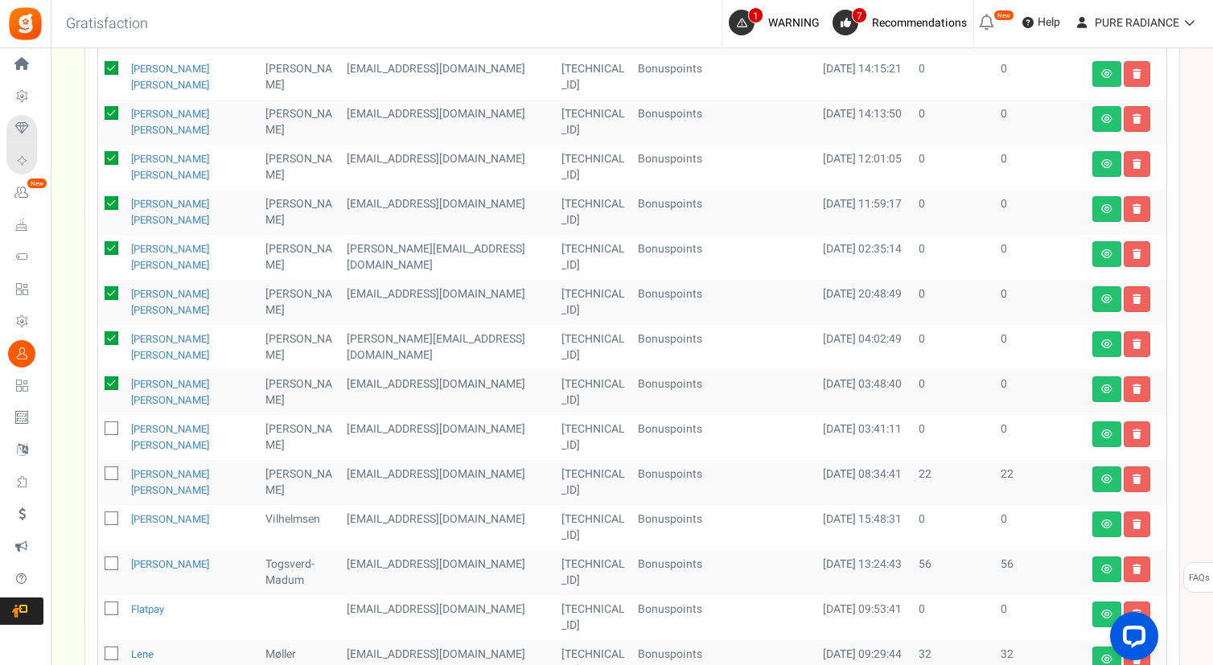
scroll to position [617, 0]
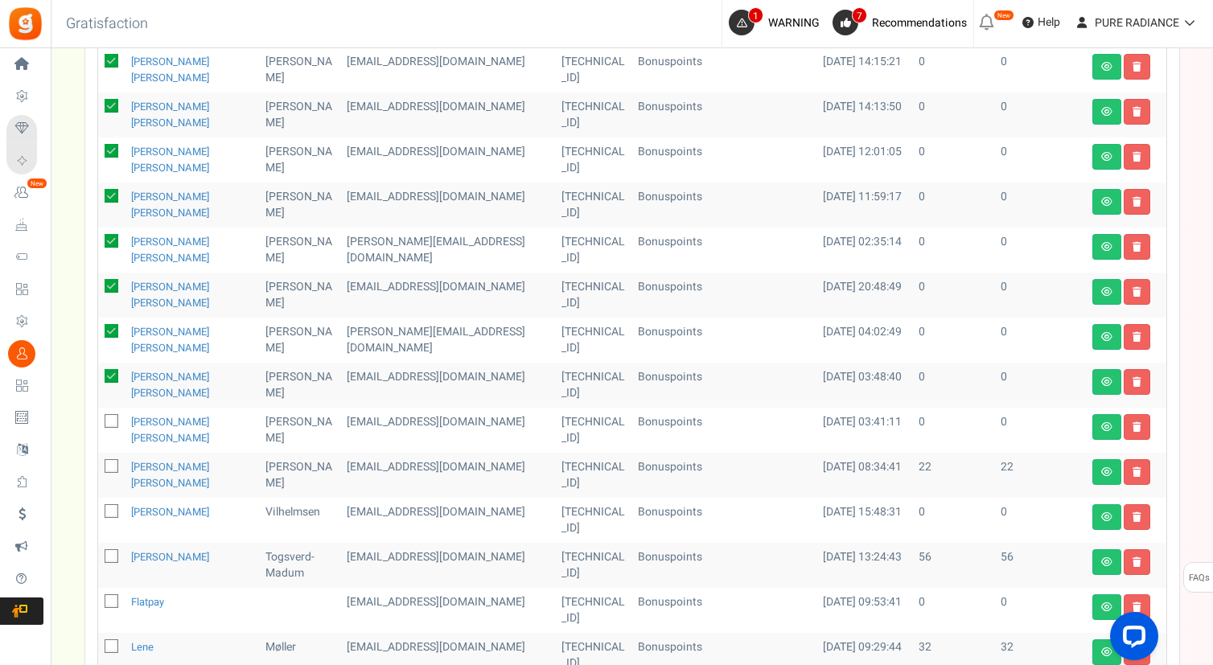
click at [113, 417] on icon at bounding box center [112, 422] width 10 height 10
click at [99, 417] on input "checkbox" at bounding box center [93, 422] width 10 height 10
checkbox input "true"
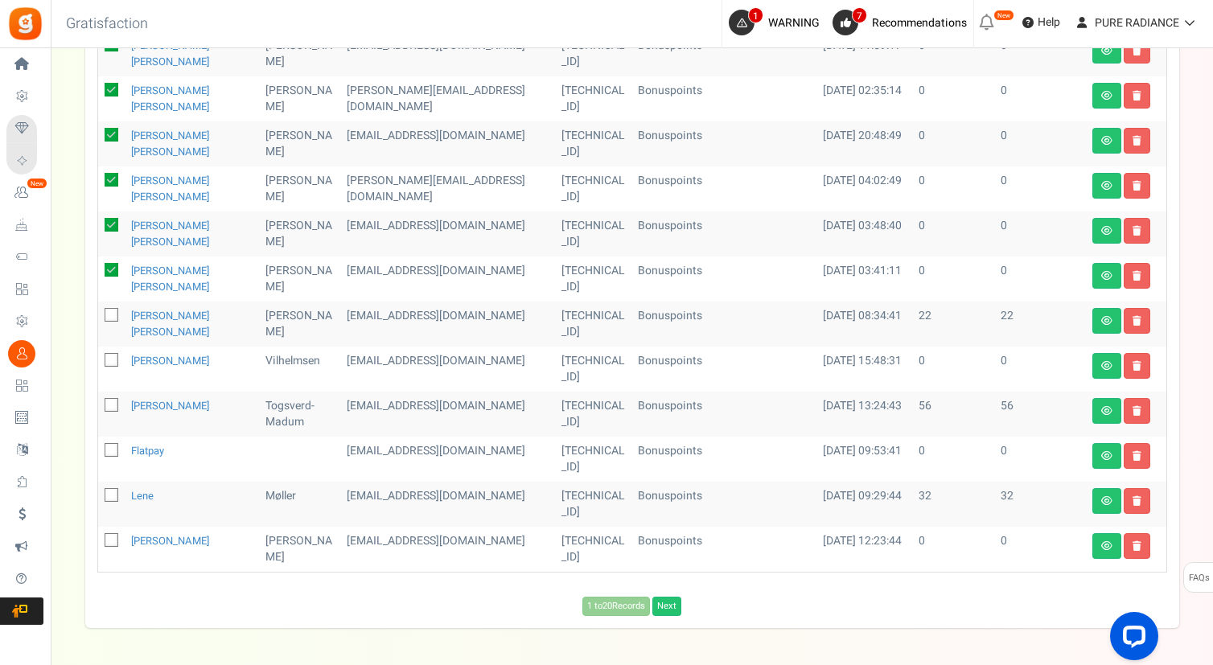
scroll to position [771, 0]
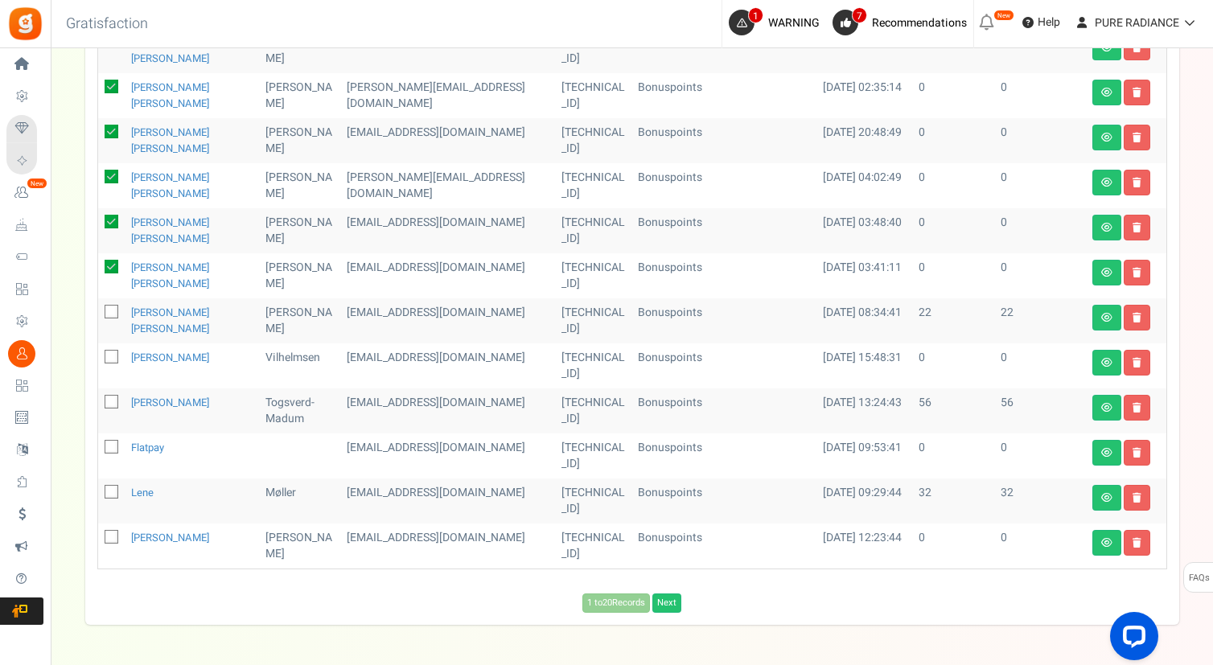
click at [109, 446] on icon at bounding box center [112, 448] width 10 height 10
click at [99, 446] on input "checkbox" at bounding box center [93, 448] width 10 height 10
checkbox input "true"
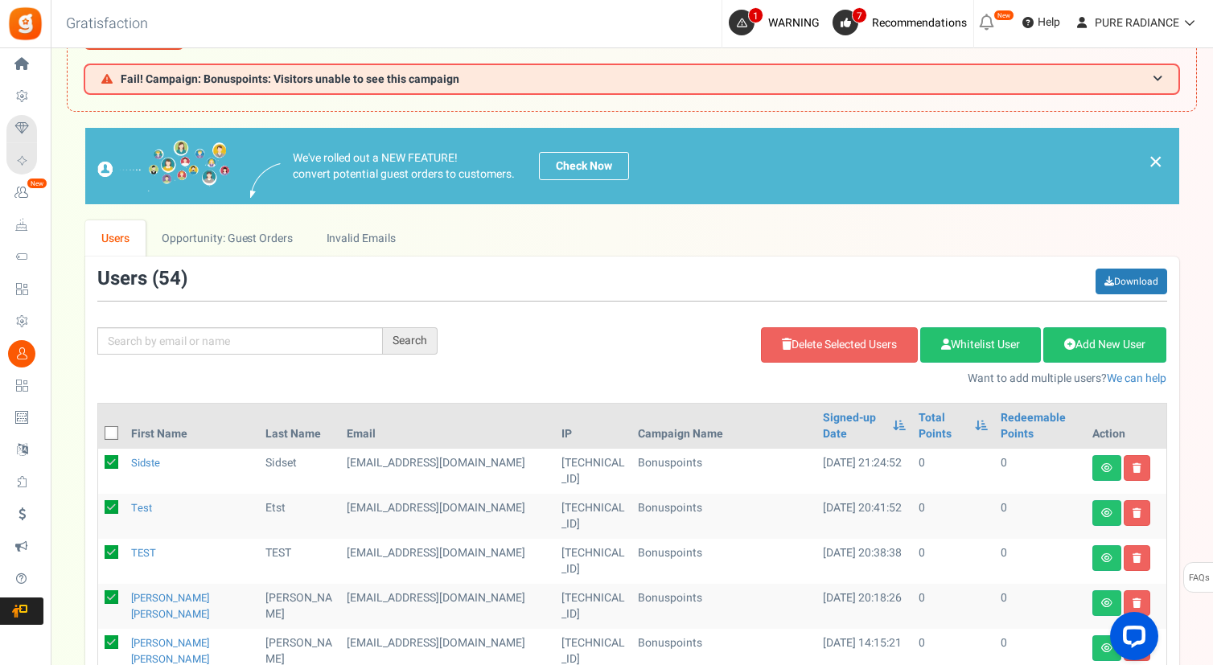
scroll to position [0, 0]
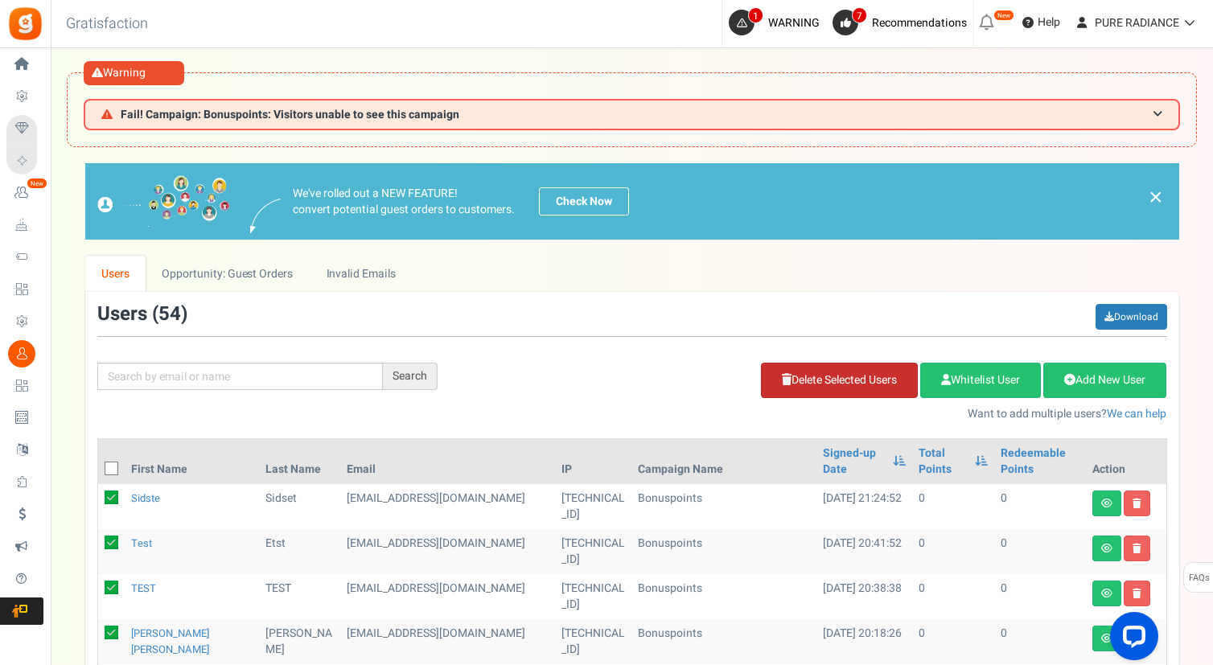
click at [814, 378] on link "Delete Selected Users" at bounding box center [839, 380] width 157 height 35
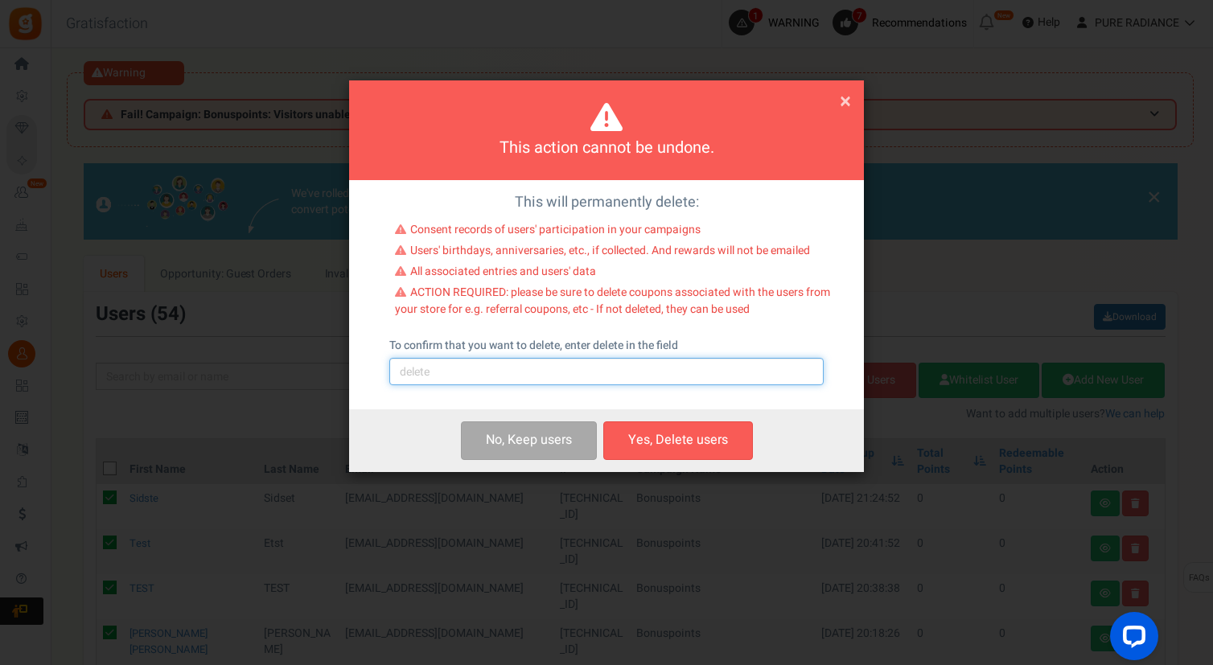
click at [543, 372] on input "text" at bounding box center [606, 371] width 434 height 27
paste input "delete"
type input "delete"
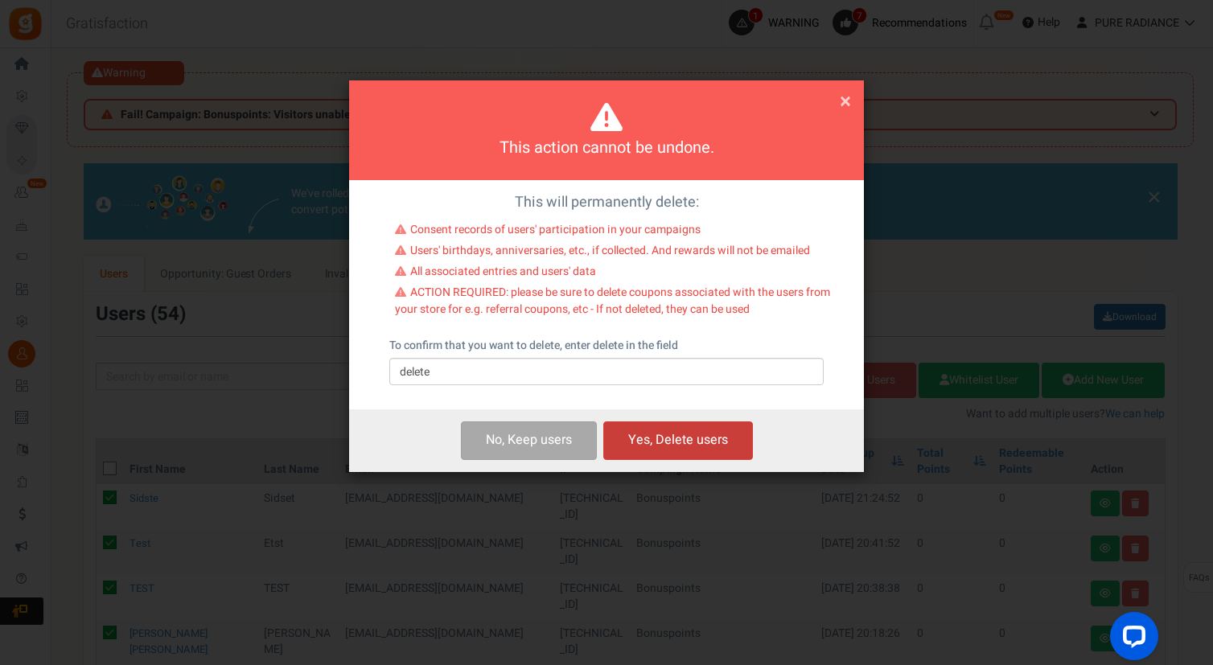
click at [667, 442] on button "Yes, Delete users" at bounding box center [678, 440] width 150 height 38
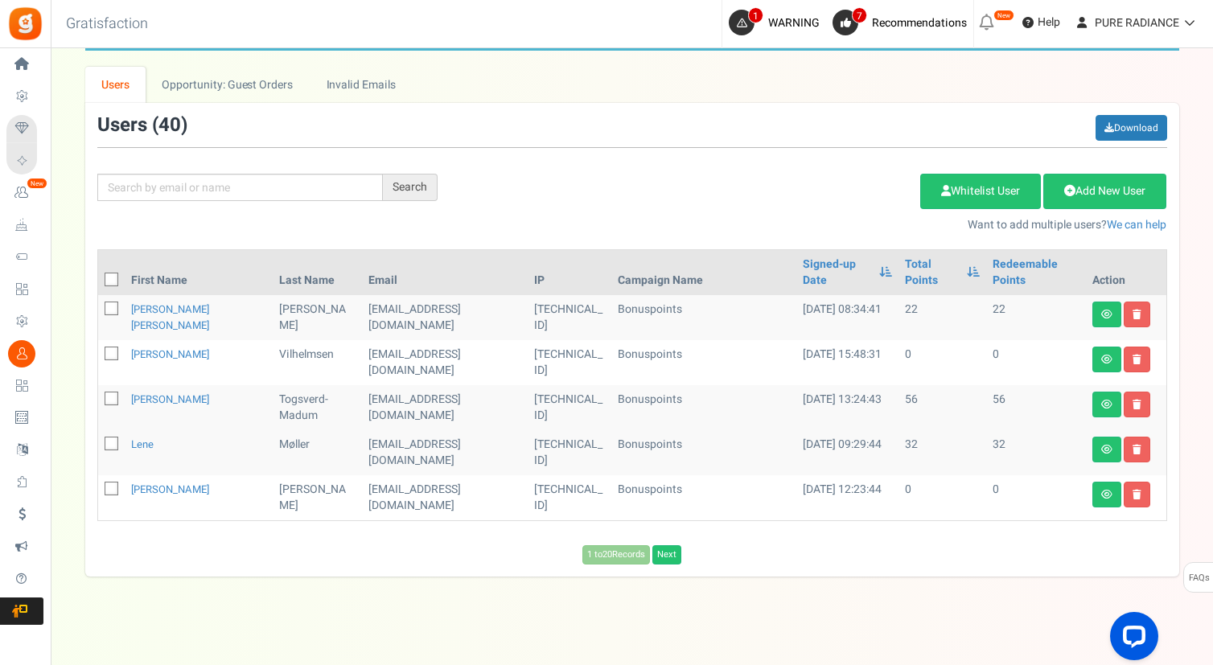
scroll to position [197, 0]
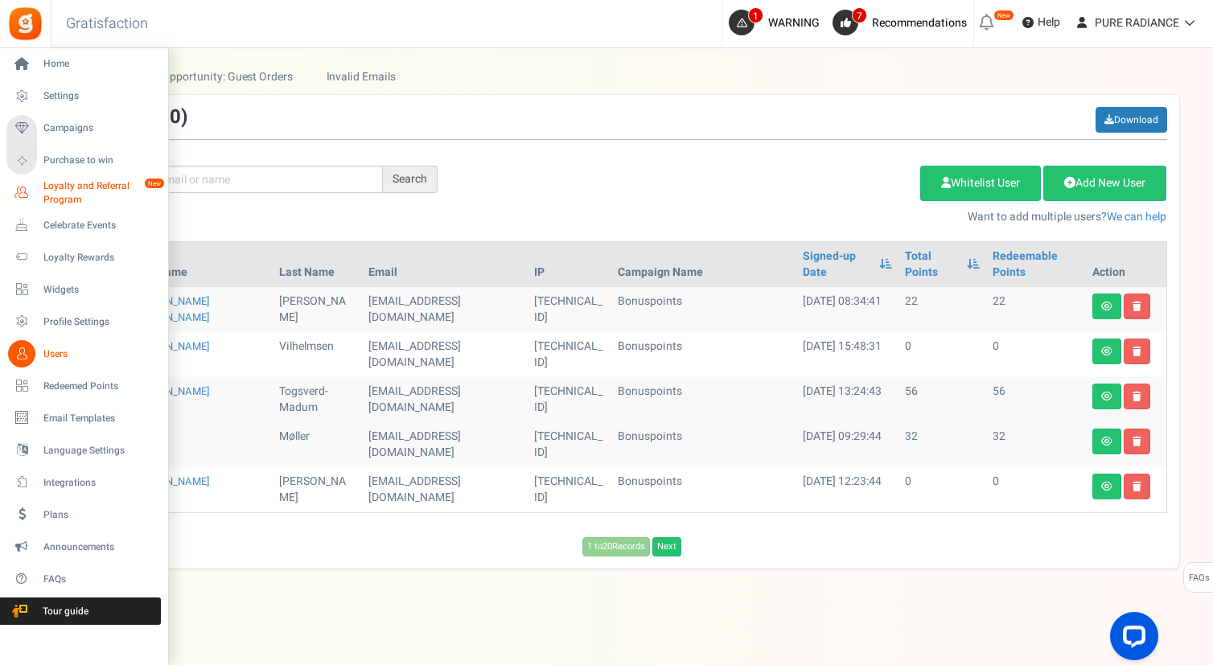
click at [72, 191] on span "Loyalty and Referral Program" at bounding box center [101, 192] width 117 height 27
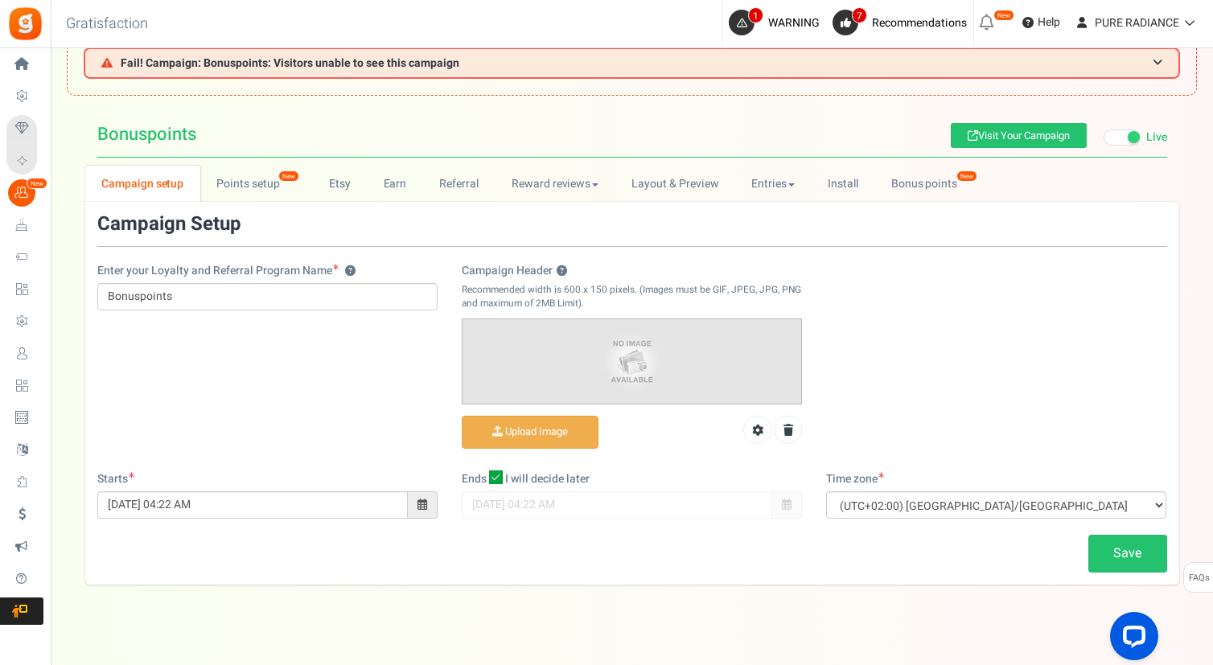
scroll to position [68, 0]
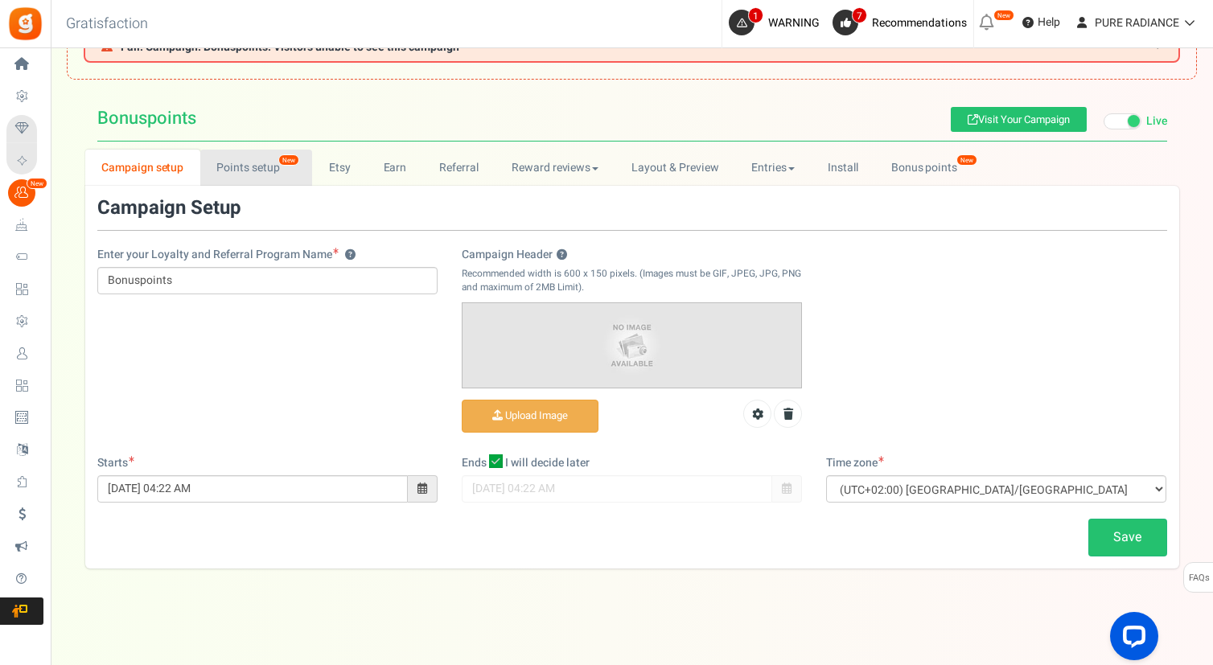
click at [269, 166] on link "Points setup New" at bounding box center [256, 168] width 112 height 36
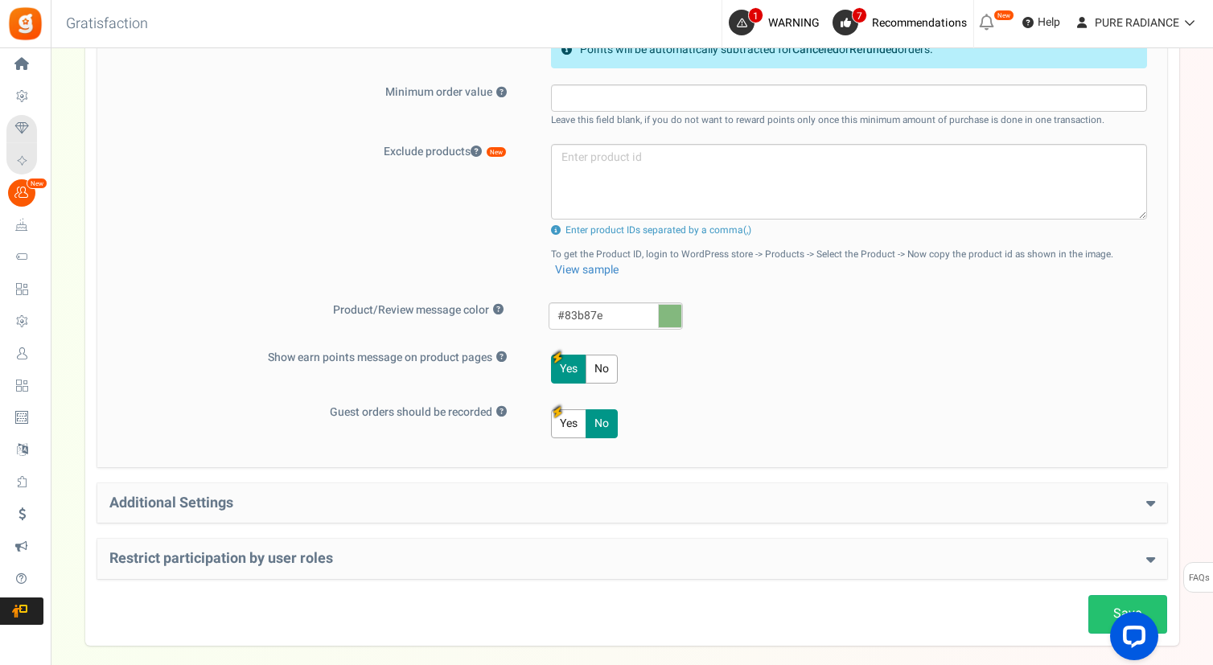
scroll to position [766, 0]
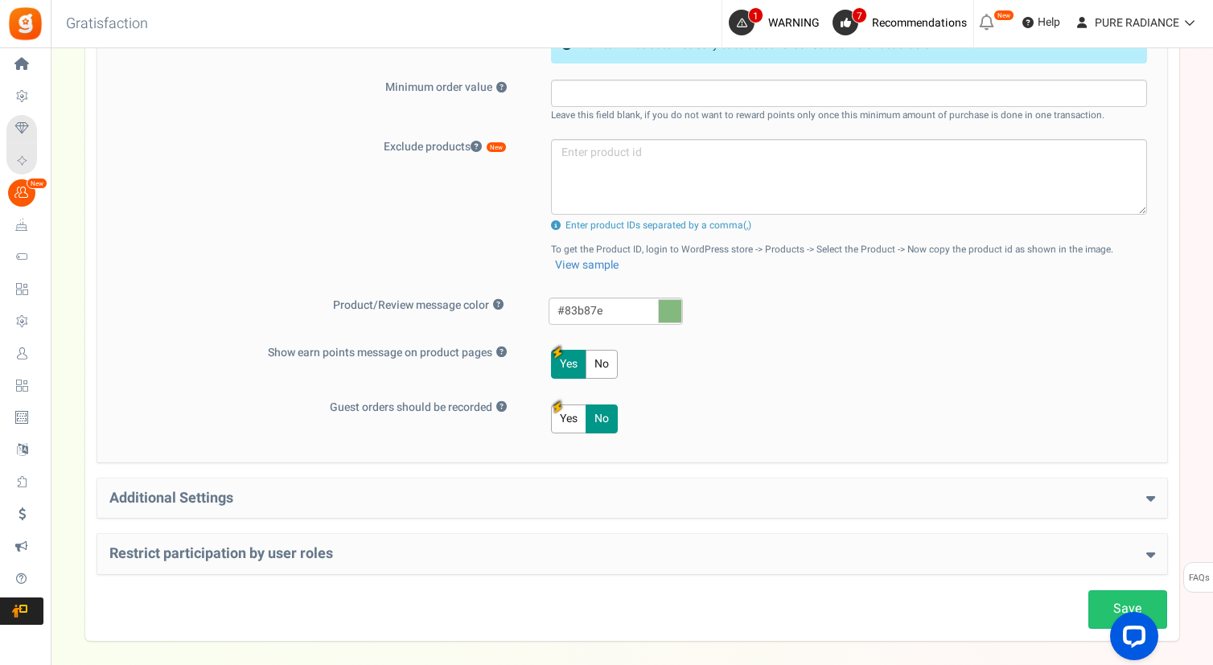
click at [183, 486] on div "Additional Settings Welcome Bonus ? Yes No Enter Welcome Points 100 Welcome Not…" at bounding box center [632, 499] width 1070 height 40
click at [230, 492] on h4 "Additional Settings" at bounding box center [631, 499] width 1045 height 16
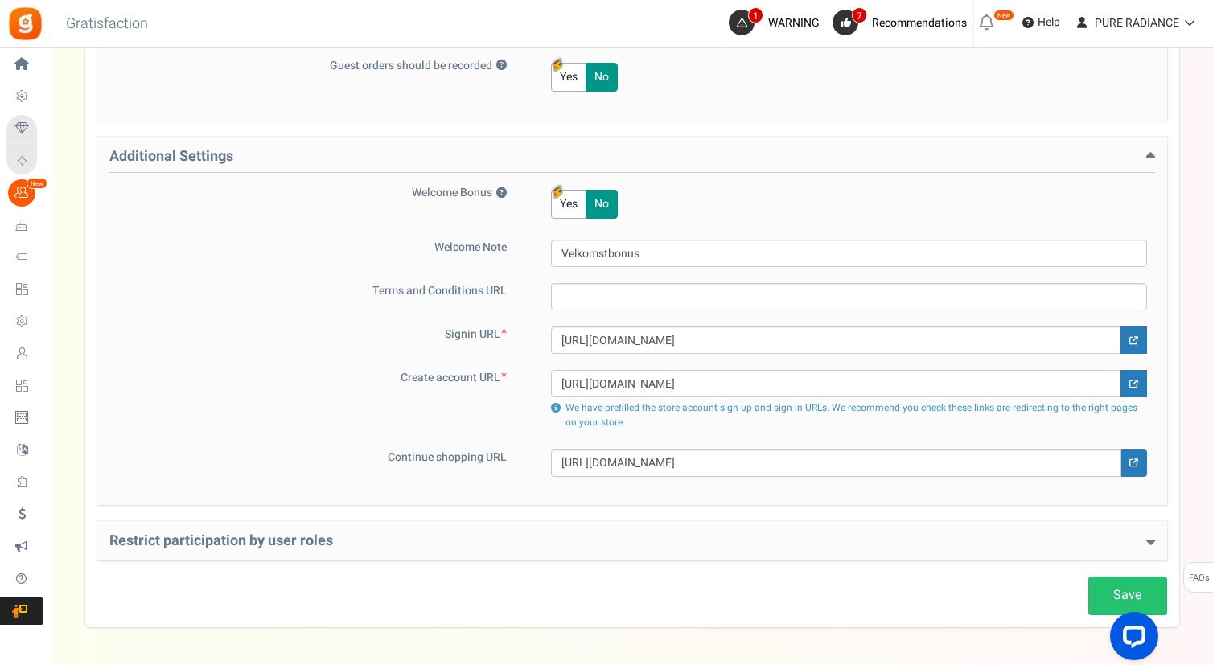
scroll to position [1166, 0]
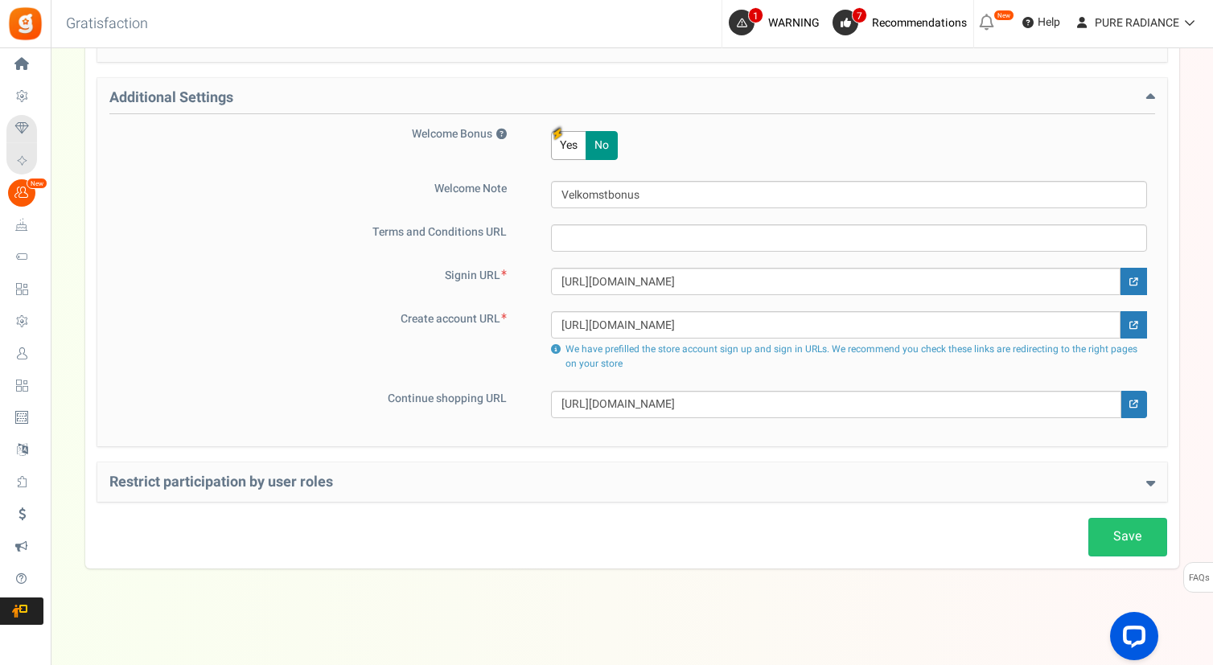
click at [252, 483] on h4 "Restrict participation by user roles" at bounding box center [631, 482] width 1045 height 16
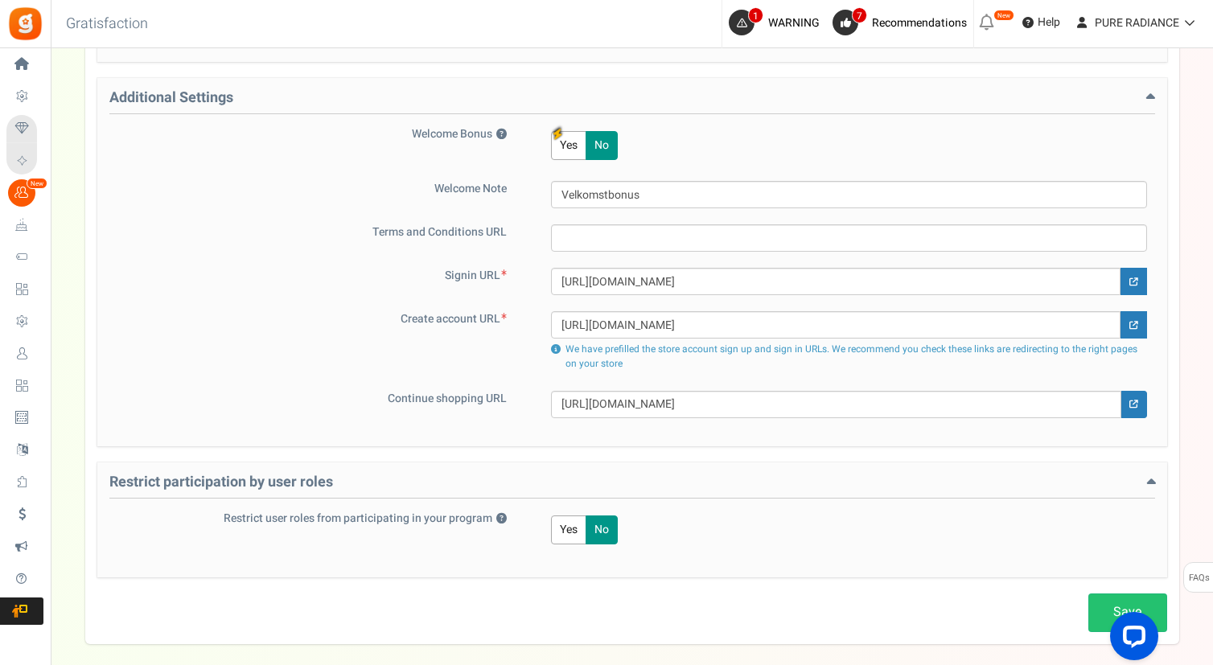
scroll to position [1242, 0]
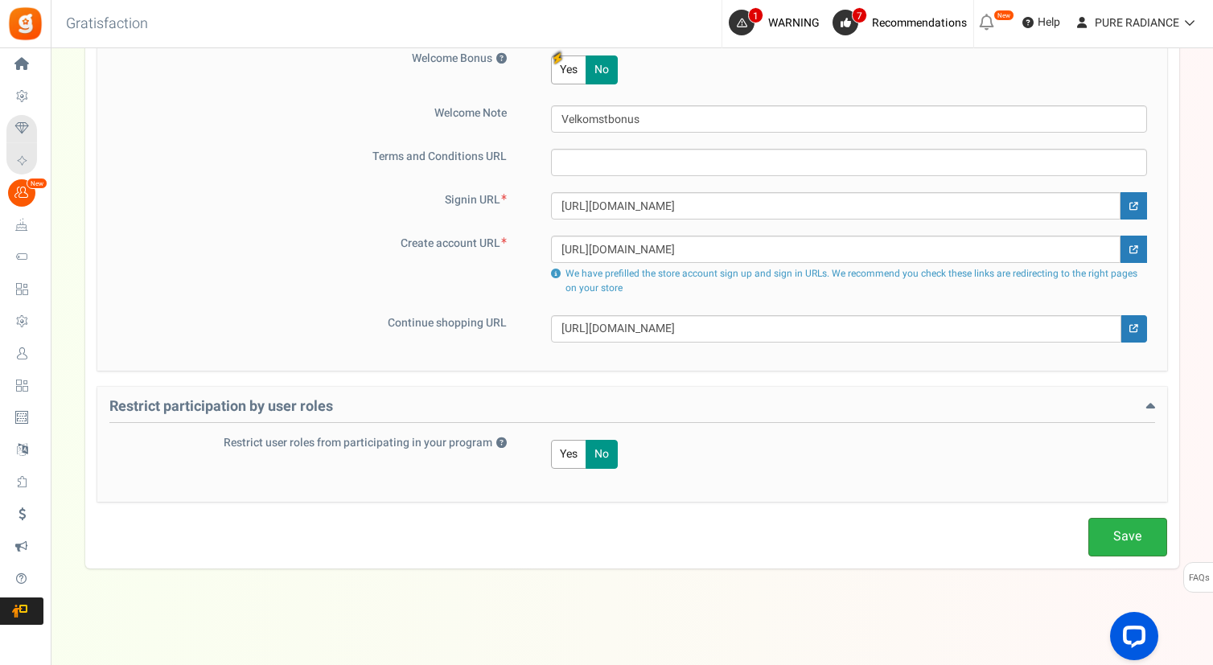
click at [1104, 536] on link "Save" at bounding box center [1127, 537] width 79 height 38
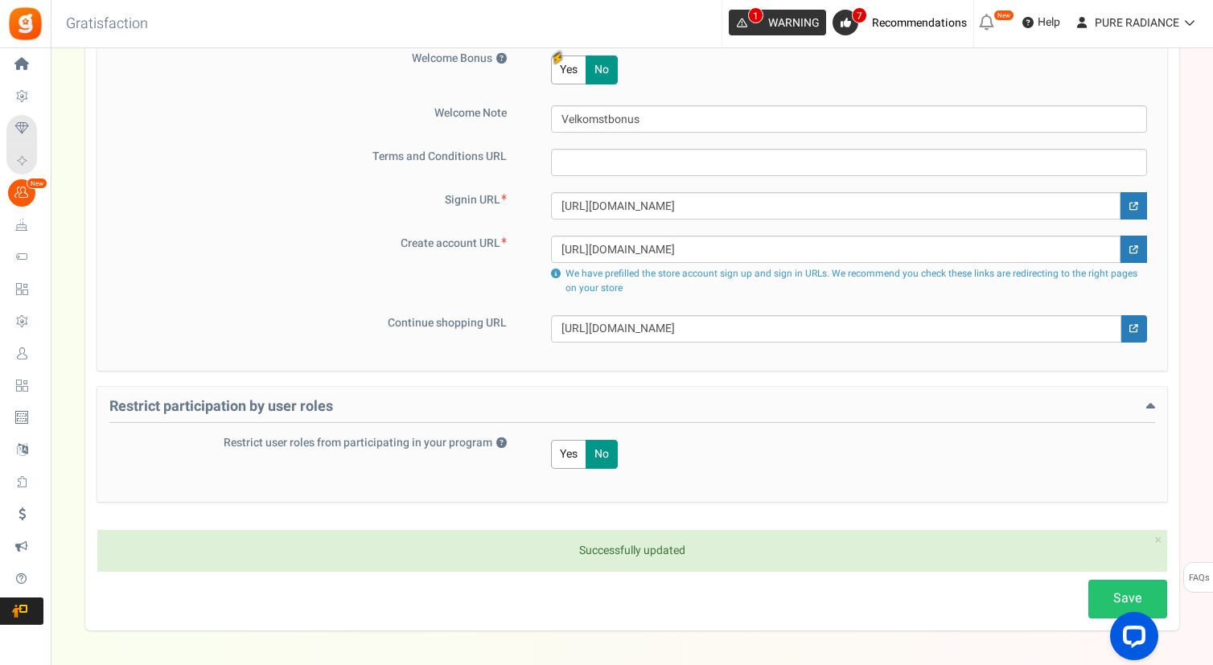
click at [773, 27] on span "WARNING" at bounding box center [793, 22] width 51 height 17
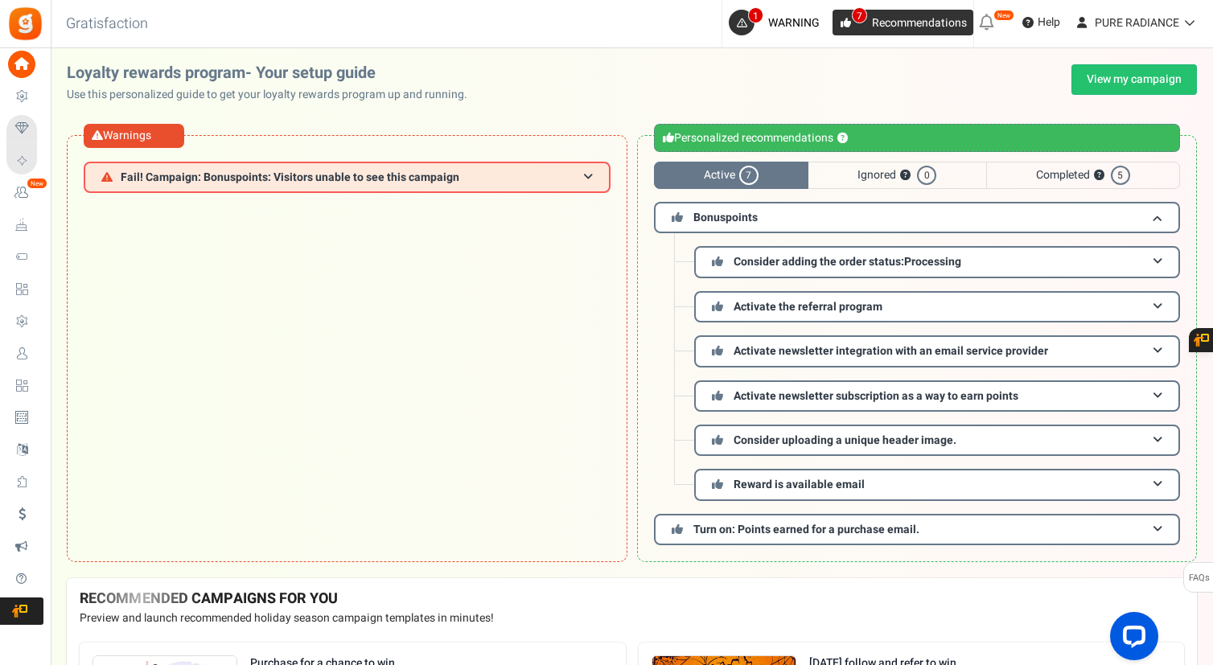
click at [885, 16] on span "Recommendations" at bounding box center [919, 22] width 95 height 17
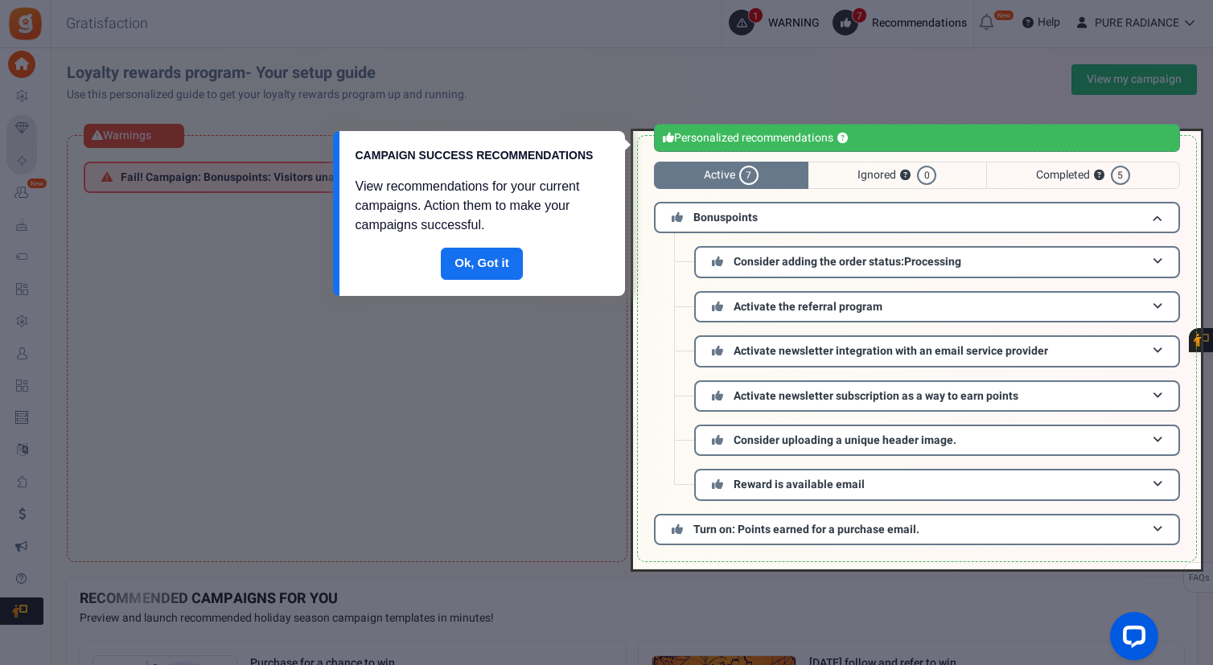
click at [589, 174] on div "View recommendations for your current campaigns. Action them to make your campa…" at bounding box center [481, 210] width 285 height 76
click at [488, 258] on link "Done" at bounding box center [482, 264] width 82 height 32
